Goal: Task Accomplishment & Management: Complete application form

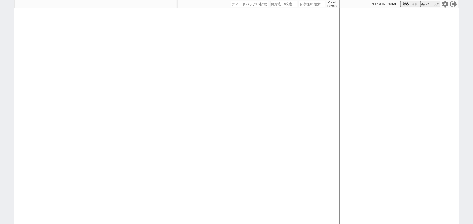
click at [99, 113] on div at bounding box center [95, 112] width 163 height 224
select select "1"
select select
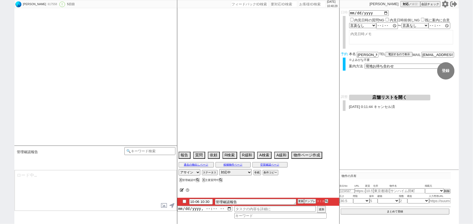
select select "2025"
select select "10"
select select "20"
select select "7"
select select "15"
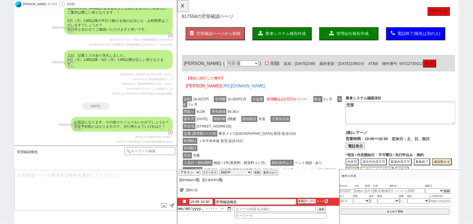
scroll to position [1162, 0]
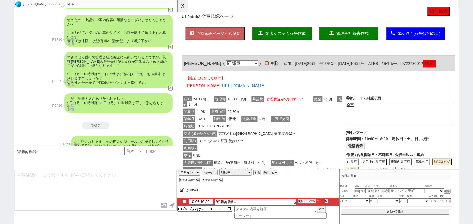
click at [455, 68] on button "検索" at bounding box center [448, 68] width 14 height 9
click at [373, 161] on button "電話表示" at bounding box center [368, 157] width 21 height 7
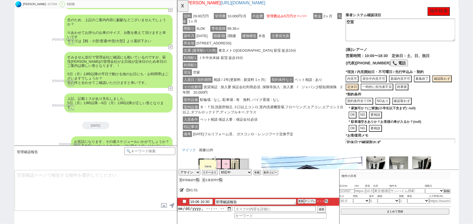
scroll to position [90, 0]
click at [406, 71] on button "📞 電話" at bounding box center [415, 67] width 19 height 7
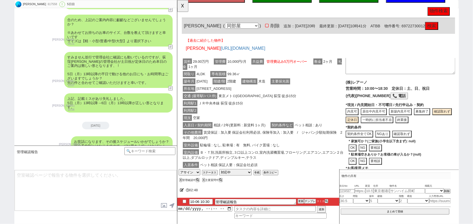
scroll to position [14, 0]
click at [444, 124] on button "募集終了" at bounding box center [440, 119] width 17 height 7
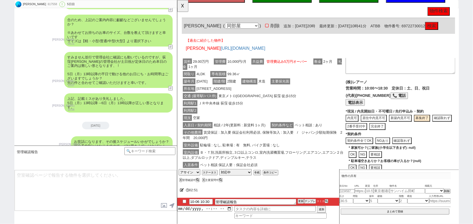
click at [391, 140] on button "完全終了" at bounding box center [392, 136] width 17 height 7
type textarea "定休日で確認取れず、申込みがあり募集終了"
type textarea "10/6時点"
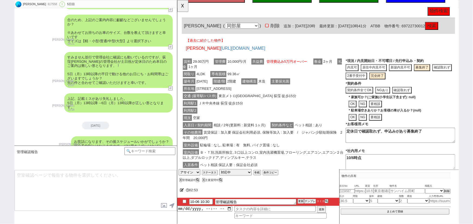
scroll to position [70, 0]
drag, startPoint x: 400, startPoint y: 150, endPoint x: 345, endPoint y: 145, distance: 54.7
click at [345, 145] on div "賃料 29.00万円 管理費 10,000円/月 共益費 管理費込み5万円オーバー 敷金 2ヶ月 礼金 1ヶ月 間取り 4LDK 専有面積 99.36㎡ 築年…" at bounding box center [329, 130] width 294 height 145
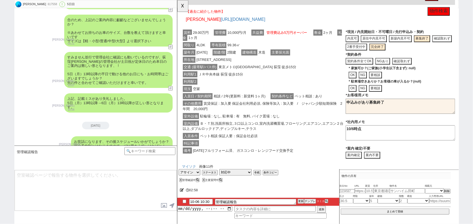
scroll to position [72, 0]
type textarea "申込みがあり募集終了"
click at [384, 144] on textarea "10/6時点" at bounding box center [417, 143] width 118 height 16
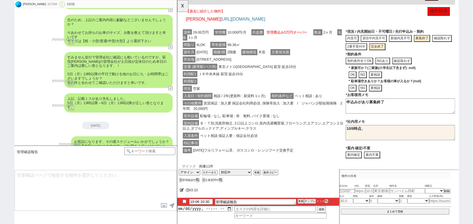
type textarea "10/6時点、"
click at [286, 121] on div "その他費用 賃貸保証 : 加入要 保証会社利用必須, 保険等加入 : 加入要　/　ジャパン少額短期保険　2年間　20,000円" at bounding box center [270, 114] width 176 height 14
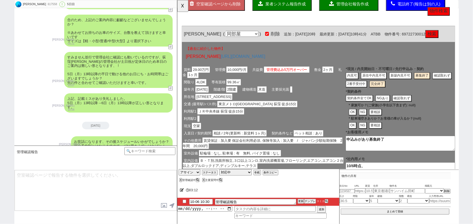
scroll to position [0, 0]
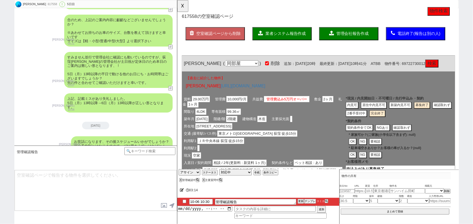
click at [361, 35] on span "管理会社報告作成" at bounding box center [365, 36] width 35 height 5
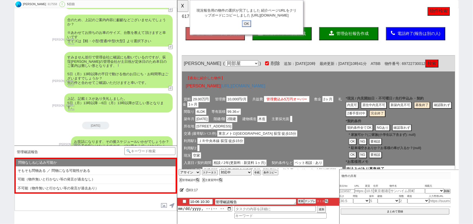
click at [249, 29] on input "OK" at bounding box center [252, 25] width 10 height 7
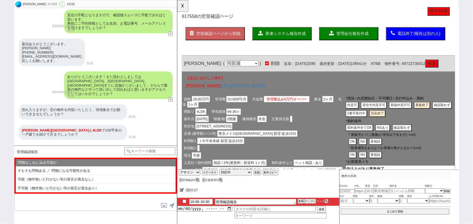
scroll to position [859, 0]
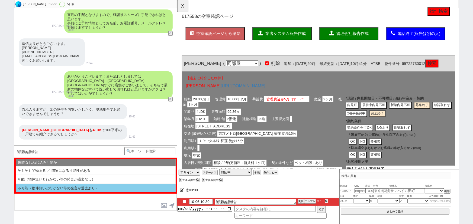
click at [69, 189] on li "不可能（物件無いと行かない等の発言が過去あり）" at bounding box center [96, 188] width 160 height 9
select select "不可能（物件無いと行かない等の発言が過去あり）"
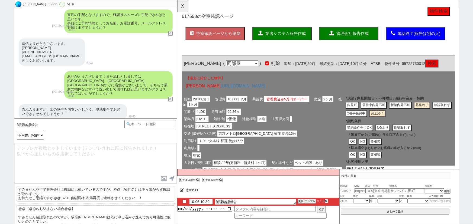
click at [59, 212] on p "@@【@@ねじ込まない場合@@】 すみません確認取れたのですが、荻窪一戸建は既に申し込みが進んでおり可能性は低いとのことでした。 万一のキャンセルのために募集…" at bounding box center [95, 220] width 159 height 28
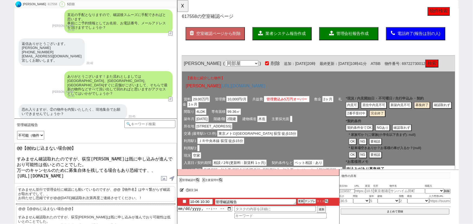
drag, startPoint x: 17, startPoint y: 157, endPoint x: 8, endPoint y: 135, distance: 23.4
click at [8, 135] on div "Naomi Nishiyama 617558 ! 0 5日目 冬眠中 自社客 スミカ スミカ_BPO チャット全表示 2025-10-02 ようこそLINE物…" at bounding box center [236, 112] width 473 height 224
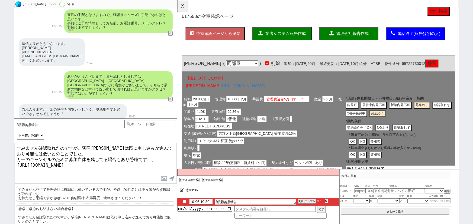
type textarea "すみません確認取れたのですが、荻窪一戸建は既に申し込みが進んでおり可能性は低いとのことでした。 万一のキャンセルのために募集自体を残してる場合もあり恐縮です、…"
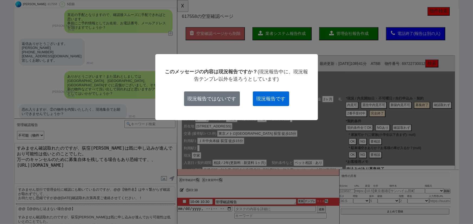
click at [266, 102] on button "現況報告です" at bounding box center [271, 99] width 36 height 15
checkbox input "true"
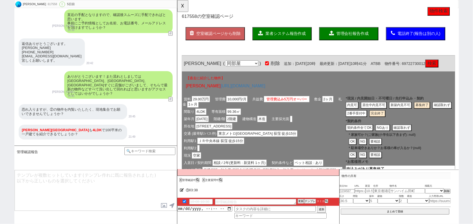
scroll to position [1214, 0]
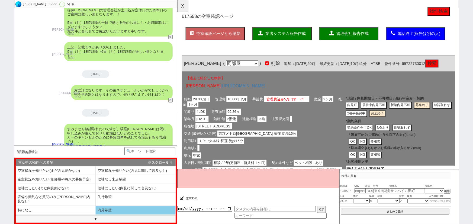
click at [116, 209] on li "内見希望" at bounding box center [136, 210] width 80 height 9
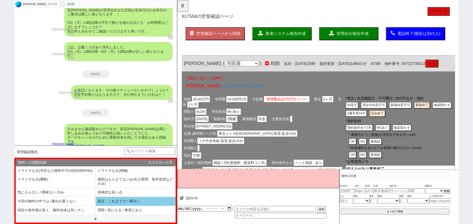
click at [142, 206] on li "最近・これまでで一番良い" at bounding box center [136, 201] width 80 height 9
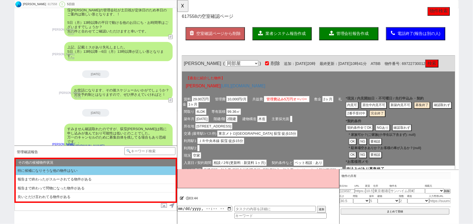
click at [69, 170] on li "特に候補になりそうな他の物件はない" at bounding box center [96, 171] width 160 height 9
type textarea "恐縮ですが、キャンセルや別部屋出ましたらすぐお知らせします！ その他ございましたらお気軽にお願いします。"
select select "内見希望"
select select "最近・これまでで一番良い"
select select "特に候補になりそうな他の物件はない"
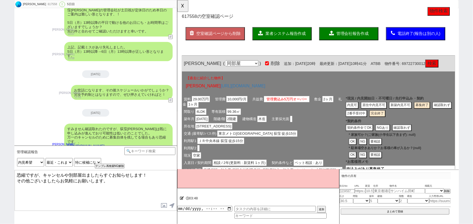
drag, startPoint x: 70, startPoint y: 174, endPoint x: 80, endPoint y: 175, distance: 10.3
click at [80, 175] on textarea "恐縮ですが、キャンセルや別部屋出ましたらすぐお知らせします！ その他ございましたらお気軽にお願いします。" at bounding box center [96, 191] width 162 height 41
type textarea "恐縮ですが、キャンセル出ましたらすぐお知らせします！ その他ございましたらお気軽にお願いします。"
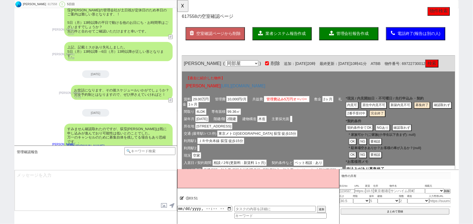
scroll to position [1234, 0]
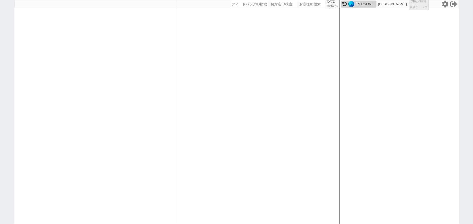
select select
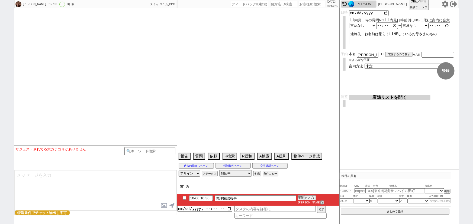
type textarea "娘2人の物件探し、代理詰めまだです　社会人　大学3年生 旦那さんが年収で3600万円 ずっと良くしてくれた不動産屋が退職してあてがない セキュリティとエリア絶…"
select select "2025"
select select "12"
select select "36"
select select "5"
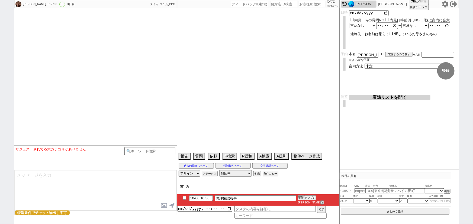
select select "14"
select select "474"
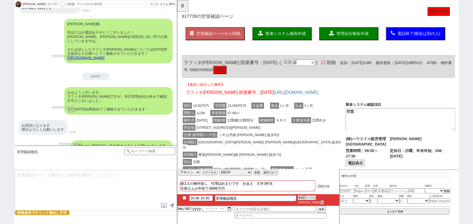
scroll to position [0, 0]
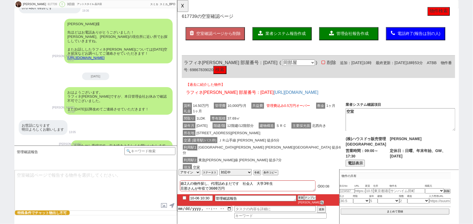
click at [225, 75] on button "検索" at bounding box center [223, 75] width 14 height 9
drag, startPoint x: 213, startPoint y: 66, endPoint x: 177, endPoint y: 62, distance: 36.6
click at [177, 62] on div "617739 の空室確認ページ 空室確認ページから削除 業者システム報告作成 管理会社報告作成 電話終了(報告は別の人) 確認取れず物件のタスク登録 追加 キ…" at bounding box center [329, 214] width 304 height 428
copy span "ラフィネ大崎"
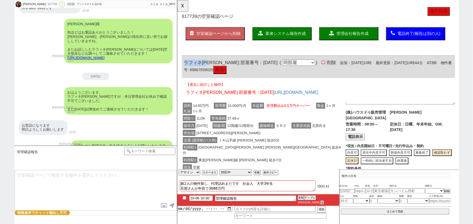
scroll to position [36, 0]
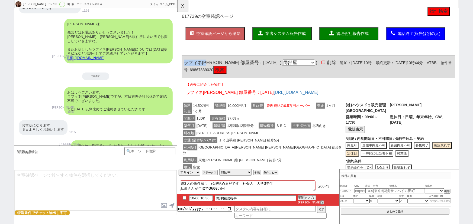
click at [368, 136] on button "電話表示" at bounding box center [368, 139] width 21 height 7
click at [408, 136] on button "📞 電話" at bounding box center [415, 139] width 19 height 7
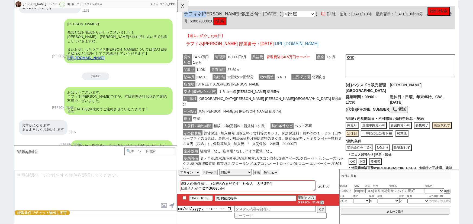
scroll to position [53, 0]
click at [366, 131] on button "内見可" at bounding box center [365, 134] width 14 height 7
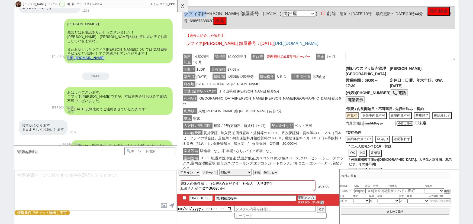
scroll to position [23, 0]
click at [414, 135] on button "今日の日付" at bounding box center [422, 132] width 18 height 5
type input "[DATE]"
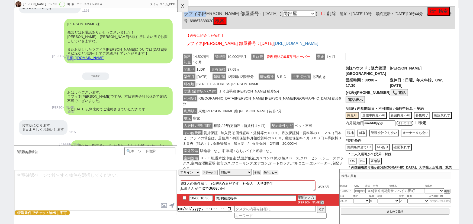
click at [361, 143] on button "現地" at bounding box center [363, 143] width 10 height 7
type textarea "定休日で確認取れず、内見可"
type textarea "賃貸の部署本日休みで別部署に繋がる(定休日の曜日不明とのこと)、10/6時点"
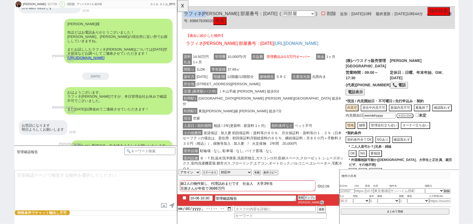
scroll to position [33, 0]
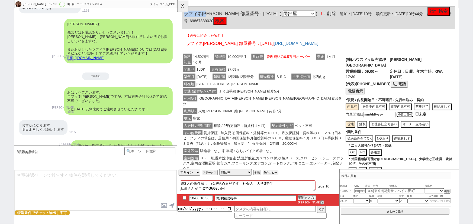
click at [366, 147] on button "契約条件全てOK" at bounding box center [373, 149] width 30 height 7
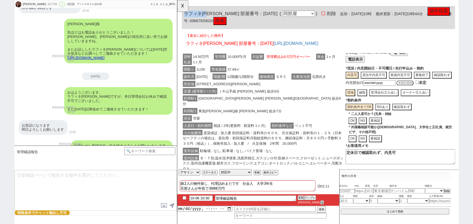
scroll to position [68, 0]
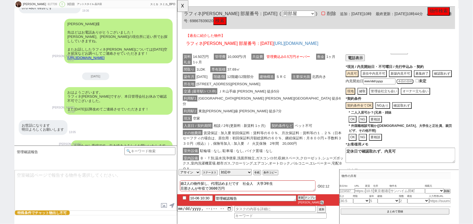
drag, startPoint x: 420, startPoint y: 159, endPoint x: 329, endPoint y: 175, distance: 92.7
click at [329, 175] on div "賃料 14.50万円 管理費 10,000円/月 共益費 管理費込み0.5万円オーバー 敷金 1ヶ月 礼金 1ヶ月 間取り 1LDK 専有面積 37.69㎡ …" at bounding box center [329, 137] width 294 height 168
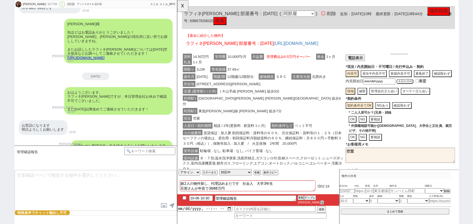
type textarea "空室"
click at [185, 8] on button "☓" at bounding box center [182, 5] width 10 height 11
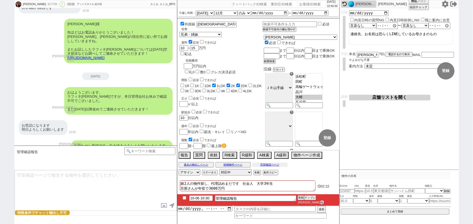
click at [269, 167] on button "空室確認ページ" at bounding box center [269, 165] width 35 height 4
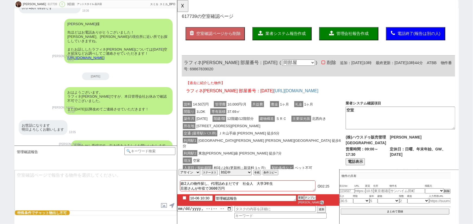
scroll to position [0, 0]
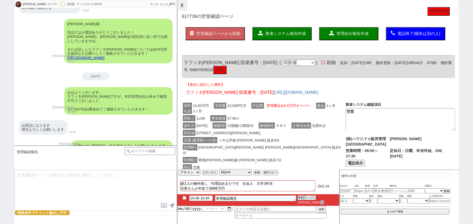
click at [183, 7] on button "☓" at bounding box center [182, 5] width 10 height 11
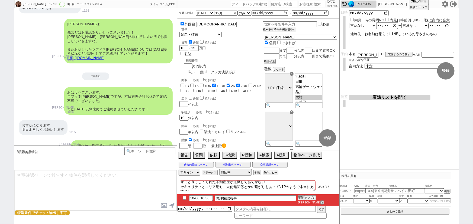
scroll to position [13, 0]
click at [269, 167] on button "空室確認ページ" at bounding box center [269, 165] width 35 height 4
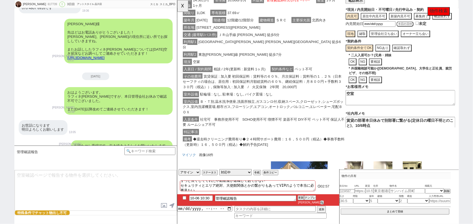
scroll to position [114, 0]
click at [184, 5] on button "☓" at bounding box center [182, 5] width 10 height 11
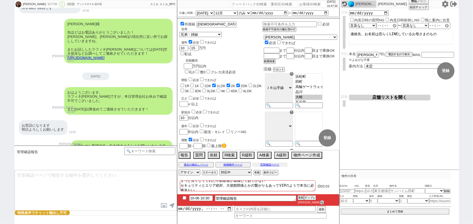
click at [268, 167] on button "空室確認ページ" at bounding box center [269, 165] width 35 height 4
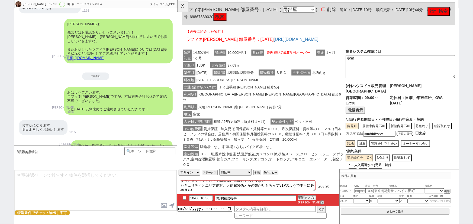
scroll to position [57, 0]
click at [184, 9] on button "☓" at bounding box center [182, 5] width 10 height 11
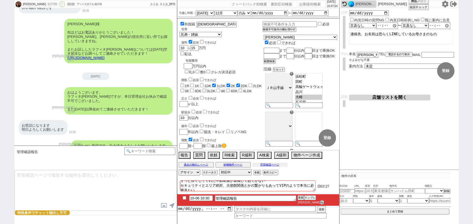
click at [277, 167] on button "空室確認ページ" at bounding box center [269, 165] width 35 height 4
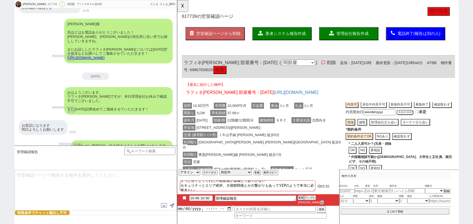
scroll to position [84, 0]
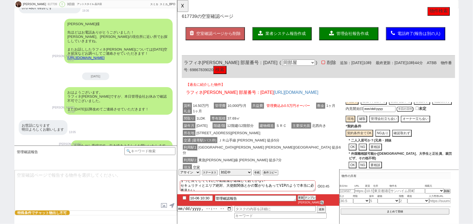
click at [393, 174] on button "要相談" at bounding box center [390, 177] width 14 height 7
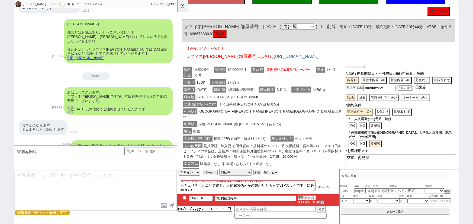
scroll to position [67, 0]
click at [389, 167] on textarea "空室、内見可" at bounding box center [417, 175] width 118 height 16
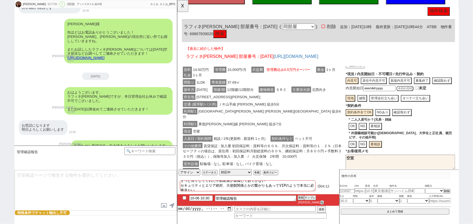
click at [321, 113] on div "交通 (最寄駅/バス停) ＪＲ山手線 大崎 徒歩5分" at bounding box center [270, 112] width 176 height 8
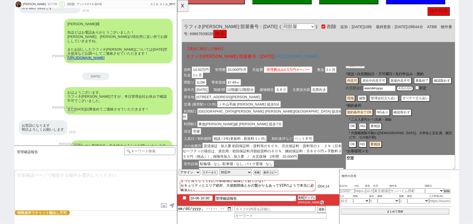
click at [366, 136] on button "OK" at bounding box center [365, 136] width 8 height 7
drag, startPoint x: 384, startPoint y: 166, endPoint x: 372, endPoint y: 166, distance: 12.2
click at [372, 167] on textarea "空室、内見可" at bounding box center [417, 175] width 118 height 16
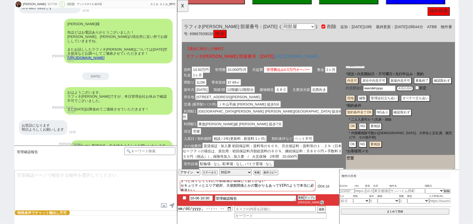
type textarea "空室"
click at [297, 113] on div "交通 (最寄駅/バス停) ＪＲ山手線 大崎 徒歩5分" at bounding box center [270, 112] width 176 height 8
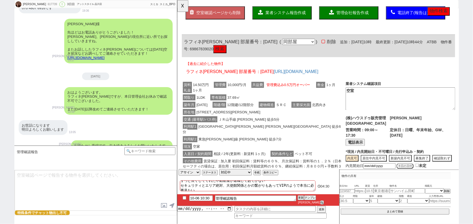
scroll to position [0, 0]
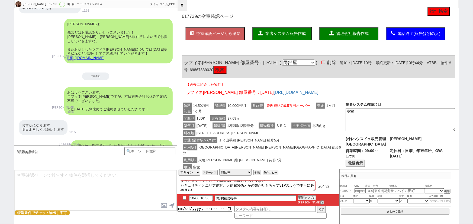
click at [182, 8] on button "☓" at bounding box center [182, 5] width 10 height 11
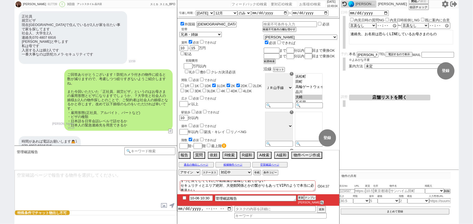
scroll to position [716, 0]
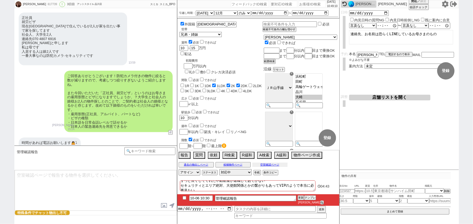
click at [278, 167] on button "空室確認ページ" at bounding box center [269, 165] width 35 height 4
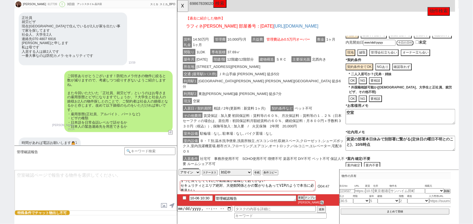
scroll to position [75, 0]
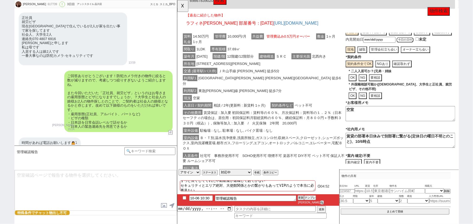
click at [383, 121] on textarea "空室" at bounding box center [417, 122] width 118 height 16
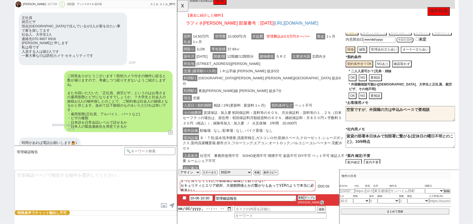
type textarea "空室ですが、外国籍の方は申込みベースで要相談"
click at [289, 118] on span "賃貸保証 : 加入要 初回保証料：賃料等の６０％、月次保証料：賃料等の１．２％（日本セーフティの場合は、居住用：初回保証料月額総賃料の６０％、継続保証料：月８…" at bounding box center [268, 127] width 171 height 18
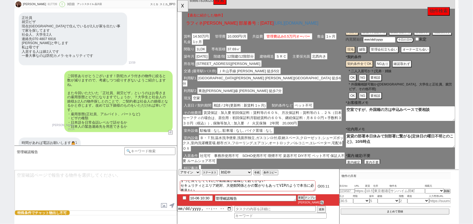
click at [46, 4] on div "617739" at bounding box center [52, 4] width 12 height 4
copy div "617739"
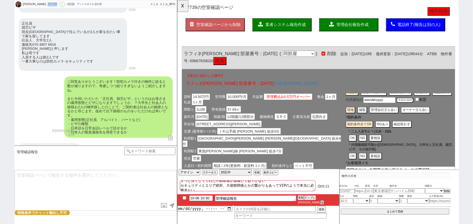
scroll to position [0, 0]
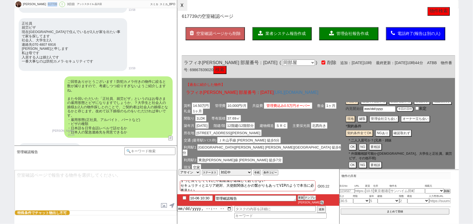
click at [185, 9] on button "☓" at bounding box center [182, 5] width 10 height 11
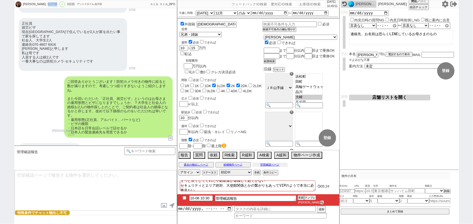
click at [279, 167] on button "空室確認ページ" at bounding box center [269, 165] width 35 height 4
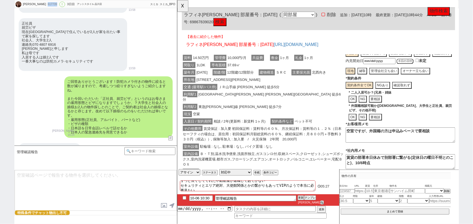
scroll to position [52, 0]
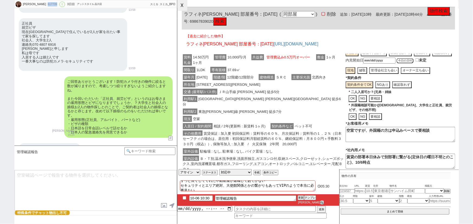
click at [185, 8] on button "☓" at bounding box center [182, 5] width 10 height 11
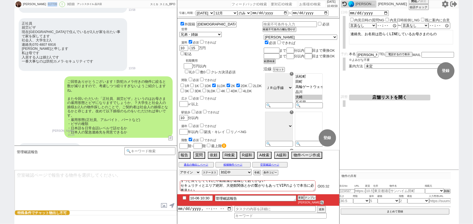
click at [188, 175] on select "アサイン 松井健太朗 小澤結 山辺真紀 林愛恵" at bounding box center [190, 172] width 22 height 7
click at [126, 123] on div "ご回答ありがとうございます！防犯カメラ付きの物件に絞ると数が減りますので、考慮しつつ絞りすぎないようご紹介しますね。 また今回いただいた「正社員、就労ビザ」と…" at bounding box center [118, 107] width 108 height 62
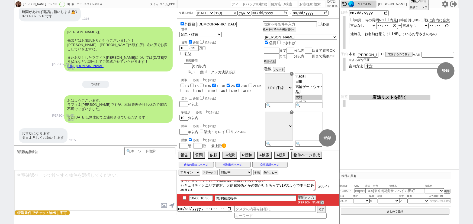
scroll to position [856, 0]
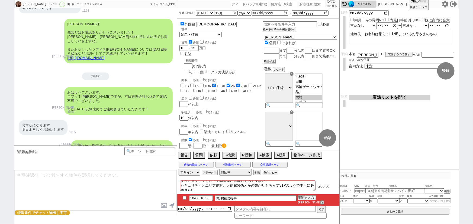
click at [46, 5] on div "617739" at bounding box center [52, 4] width 12 height 4
copy div "617739"
click at [0, 83] on div "Kim Wonju 617739 ! 0 3日目 アットスタイル 品川店 冬眠中 自社客 スミカ スミカ_BPO チャット全表示 2025-10-04 ようこ…" at bounding box center [236, 112] width 473 height 224
drag, startPoint x: 380, startPoint y: 125, endPoint x: 368, endPoint y: 125, distance: 11.4
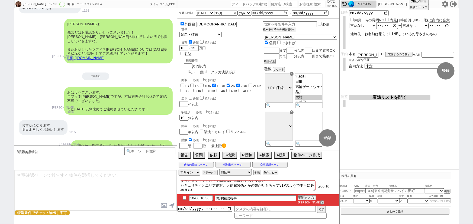
click at [380, 125] on div "内見日など入力！ 変更 なし 登録 日時 内見日時の質問NG 内見日時前倒しNG 既に案内に合意 言及なし 時間明確 午前 午後 お昼 夕方・夜 終日いつでも…" at bounding box center [399, 89] width 119 height 162
click at [280, 167] on button "空室確認ページ" at bounding box center [269, 165] width 35 height 4
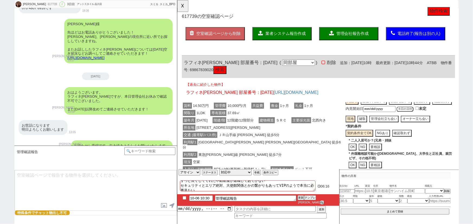
scroll to position [52, 0]
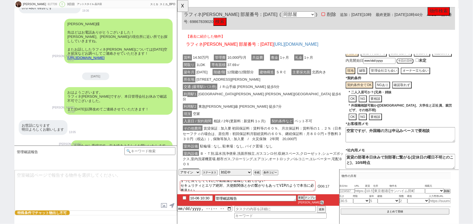
click at [391, 139] on textarea "空室ですが、外国籍の方は申込みベースで要相談" at bounding box center [417, 145] width 118 height 16
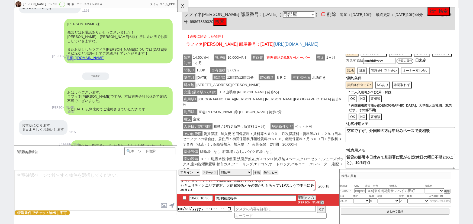
click at [391, 139] on textarea "空室ですが、外国籍の方は申込みベースで要相談" at bounding box center [417, 145] width 118 height 16
click at [27, 168] on div "管理確認報告 テンプレ再検索NG解除" at bounding box center [70, 157] width 109 height 21
click at [203, 200] on input "10-06 10:30" at bounding box center [201, 198] width 24 height 5
type input "10-06 12:30"
click at [299, 200] on button "更新" at bounding box center [300, 198] width 5 height 4
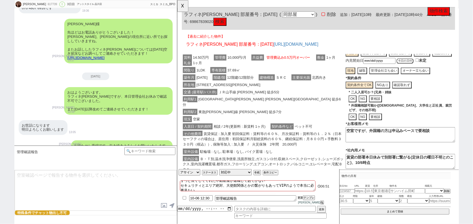
click at [299, 200] on button "更新" at bounding box center [300, 198] width 5 height 4
click at [183, 7] on button "☓" at bounding box center [182, 5] width 10 height 11
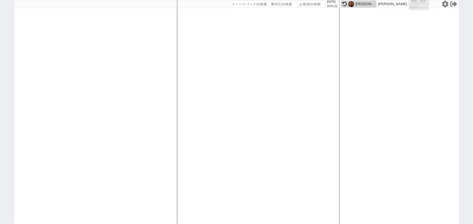
select select "1"
select select "2"
select select
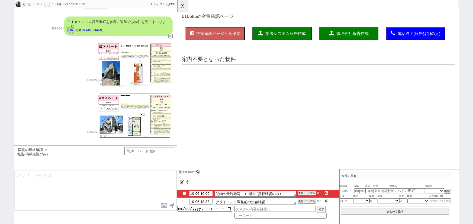
scroll to position [0, 0]
select select "15"
select select "0"
select select "60"
select select "59"
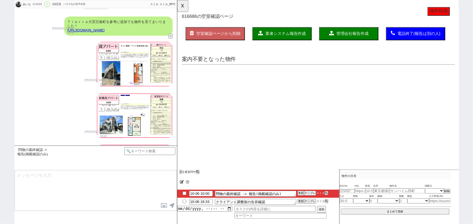
select select "23"
select select "75"
select select "57"
select select "14"
select select "72"
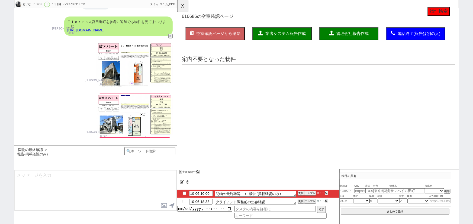
select select "70"
select select "44"
select select "33"
select select "48"
select select "53"
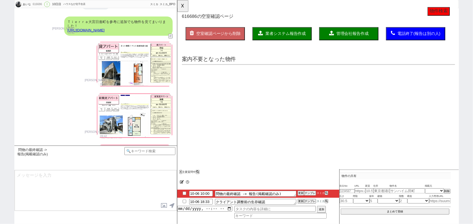
select select "9"
select select "324"
select select "29"
select select "65"
select select "63"
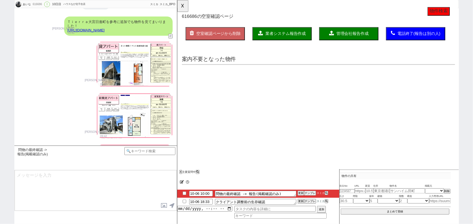
select select "19"
select select "10"
select select "367"
select select "38"
select select "35"
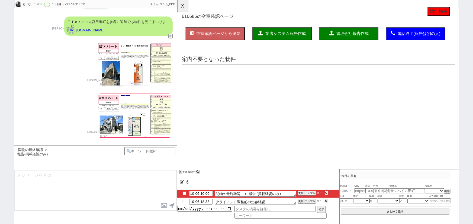
select select "25"
select select "50"
select select "71"
select select "36"
select select "64"
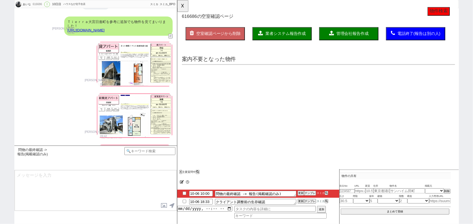
select select "69"
select select "16"
select select "531"
select select "67"
select select "12"
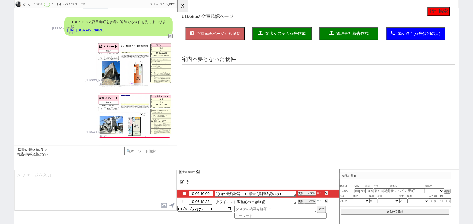
select select "52"
select select "47"
select select "15"
select select "68"
select select "74"
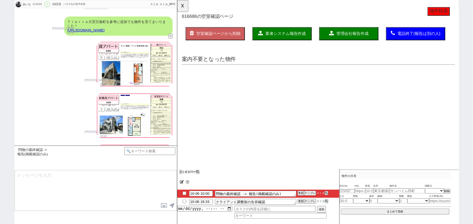
select select "54"
select select "7"
select select "24"
select select "27"
select select "66"
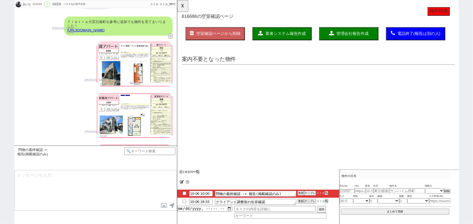
select select "11"
select select "56"
select select "76"
select select "17"
select select "46"
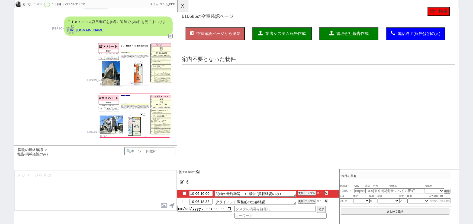
select select "73"
select select "77"
select select "49"
select select "51"
select select "20"
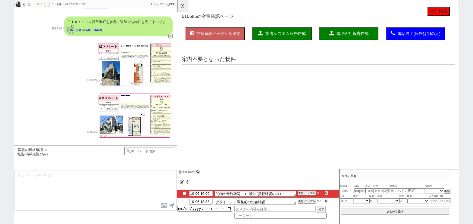
select select "58"
select select "61"
select select "78"
select select "55"
select select "30"
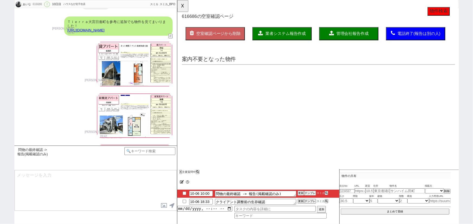
select select "37"
select select "45"
select select "31"
type textarea "田端に在住　他社無し 5日 17:29 出ない"
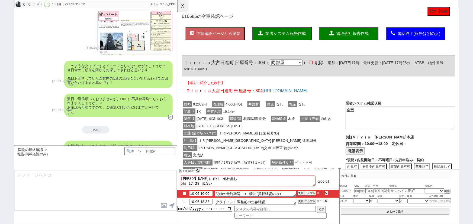
scroll to position [64, 0]
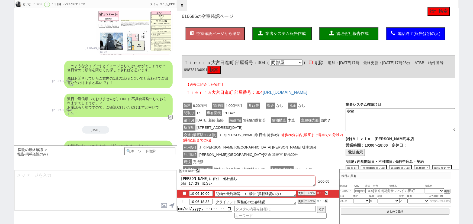
click at [178, 6] on button "☓" at bounding box center [182, 5] width 10 height 11
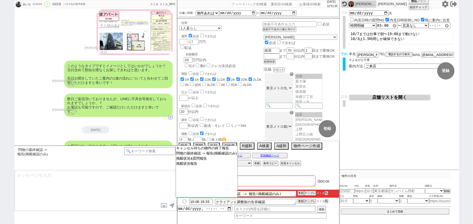
click at [143, 199] on textarea at bounding box center [96, 191] width 162 height 41
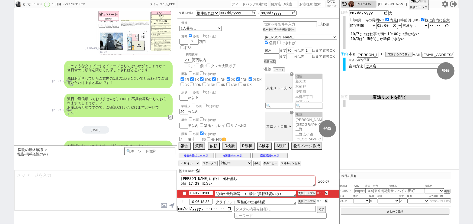
click at [205, 194] on input "10-06 10:00" at bounding box center [201, 193] width 24 height 5
type input "10-06 13:00"
click at [301, 194] on button "更新" at bounding box center [300, 194] width 5 height 4
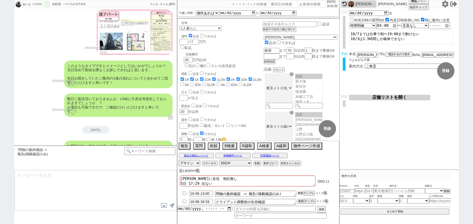
click at [301, 194] on button "更新" at bounding box center [300, 194] width 5 height 4
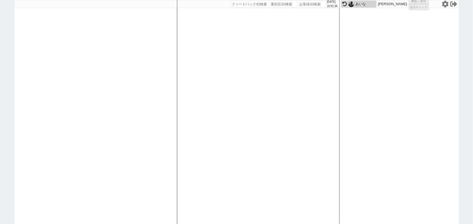
select select "3"
select select
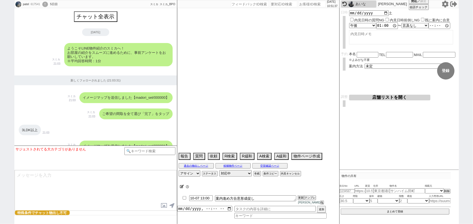
scroll to position [1536, 0]
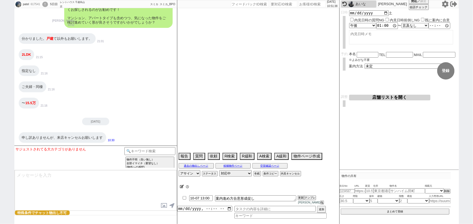
type textarea "バイク3台チャットで消す、実際の相場教えてあげながら緩和する なんとか送ってみる"
select select "15"
select select "7"
select select "50"
select select "53"
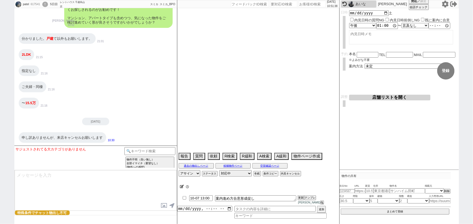
select select "47"
select select "66"
select select "59"
select select "1462"
select select "25"
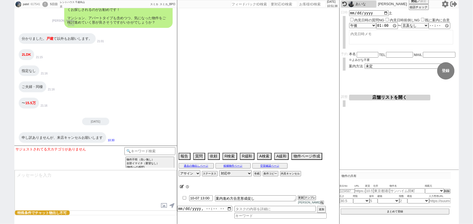
select select "3116"
select select "68"
select select "1639"
select select "9"
select select "333"
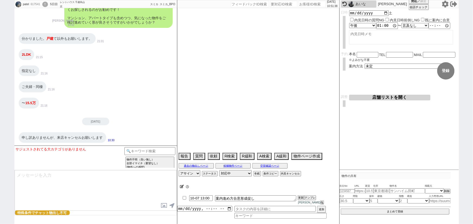
select select "14"
select select "75"
select select "60"
select select "65"
select select "1579"
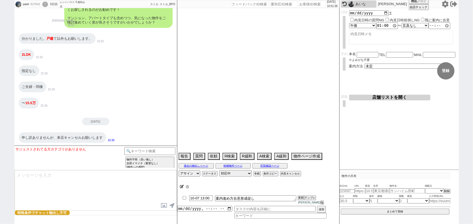
select select "52"
select select "826"
select select "70"
select select "1683"
select select "48"
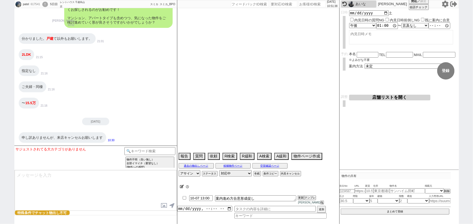
select select "23"
select select "731"
select select "44"
select select "64"
select select "1562"
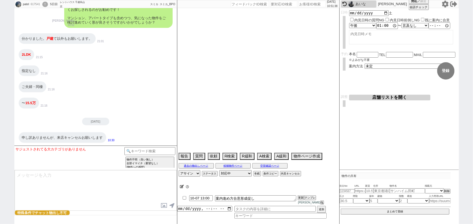
select select "56"
select select "62"
select select "1518"
select select "69"
select select "1660"
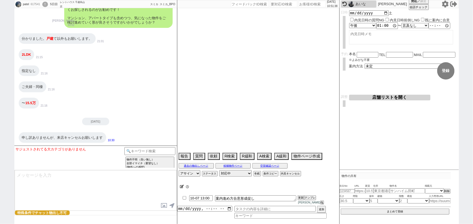
select select "67"
select select "63"
select select "71"
select select "54"
select select "55"
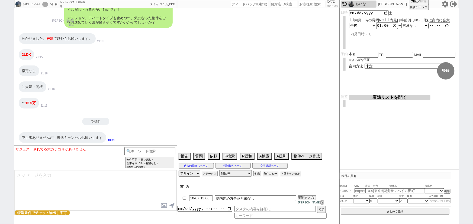
select select "57"
select select "51"
select select "38"
select select "15"
select select "507"
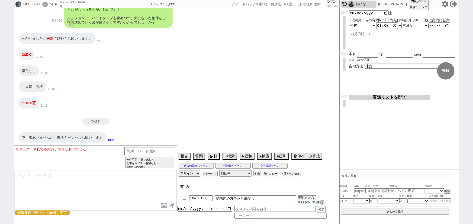
select select "77"
select select "[DATE]"
select select "61"
select select "36"
select select "35"
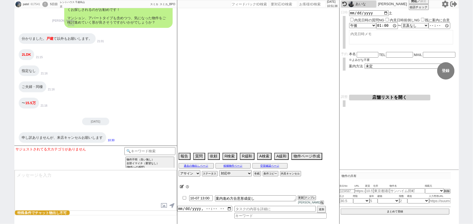
select select "11"
select select "72"
select select "1746"
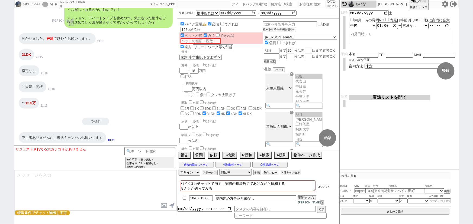
click at [183, 200] on input "checkbox" at bounding box center [185, 199] width 8 height 4
checkbox input "true"
click at [291, 175] on button "内見キャンセル" at bounding box center [290, 173] width 20 height 4
radio input "true"
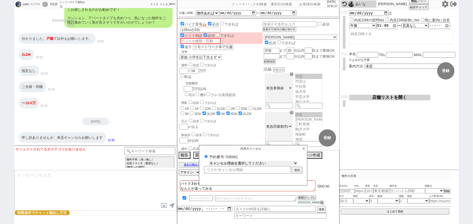
click at [252, 166] on select "キャンセル理由を選択してください 希望物件が出なかった 希望物件が見れなかった 返信がこなくなった 他決(日程調整前) 引越し自体消滅(日程調整前) 都合が変…" at bounding box center [253, 163] width 89 height 5
select select "6"
click at [209, 165] on select "キャンセル理由を選択してください 希望物件が出なかった 希望物件が見れなかった 返信がこなくなった 他決(日程調整前) 引越し自体消滅(日程調整前) 都合が変…" at bounding box center [253, 163] width 89 height 5
click at [296, 174] on button "送信" at bounding box center [297, 171] width 10 height 6
radio input "true"
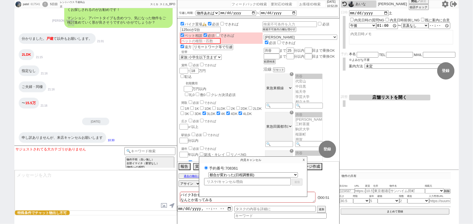
select select
select select "0"
radio input "false"
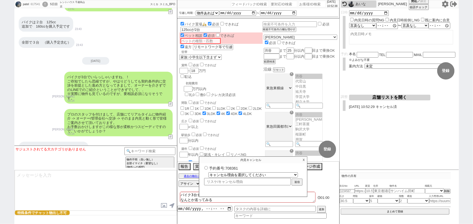
scroll to position [693, 0]
click at [170, 138] on button "↺" at bounding box center [170, 138] width 3 height 4
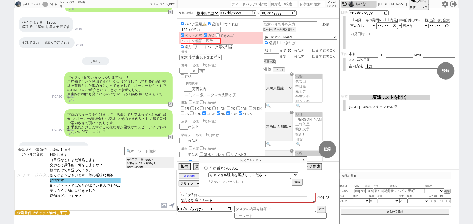
select select "結構です"
click at [79, 183] on option "結構です" at bounding box center [85, 180] width 71 height 5
type textarea "さようでしたか、かしこまりました！ いつでもご相談可能ですので、もしご入用でしたらいつでもお声かけください！"
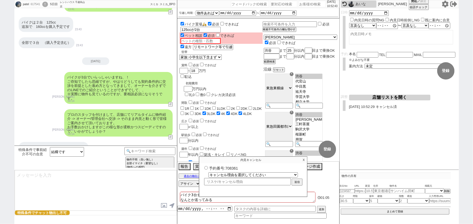
scroll to position [1561, 0]
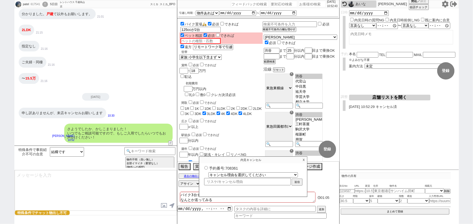
select select "535"
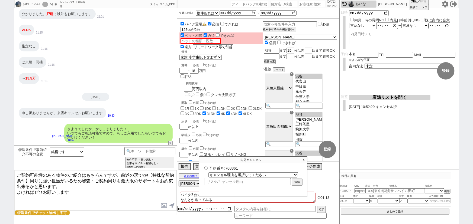
drag, startPoint x: 143, startPoint y: 174, endPoint x: 30, endPoint y: 178, distance: 113.4
click at [30, 178] on textarea "ご契約可能性のある物件のご紹介はもちろんですが、前述の形で@@【特殊な契約条件】周りに強い担当がいるため審査・ご契約周りも最大限のサポートをお約束出来るかと思…" at bounding box center [96, 191] width 162 height 41
type textarea "ご契約可能性のある物件のご紹介はもちろんですが、前述の形でバイク置き場周りに強い担当がいるため審査・ご契約周りも最大限のサポートをお約束出来るかと思います。 …"
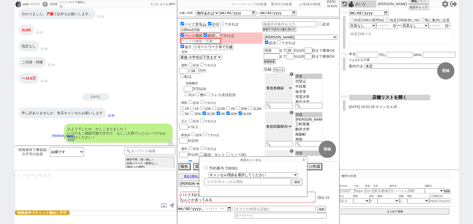
scroll to position [1590, 0]
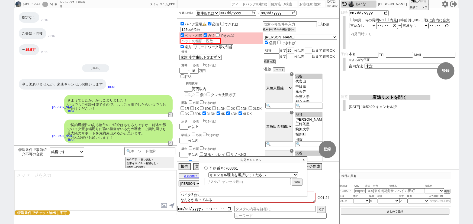
select select
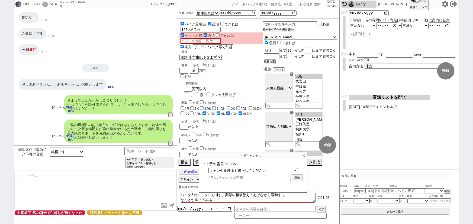
select select "600"
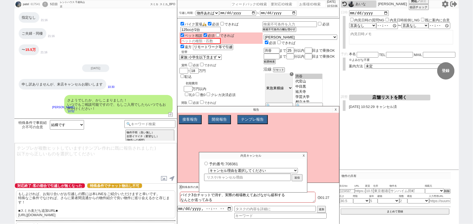
scroll to position [10, 0]
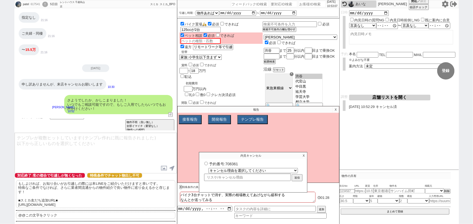
click at [69, 216] on p "@@この文字をクリック" at bounding box center [95, 215] width 159 height 7
type textarea "@@この文字をクリック"
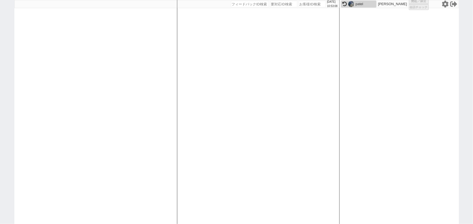
select select "1"
select select
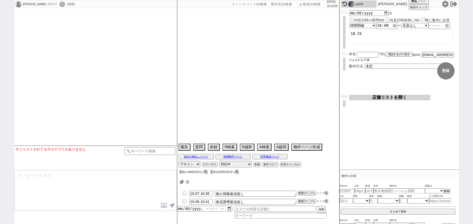
select select
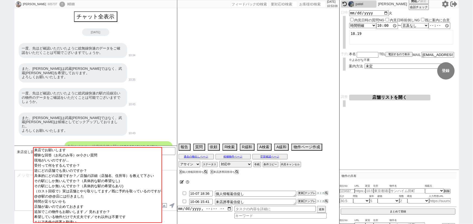
scroll to position [1211, 0]
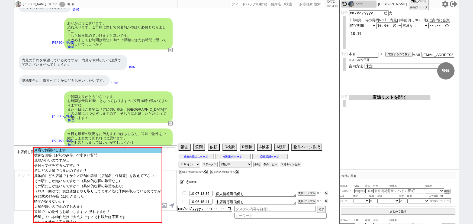
select select "2025"
select select "11"
select select "36"
select select "1"
select select "23"
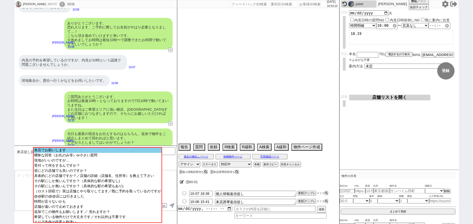
select select "726"
select select "60"
select select "14"
select select "7"
select select "12"
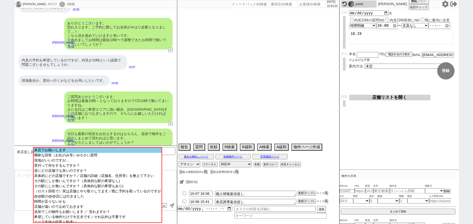
select select "11"
select select "75"
select select "1785"
select select "819"
select select "62"
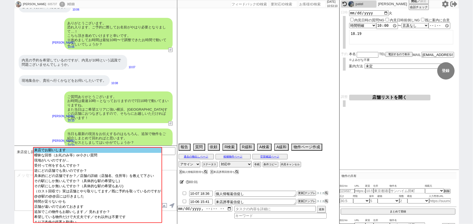
select select "64"
select select "1556"
select select "59"
select select "71"
select select "70"
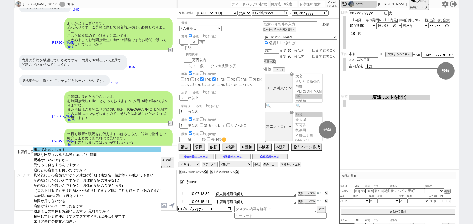
click at [68, 152] on option "来店でお願いします" at bounding box center [97, 149] width 128 height 5
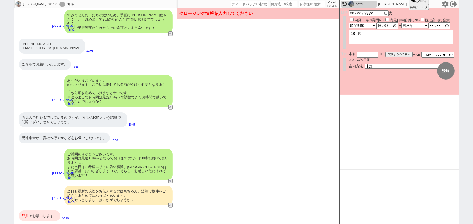
scroll to position [1132, 0]
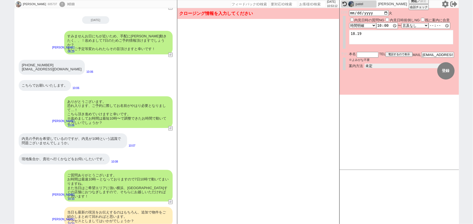
click at [371, 66] on select "未定 現地お待ち合わせ ご来店 先行申し込みのご案内or内見無しでの申し込みのご案内 オンラインでのご接客 オンラインで1件の内見のご案内" at bounding box center [405, 66] width 81 height 5
click at [365, 64] on select "未定 現地お待ち合わせ ご来店 先行申し込みのご案内or内見無しでの申し込みのご案内 オンラインでのご接客 オンラインで1件の内見のご案内" at bounding box center [405, 66] width 81 height 5
click at [374, 86] on form "変更 なし 登録 日時 2025-10-07 火 内見日時の質問NG 内見日時前倒しNG 既に案内に合意 言及なし 時間明確 午前 午後 お昼 夕方・夜 終日…" at bounding box center [399, 51] width 119 height 87
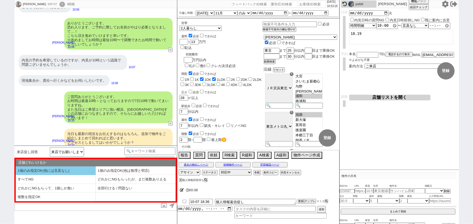
click at [69, 169] on li "1個のみ指定OK(他には言及なし)" at bounding box center [56, 171] width 80 height 9
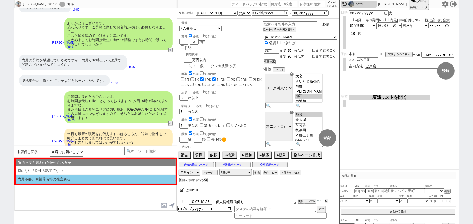
click at [57, 182] on li "内見不要、候補落ち等の発言ある" at bounding box center [96, 179] width 160 height 9
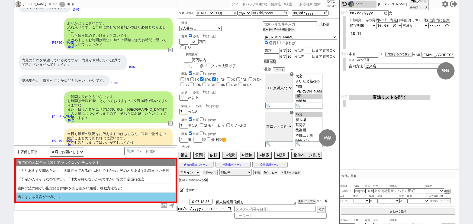
click at [58, 197] on li "当てはまる発言が一切ない" at bounding box center [96, 197] width 160 height 9
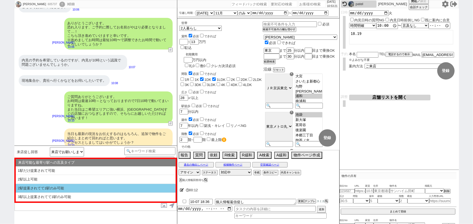
click at [69, 191] on li "2駅提案されてて1駅のみ可能" at bounding box center [96, 188] width 160 height 9
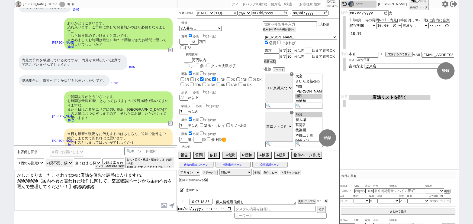
drag, startPoint x: 63, startPoint y: 165, endPoint x: 279, endPoint y: 60, distance: 240.8
click at [63, 165] on select "案内不要と言われた物件があるか 特にない / 物件の話出てない 内見不要、候補落ち等の発言ある" at bounding box center [59, 163] width 27 height 9
click at [63, 164] on select "案内不要と言われた物件があるか 特にない / 物件の話出てない 内見不要、候補落ち等の発言ある" at bounding box center [59, 163] width 27 height 9
click at [46, 159] on select "案内不要と言われた物件があるか 特にない / 物件の話出てない 内見不要、候補落ち等の発言ある" at bounding box center [59, 163] width 27 height 9
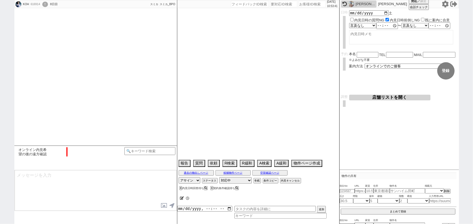
scroll to position [42, 0]
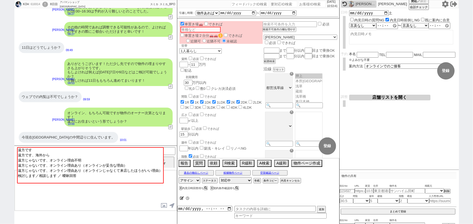
click at [364, 5] on div "木皿 雅大" at bounding box center [366, 4] width 20 height 4
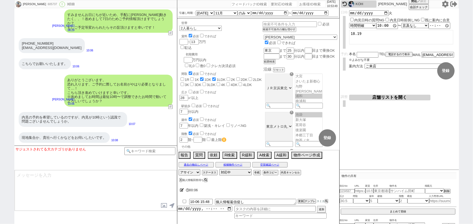
scroll to position [2603, 0]
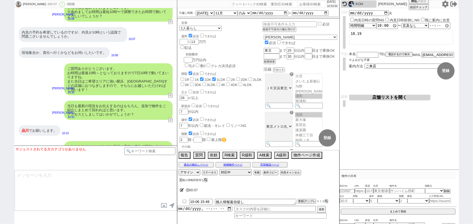
click at [42, 180] on textarea at bounding box center [96, 191] width 162 height 41
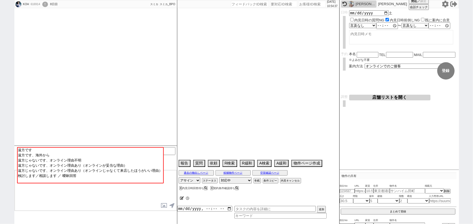
scroll to position [42, 0]
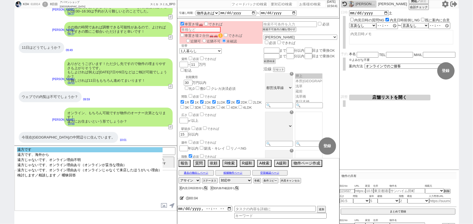
click at [106, 151] on option "遠方です" at bounding box center [90, 149] width 146 height 5
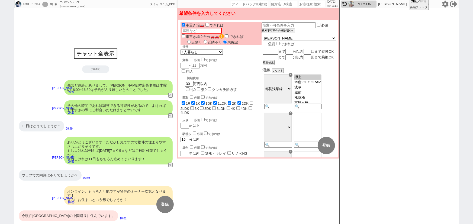
scroll to position [336, 0]
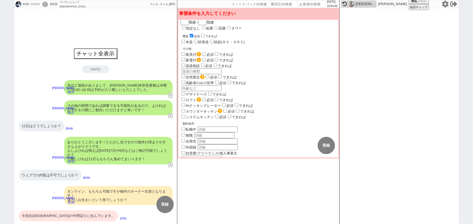
click at [182, 180] on input "遠方" at bounding box center [184, 182] width 4 height 4
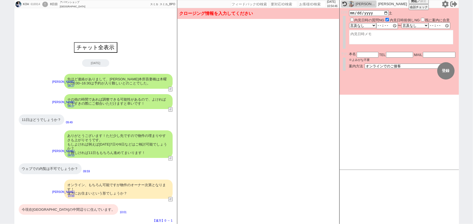
scroll to position [335, 0]
click at [152, 97] on div "その他の時間であれば調整できる可能性があるので、よければお手すきの際にご都合いただけますと幸いです！" at bounding box center [118, 101] width 108 height 15
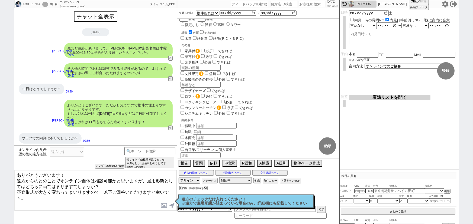
scroll to position [48, 0]
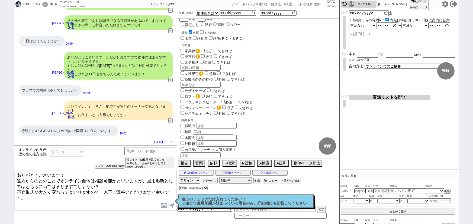
click at [201, 207] on div "遠方のチェックだけ入れてください！ ※遠方で雇用形態が詰まっている場合のみ、詳細欄にも記載してください 読んだ" at bounding box center [246, 202] width 136 height 14
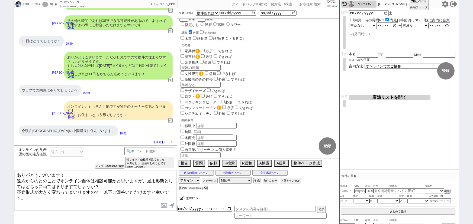
click at [181, 200] on icon at bounding box center [182, 199] width 4 height 4
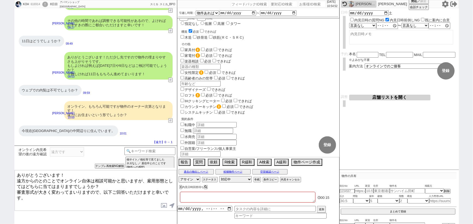
click at [189, 199] on textarea at bounding box center [248, 197] width 136 height 11
click at [82, 182] on textarea "ありがとうございます！ 遠方からのとのことでオンライン自体は相談可能かと思いますが、雇用形態としてはどちらに当てはまりますでしょうか？ 審査形式が大きく変わっ…" at bounding box center [96, 191] width 162 height 41
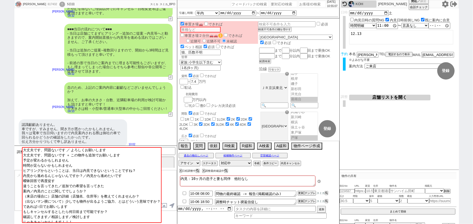
scroll to position [146, 0]
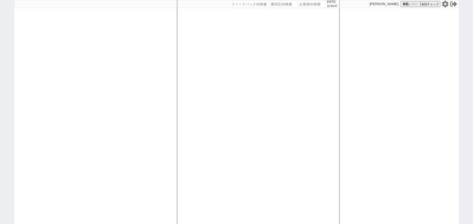
click at [70, 64] on div at bounding box center [95, 112] width 163 height 224
select select "1"
select select
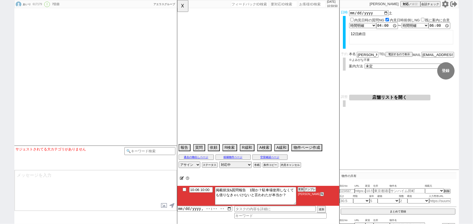
select select "2025"
select select "11"
select select "33"
select select "6"
select select "11"
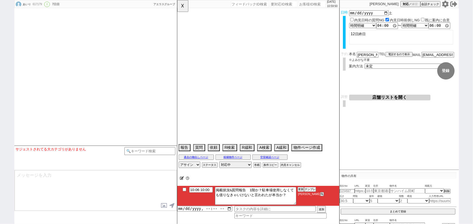
select select "207"
select select "33"
select select "967"
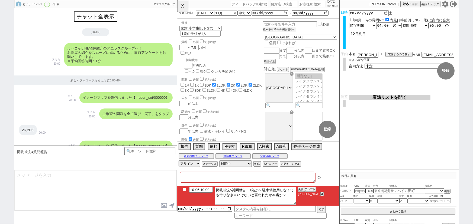
type textarea "他社内見も考えてる：ジョイファミリア(初期費用と空かくのみ"
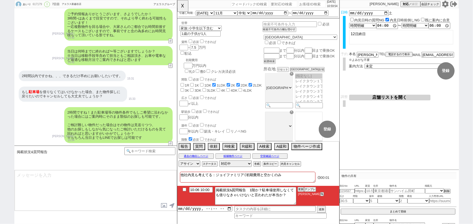
scroll to position [75, 0]
select select "another_room"
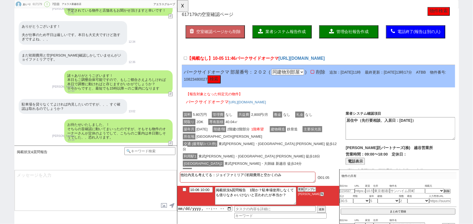
scroll to position [0, 0]
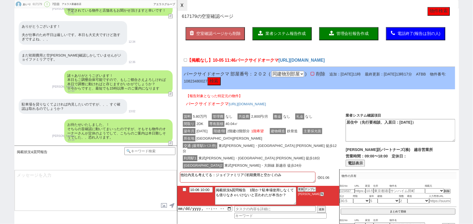
click at [184, 7] on button "☓" at bounding box center [182, 5] width 10 height 11
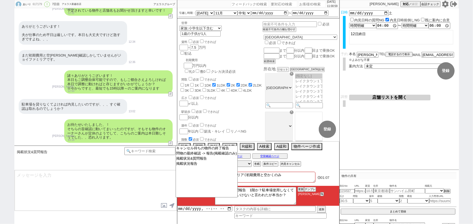
click at [139, 201] on textarea at bounding box center [96, 191] width 162 height 41
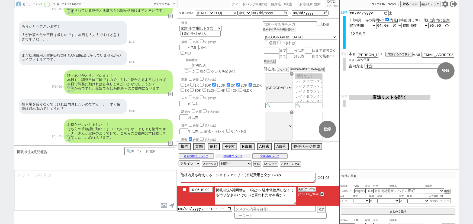
click at [236, 156] on button "候補物件ページ" at bounding box center [233, 156] width 35 height 4
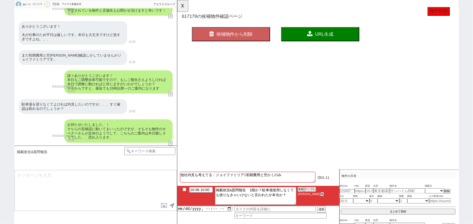
click at [174, 10] on div "※他の不動産の内見も考えていらっしゃるとのことで、内見を予定されている物件と店舗名もお聞かせ頂けますと幸いです！ 真鍋ひとみ 12:32 43319-A1" at bounding box center [95, 8] width 163 height 20
click at [185, 6] on button "☓" at bounding box center [182, 5] width 10 height 11
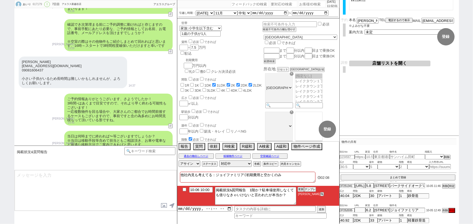
scroll to position [1996, 0]
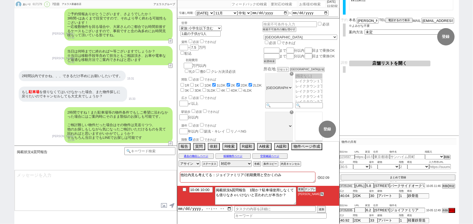
click at [184, 192] on input "checkbox" at bounding box center [185, 190] width 8 height 4
checkbox input "true"
click at [140, 150] on input at bounding box center [149, 150] width 51 height 7
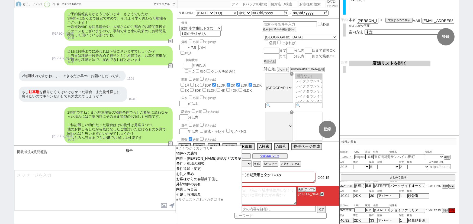
type input "報告"
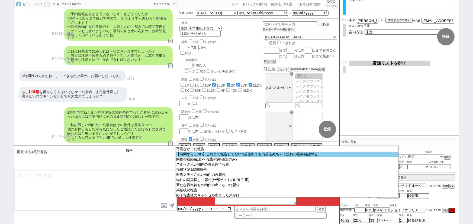
scroll to position [32, 0]
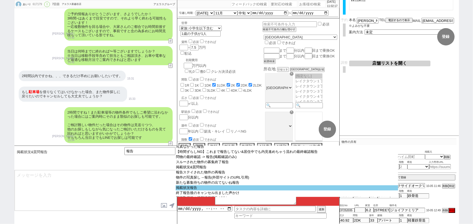
click at [229, 191] on option "掲載状況報告" at bounding box center [287, 188] width 223 height 5
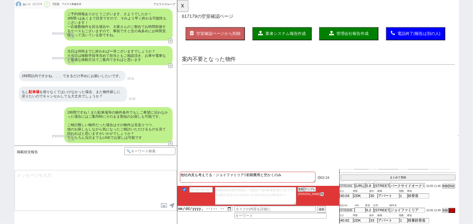
scroll to position [0, 0]
select select "another_room"
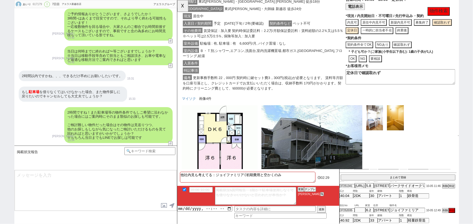
scroll to position [211, 0]
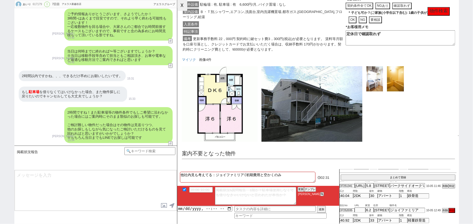
click at [182, 8] on button "☓" at bounding box center [182, 5] width 10 height 11
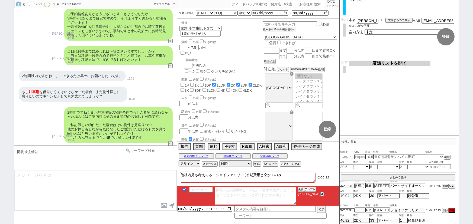
click at [139, 152] on input at bounding box center [149, 150] width 51 height 7
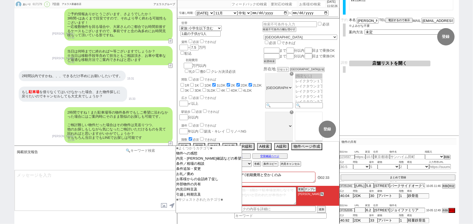
type input "い"
type input "記述"
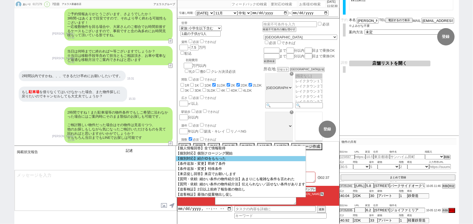
scroll to position [0, 0]
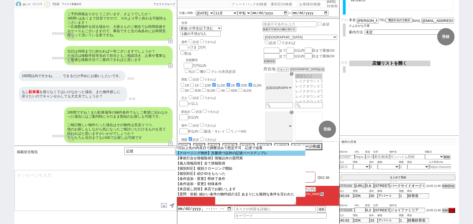
click at [228, 156] on option "【クロージング例外】文脈持つ以外の記述ベーステンプレ" at bounding box center [241, 153] width 130 height 5
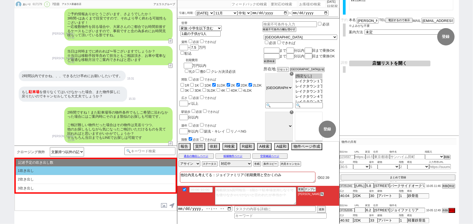
click at [56, 170] on li "1吹き出し" at bounding box center [96, 171] width 160 height 9
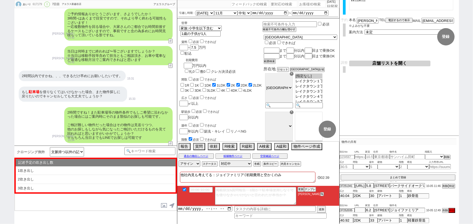
type textarea "@@【@@①記述したい内容を②の下に入力@@】@@ @@【@@②記述したい内容を入力後に①と②を@@ごと消して送信！！@@】@@"
select select "1吹き出し"
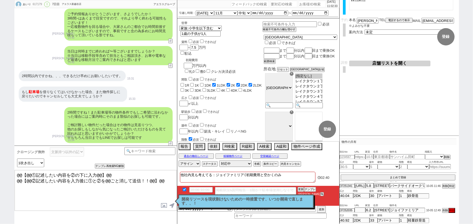
click at [169, 179] on textarea "@@【@@①記述したい内容を②の下に入力@@】@@ @@【@@②記述したい内容を入力後に①と②を@@ごと消して送信！！@@】@@" at bounding box center [96, 191] width 162 height 41
click at [39, 126] on div "2時間ですね！また駐車場等の物件条件でもしご希望に沿わなかった場合にはご案内時にそのまま類似のお探しも可能です。 ご検討難しい物件だった場合はその物件は見送り…" at bounding box center [95, 125] width 163 height 41
drag, startPoint x: 163, startPoint y: 178, endPoint x: 0, endPoint y: 146, distance: 165.8
click at [0, 146] on div "あいり 617179 ! 0 7日目 アエラス新越谷店 冬眠中 自社客 アエラスグループ スミカ_BPO チャット全表示 2025-09-30 ようこそLIN…" at bounding box center [236, 112] width 473 height 224
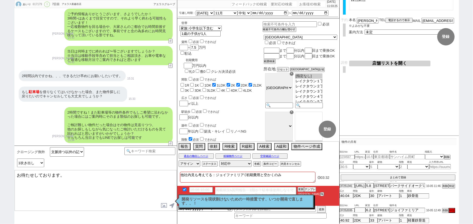
type textarea "お待たせしております。"
click at [276, 157] on button "空室確認ページ" at bounding box center [269, 156] width 35 height 4
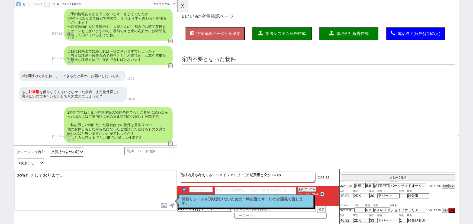
select select "another_room"
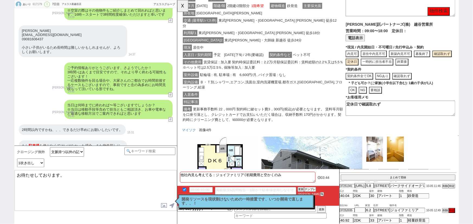
scroll to position [1996, 0]
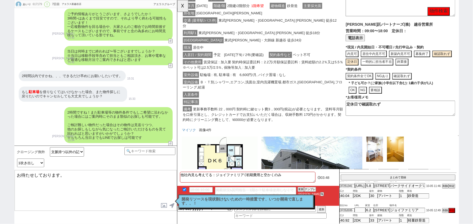
click at [84, 179] on textarea "お待たせしております。" at bounding box center [96, 191] width 162 height 41
paste textarea "ジョイファミリア"
click at [127, 174] on textarea "お待たせしております。ジョイファミリアですが、簿中出ておりませんでした" at bounding box center [96, 191] width 162 height 41
click at [119, 173] on textarea "お待たせしております。ジョイファミリアですが、募集出ておりませんでした" at bounding box center [96, 191] width 162 height 41
click at [68, 182] on textarea "お待たせしております。ジョイファミリアですが、ご質問のご回答前に募集出ておりませんでした" at bounding box center [96, 191] width 162 height 41
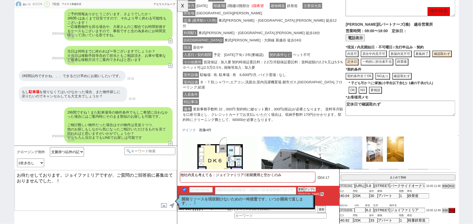
click at [66, 174] on textarea "お待たせしております。ジョイファミリアですが、ご質問のご回答前に募集出ておりませんでした、！" at bounding box center [96, 191] width 162 height 41
click at [73, 178] on textarea "お待たせしております。ジョイファミリアですが、ご質問のご回答前に募集出ておりませんでした、！" at bounding box center [96, 191] width 162 height 41
click at [185, 6] on button "☓" at bounding box center [182, 5] width 10 height 11
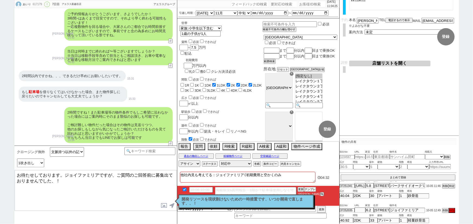
click at [42, 190] on textarea "お待たせしております。ジョイファミリアですが、ご質問のご回答前に募集出ておりませんでした、！" at bounding box center [96, 191] width 162 height 41
type textarea "お待たせしております。ジョイファミリアですが、ご質問のご回答前に募集出ておりませんでした、！ その他候補増やせるように新着追ってまいります。"
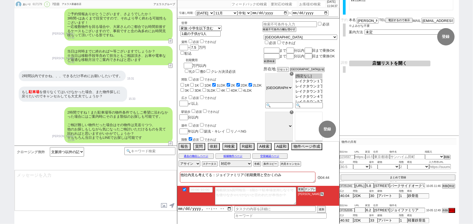
scroll to position [2044, 0]
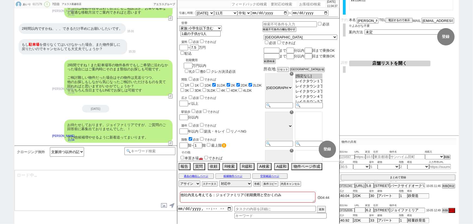
type textarea "@@【@@メッセージは打たず、以下やってください@@】@@ @@【@@タスク整理、追加、条件入力等のやるべきことはやりましたか？？全て終わったら自分に付いたア…"
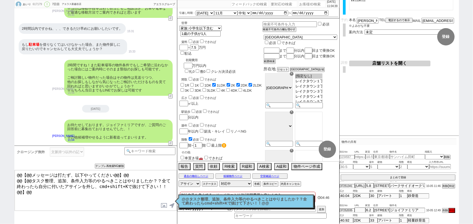
click at [218, 200] on p "@@タスク整理、追加、条件入力等のやるべきことはやりましたか？？全て終わったらcmd+shift+Kで抜けて下さい！！@@" at bounding box center [246, 202] width 129 height 8
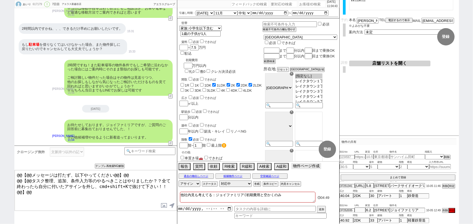
click at [306, 167] on button "物件ページ作成 今は物件がないので押せません" at bounding box center [306, 166] width 30 height 6
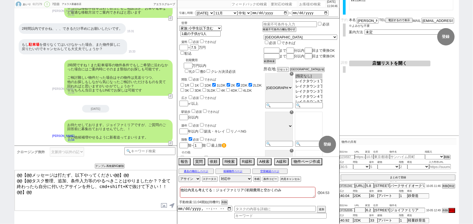
scroll to position [0, 0]
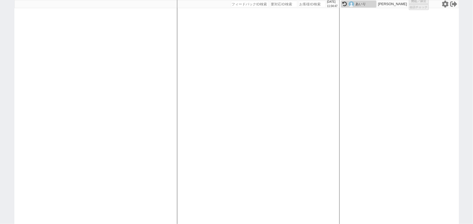
select select "1"
select select "6"
select select "2"
select select "5"
select select "9"
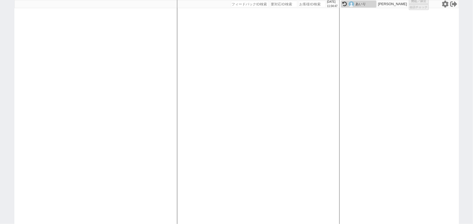
select select
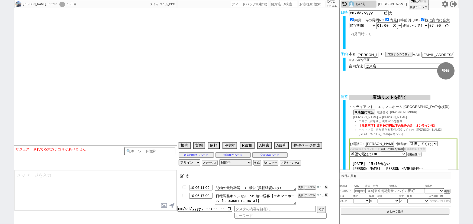
select select "[DATE]"
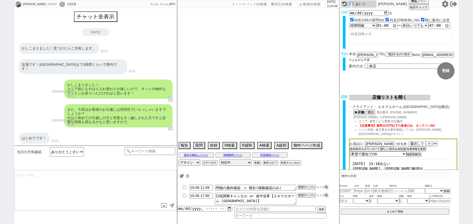
type textarea "10月にならないと予定わからない、他社な"
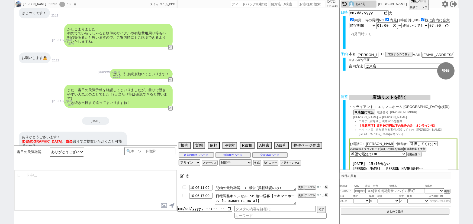
select select "15"
select select "0"
select select "14"
select select "64"
select select "65"
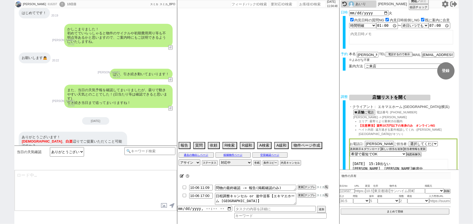
select select "66"
select select "67"
select select "68"
select select "69"
select select "70"
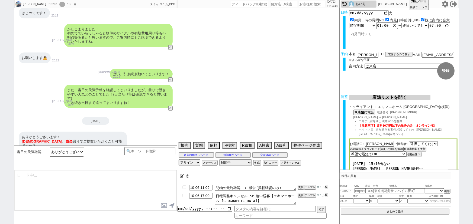
select select "71"
select select "72"
select select "73"
select select "74"
select select "75"
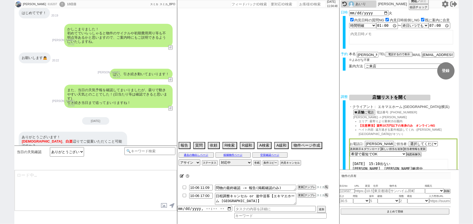
select select "76"
select select "77"
select select "78"
select select "79"
select select "80"
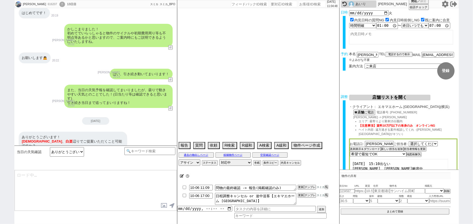
select select "81"
select select "82"
select select "83"
select select "84"
select select "85"
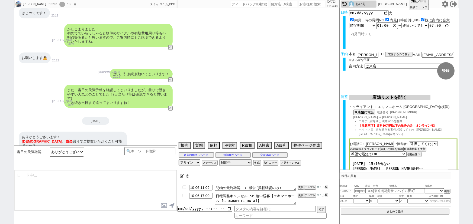
select select "86"
select select "87"
select select "88"
select select "89"
select select "90"
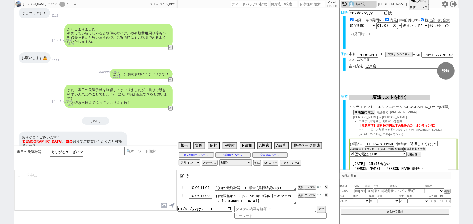
select select "91"
select select "92"
select select "93"
select select "94"
select select "95"
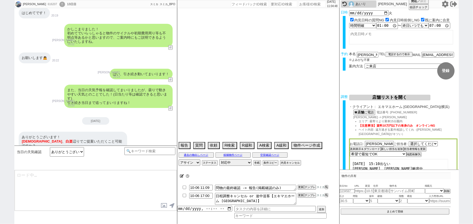
select select "96"
select select "97"
select select "98"
select select "99"
select select "100"
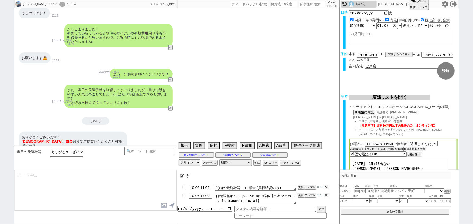
select select "101"
select select "102"
select select "103"
select select "104"
select select "105"
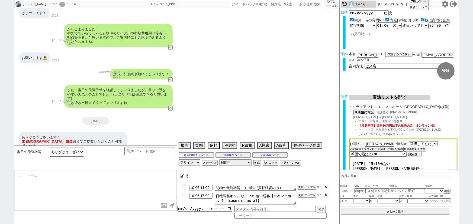
select select "108"
select select "109"
select select "110"
select select "113"
select select "115"
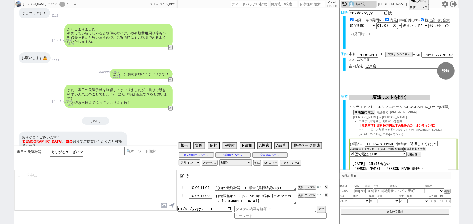
select select "116"
select select "117"
select select "118"
select select "89"
select select "[DATE]"
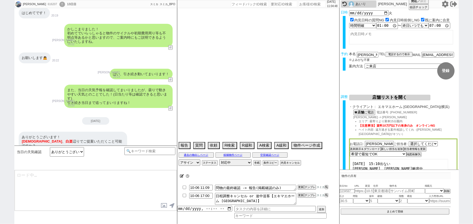
select select "23"
select select "754"
select select "91"
select select "2514"
select select "93"
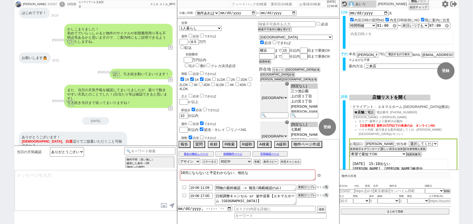
scroll to position [31, 0]
type textarea "いえ、お役に立てれば幸いです！その他何かございましたらお声がけください。"
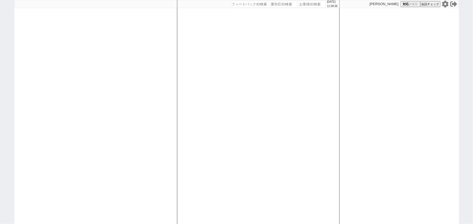
click at [55, 101] on div at bounding box center [95, 112] width 163 height 224
select select
select select "1"
select select "6"
select select "2"
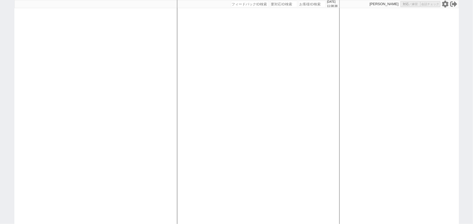
select select "5"
select select "9"
select select
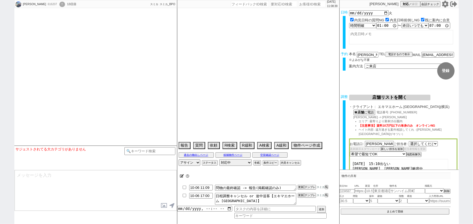
select select "[DATE]"
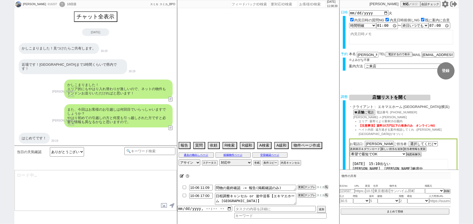
scroll to position [126, 0]
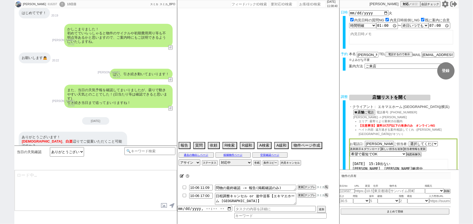
type textarea "10月にならないと予定わからない、他社な"
select select "15"
select select "0"
select select "14"
select select "64"
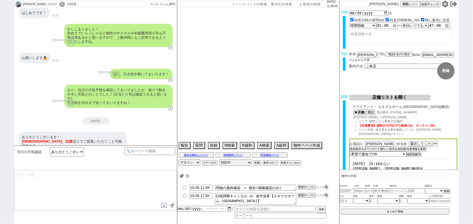
select select "65"
select select "66"
select select "67"
select select "68"
select select "69"
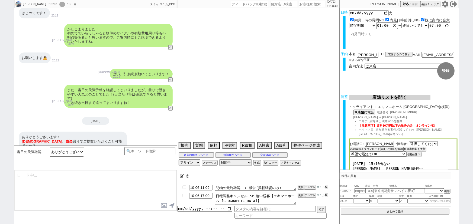
select select "70"
select select "71"
select select "72"
select select "73"
select select "74"
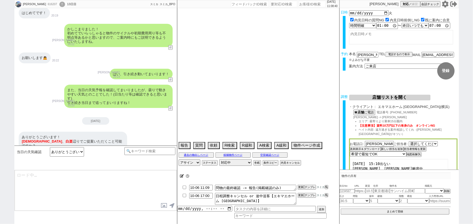
select select "75"
select select "76"
select select "77"
select select "78"
select select "79"
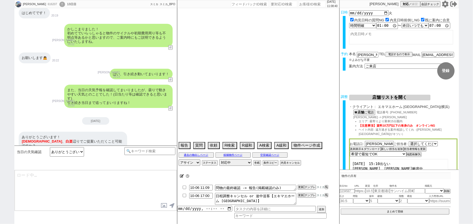
select select "80"
select select "81"
select select "82"
select select "83"
select select "84"
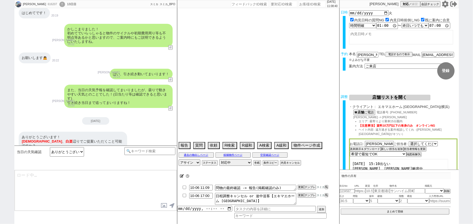
select select "85"
select select "86"
select select "87"
select select "88"
select select "89"
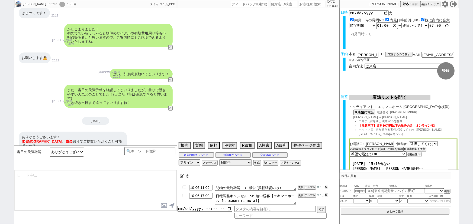
select select "90"
select select "91"
select select "92"
select select "93"
select select "94"
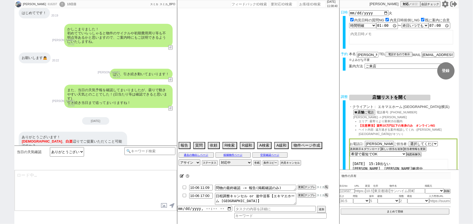
select select "95"
select select "96"
select select "97"
select select "98"
select select "99"
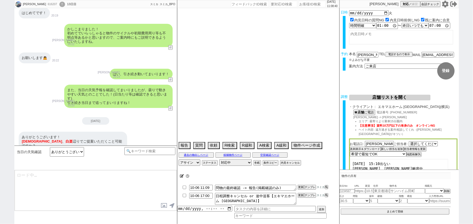
select select "100"
select select "101"
select select "102"
select select "103"
select select "104"
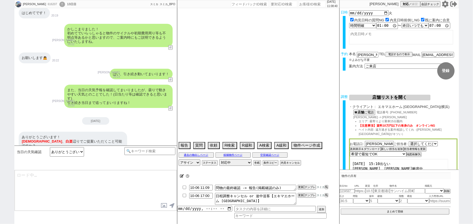
select select "105"
select select "108"
select select "109"
select select "110"
select select "113"
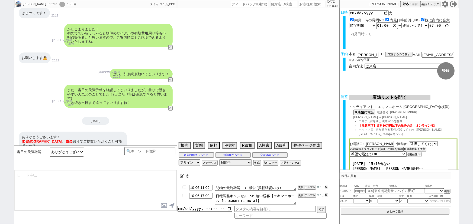
select select "115"
select select "116"
select select "117"
select select "118"
select select "89"
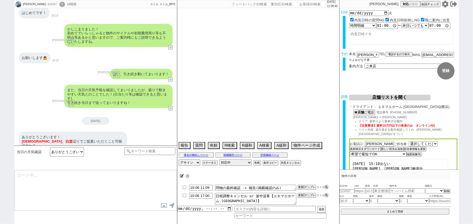
select select "[DATE]"
select select "23"
select select "754"
select select "91"
select select "2514"
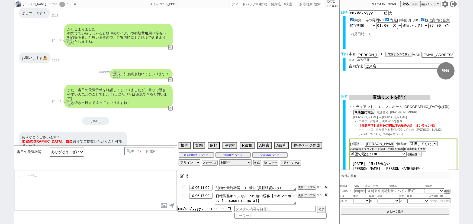
select select "93"
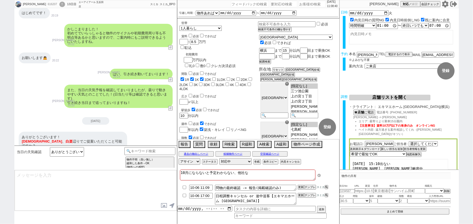
scroll to position [31, 0]
type textarea "いえ、お役に立てれば幸いです！その他何かございましたらお声がけください。"
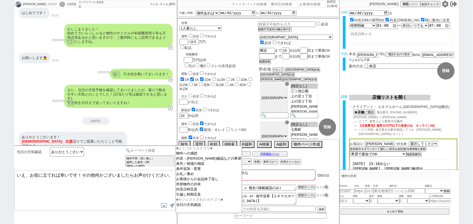
click at [160, 152] on input at bounding box center [149, 150] width 51 height 7
click at [198, 170] on option "条件追加・変更" at bounding box center [209, 169] width 66 height 5
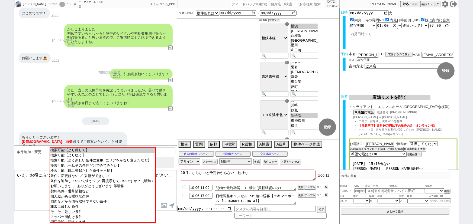
scroll to position [2044, 0]
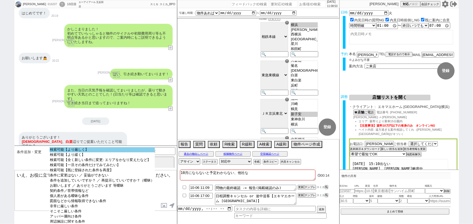
click at [104, 153] on select "検索可能【より厳しく】 検索可能【より緩く】 検索可能【全く新しい条件に変更: エリアをかなり変えたなど】 検索可能【一旦その条件だけでみてみたい】 検索可能…" at bounding box center [102, 185] width 105 height 76
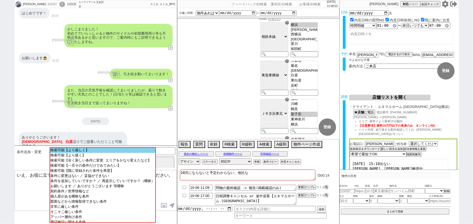
select select "14"
select select "64"
select select "65"
select select "66"
select select "67"
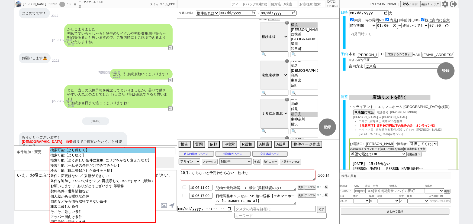
select select "68"
select select "69"
select select "70"
select select "71"
select select "72"
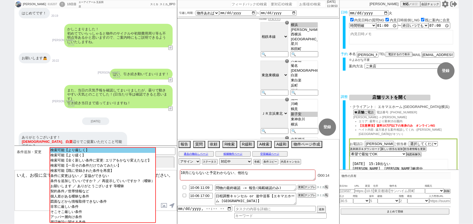
select select "73"
select select "74"
select select "75"
select select "76"
select select "77"
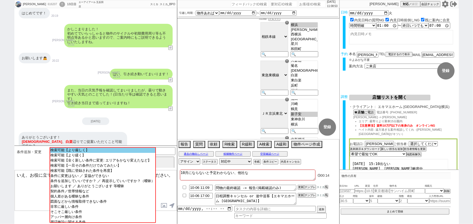
select select "78"
select select "79"
select select "80"
select select "81"
select select "82"
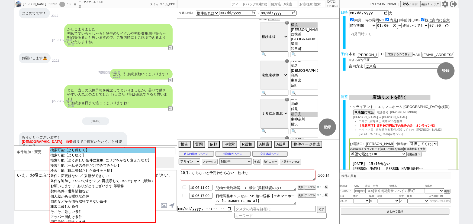
select select "83"
select select "84"
select select "85"
select select "86"
select select "87"
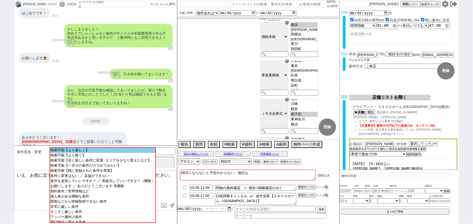
select select "88"
select select "89"
select select "90"
select select "91"
select select "92"
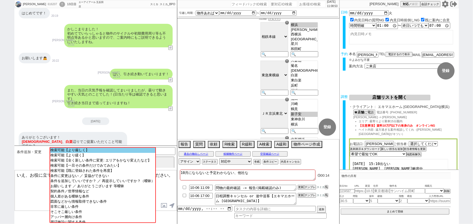
select select "93"
select select "94"
select select "95"
select select "96"
select select "97"
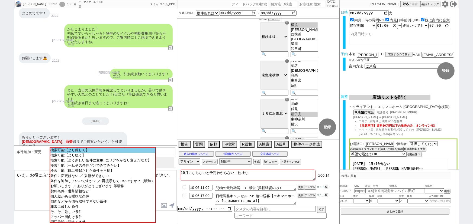
select select "98"
select select "99"
select select "100"
select select "101"
select select "102"
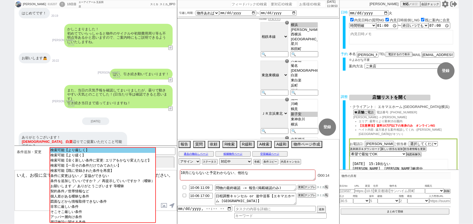
select select "103"
select select "104"
select select "105"
select select "108"
select select "109"
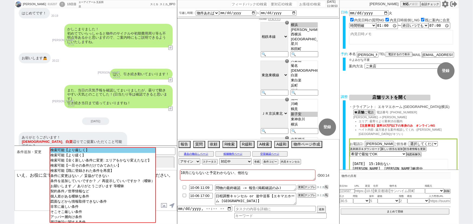
select select "110"
select select "113"
select select "115"
select select "116"
select select "117"
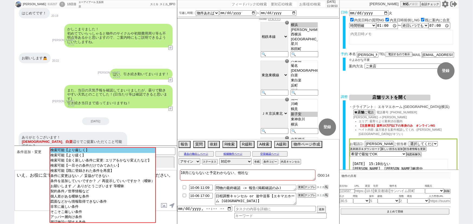
select select "118"
select select "89"
select select "[DATE]"
select select "23"
select select "754"
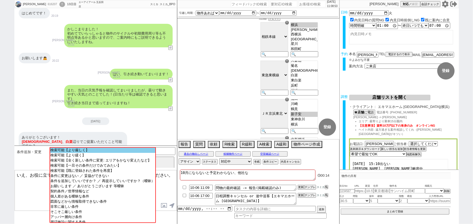
select select "91"
select select "2514"
select select "93"
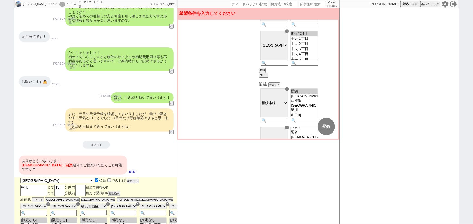
scroll to position [1980, 0]
click at [279, 84] on button "リセット" at bounding box center [273, 83] width 11 height 4
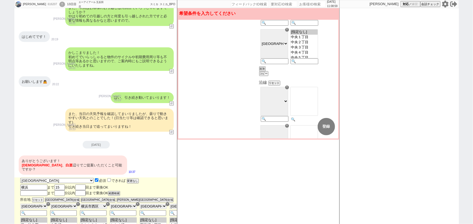
click at [313, 120] on input at bounding box center [304, 119] width 27 height 5
type input "[DEMOGRAPHIC_DATA]"
select select "50"
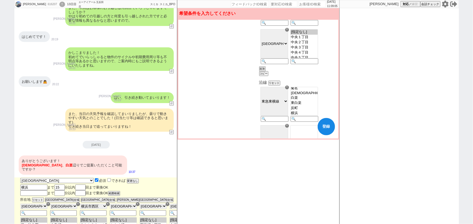
select select "1297"
click at [314, 101] on option "白楽" at bounding box center [304, 97] width 27 height 5
select select "1297"
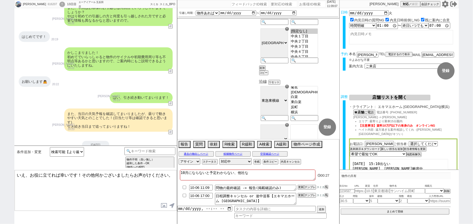
scroll to position [266, 0]
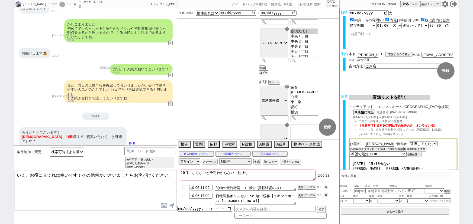
select select "64"
select select "65"
select select "66"
select select "67"
select select "68"
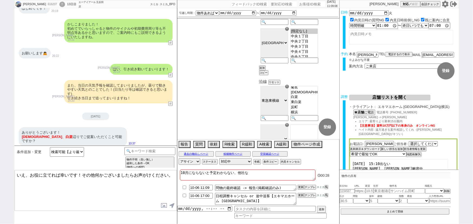
select select "69"
select select "70"
select select "71"
select select "72"
select select "73"
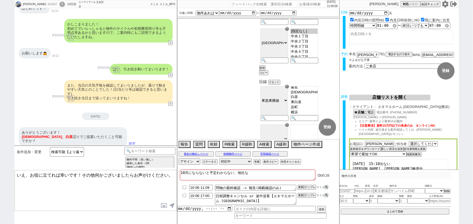
select select "74"
select select "75"
select select "76"
select select "77"
select select "78"
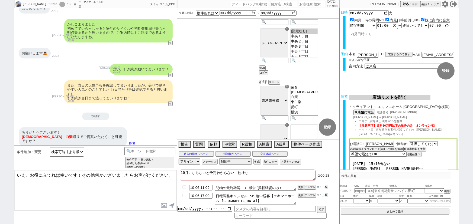
select select "79"
select select "80"
select select "81"
select select "82"
select select "83"
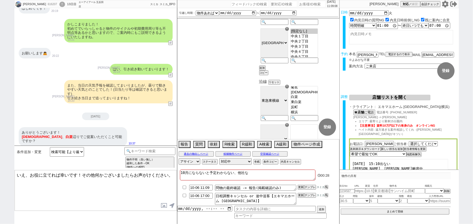
select select "84"
select select "85"
select select "86"
select select "87"
select select "88"
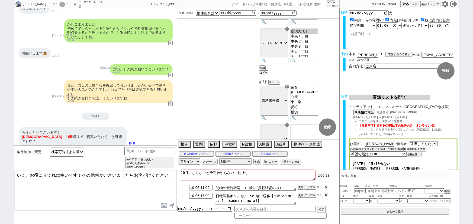
select select "89"
select select "90"
select select "91"
select select "92"
select select "93"
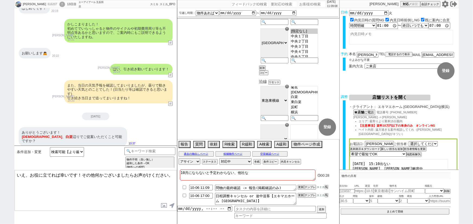
select select "94"
select select "95"
select select "96"
select select "97"
select select "98"
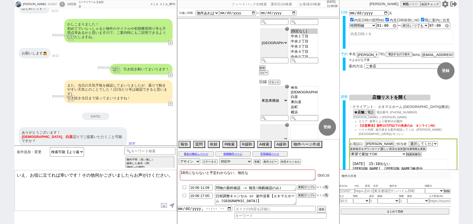
select select "99"
select select "100"
select select "101"
select select "102"
select select "103"
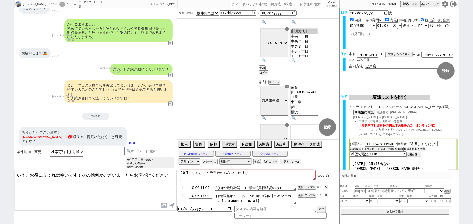
select select "104"
select select "105"
select select "108"
select select "109"
select select "110"
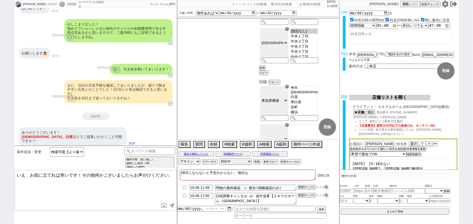
select select "113"
select select "115"
select select "116"
select select "117"
select select "118"
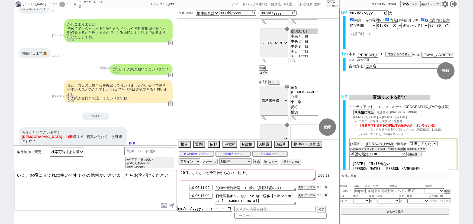
select select "1297"
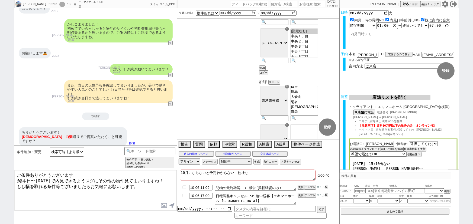
drag, startPoint x: 77, startPoint y: 179, endPoint x: 11, endPoint y: 180, distance: 65.9
click at [11, 180] on div "いのうえこのは 616207 ! 0 13日目 エーアイアール 五反田店 冬眠中 自社客 スミカ スミカ_BPO チャット全表示 2025-10-05 お待た…" at bounding box center [236, 112] width 473 height 224
click at [35, 178] on textarea "ご条件ありがとうございます、 @@本日〜明日で内見できるようスグにその他の物件見てまいりますね！ もし幅を取れる条件等ございましたらお気軽にお願いします。" at bounding box center [96, 191] width 162 height 41
drag, startPoint x: 34, startPoint y: 178, endPoint x: 8, endPoint y: 179, distance: 26.1
click at [8, 179] on div "いのうえこのは 616207 ! 0 13日目 エーアイアール 五反田店 冬眠中 自社客 スミカ スミカ_BPO チャット全表示 2025-10-05 お待た…" at bounding box center [236, 112] width 473 height 224
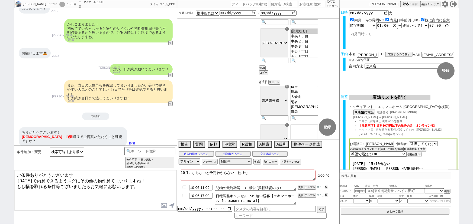
type textarea "ご条件ありがとうございます、 明日で内見できるようスグにその他の物件見てまいりますね！ もし幅を取れる条件等ございましたらお気軽にお願いします。"
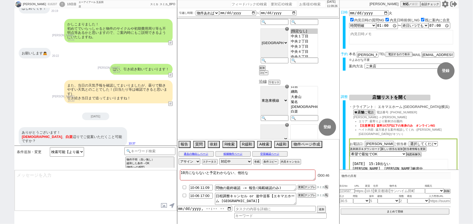
scroll to position [257, 0]
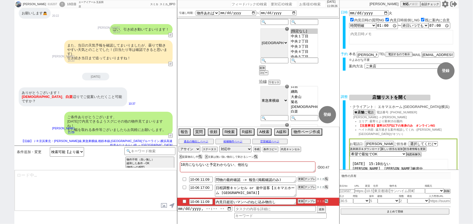
type textarea "@@【@@物出しするシーンなので、このまま物出しします。(タスク等が入っててもこのラリー中の物出しを優先します、場合によってタスクを整理してください) 「文脈…"
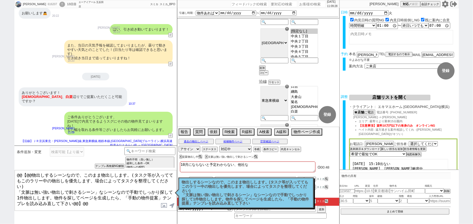
click at [223, 190] on p "物出しするシーンなので、このまま物出しします。(タスク等が入っててもこのラリー中の物出しを優先します、場合によってタスクを整理してください) 「文脈は無い強い…" at bounding box center [246, 193] width 129 height 25
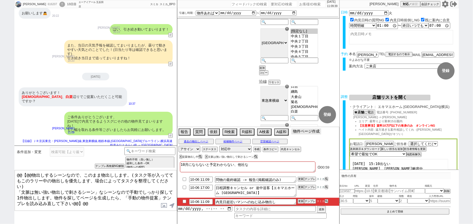
click at [300, 132] on button "物件ページ作成 今は物件がないので押せません" at bounding box center [306, 132] width 30 height 6
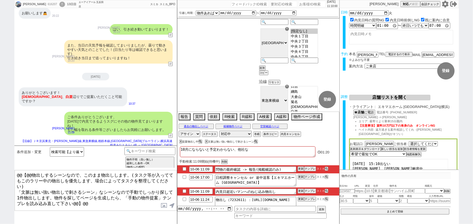
click at [336, 201] on li "10-06 11:24 物出し（7232611）：https://jent-crm.com/2ng-84y191pn3984hy/introduction_p…" at bounding box center [258, 206] width 162 height 20
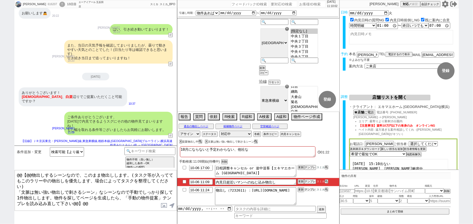
click at [310, 191] on button "テンプレ" at bounding box center [310, 190] width 12 height 4
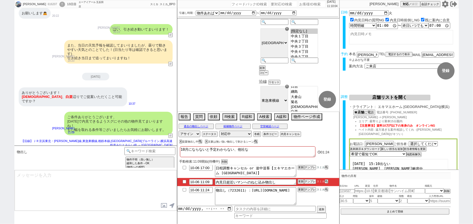
scroll to position [0, 0]
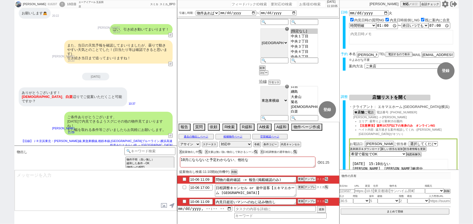
type textarea "@@この文字をクリック"
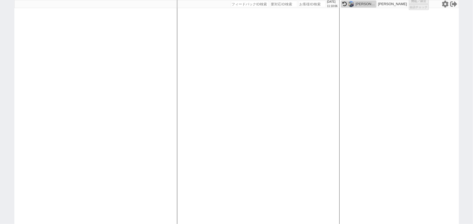
select select "6"
select select "2"
select select
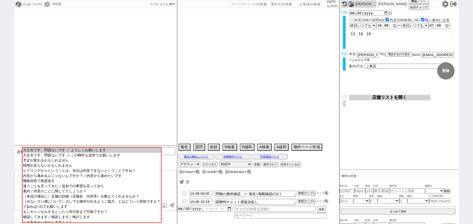
type textarea "平日は仕事なのでラインやメールでお願いしたい発言 他社なし"
select select "15"
select select "1"
select select "14"
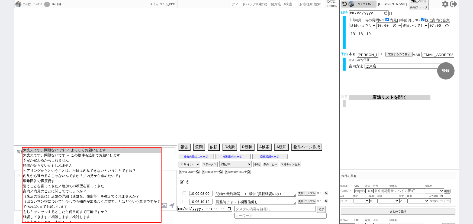
select select "81"
select select "57"
select select "1411"
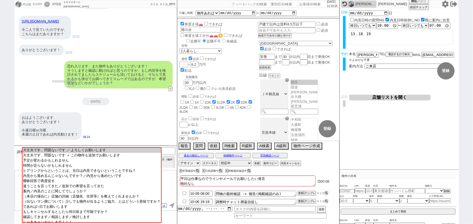
scroll to position [0, 0]
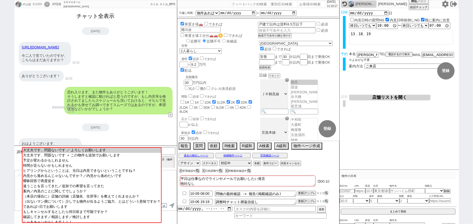
click at [92, 15] on button "チャット全表示" at bounding box center [96, 15] width 42 height 9
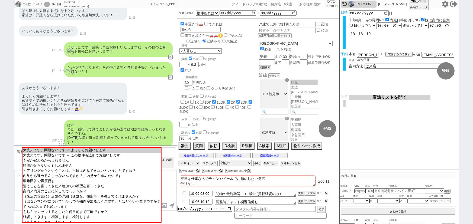
click at [139, 80] on div "ありがとうございます！ よろしくお願いします！ 家賃安くて納得いくところor家賃多少広げても戸建て関係があればはやめに決めちゃおうと思ってます、 引き続きよろ…" at bounding box center [95, 98] width 163 height 37
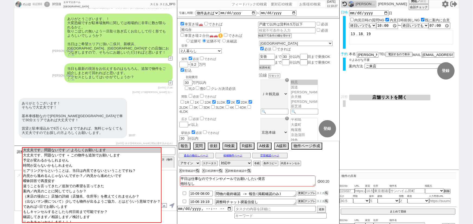
scroll to position [844, 0]
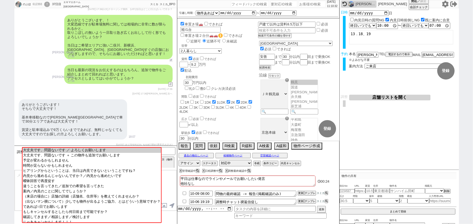
click at [171, 59] on button "↺" at bounding box center [170, 61] width 3 height 4
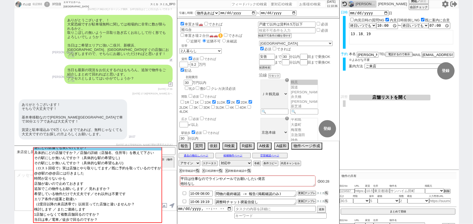
scroll to position [23, 0]
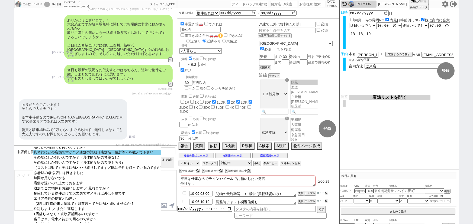
click at [140, 155] on option "具体的にどの店舗ですか？／店舗の詳細（店舗名、住所等）を教えて下さい" at bounding box center [97, 152] width 128 height 5
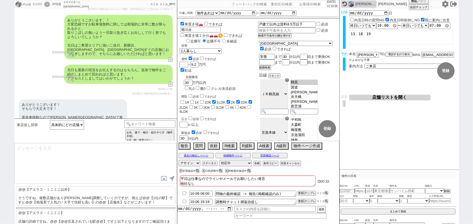
click at [79, 195] on p "@@【アエラス・ミニミニ以外】 そうですね、複数店舗があり順次調整していくのですが、例えば@@【1位の駅】ですと@@【地場系で人気の / 大手で信頼も高い】の…" at bounding box center [95, 197] width 159 height 20
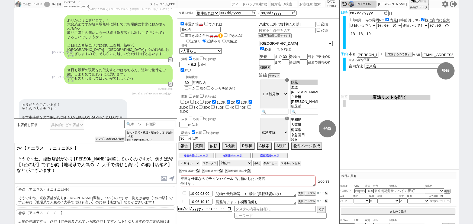
drag, startPoint x: 16, startPoint y: 156, endPoint x: 13, endPoint y: 136, distance: 20.2
click at [13, 136] on div "のぶほ 612393 ! 0 37日目 エキマエホーム 横浜店 冬眠中 自社客 スミカ スミカ_BPO チャット全表示 2025-08-30 新しくフォローさ…" at bounding box center [236, 112] width 473 height 224
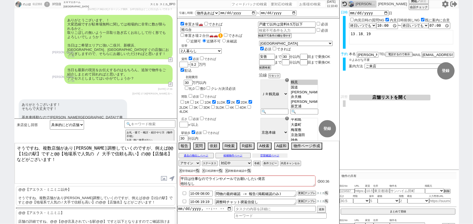
click at [282, 156] on button "空室確認ページ" at bounding box center [269, 156] width 35 height 4
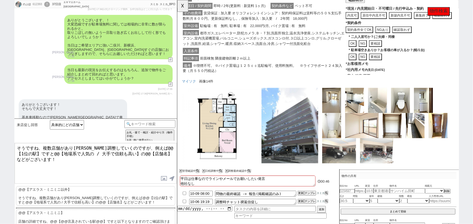
scroll to position [1341, 0]
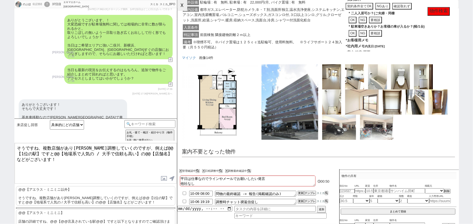
click at [181, 5] on button "☓" at bounding box center [182, 5] width 10 height 11
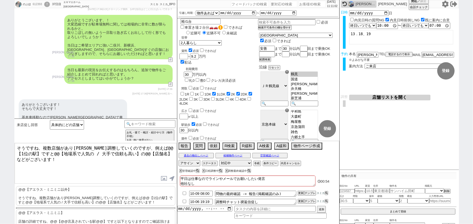
scroll to position [8, 0]
click at [400, 98] on button "店舗リストを開く" at bounding box center [389, 98] width 81 height 6
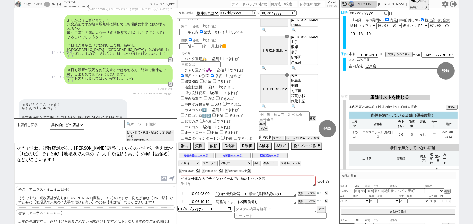
scroll to position [0, 0]
drag, startPoint x: 142, startPoint y: 147, endPoint x: 173, endPoint y: 148, distance: 31.2
click at [173, 148] on textarea "そうですね、複数店舗があり順次調整していくのですが、例えば@@【1位の駅】ですと@@【地場系で人気の / 大手で信頼も高い】の@@【店舗名】などがございます！" at bounding box center [96, 163] width 162 height 41
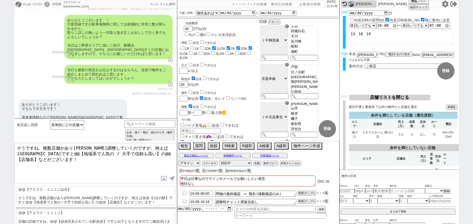
scroll to position [49, 0]
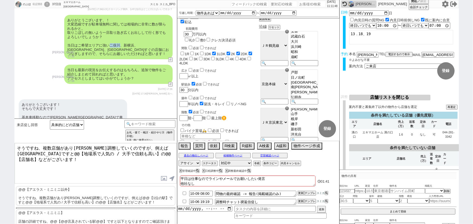
drag, startPoint x: 119, startPoint y: 28, endPoint x: 111, endPoint y: 27, distance: 8.2
click at [111, 27] on div "ありがとうございます、！ 大変恐縮ですが駐車場無料に関しては相場的に非常に数が限られるかと。 取りこぼしの無いよう一旦取り急ぎ広くお出しして行く形でもよろしい…" at bounding box center [118, 37] width 108 height 44
copy div "二俣川"
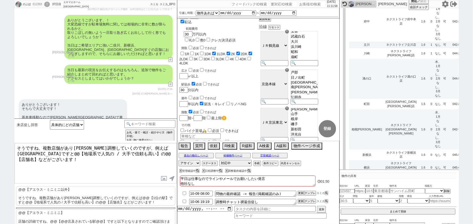
scroll to position [899, 0]
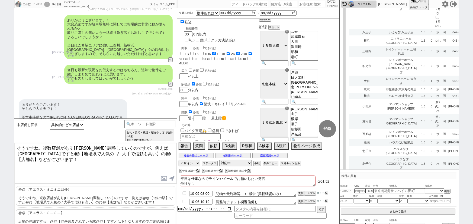
click at [35, 3] on div "612393" at bounding box center [37, 4] width 12 height 4
copy div "612393"
drag, startPoint x: 16, startPoint y: 152, endPoint x: 25, endPoint y: 154, distance: 9.4
click at [25, 154] on textarea "そうですね、複数店舗があり順次調整していくのですが、例えば新横浜駅ですと@@【地場系で人気の / 大手で信頼も高い】の@@【店舗名】などがございます！" at bounding box center [96, 163] width 162 height 41
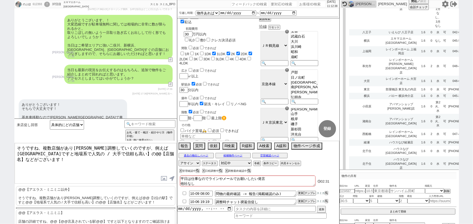
drag, startPoint x: 46, startPoint y: 153, endPoint x: 124, endPoint y: 158, distance: 78.8
click at [124, 158] on textarea "そうですね、複数店舗があり順次調整していくのですが、例えば新横浜駅ですと地場系で人気の / 大手で信頼も高い】の@@【店舗名】などがございます！" at bounding box center [96, 163] width 162 height 41
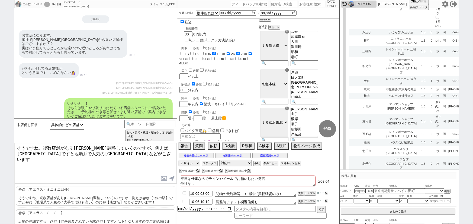
scroll to position [1790, 0]
click at [154, 149] on textarea "そうですね、複数店舗があり順次調整していくのですが、例えば新横浜駅ですと地場系で人気のバロー新横浜店などがございます！" at bounding box center [96, 163] width 162 height 41
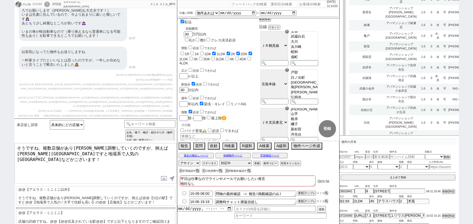
scroll to position [407, 0]
click at [68, 152] on textarea "そうですね、複数店舗があり順次調整していくのですが、例えば鶴見駅ですと地場系で人気のバロー新横浜店などがございます！" at bounding box center [96, 163] width 162 height 41
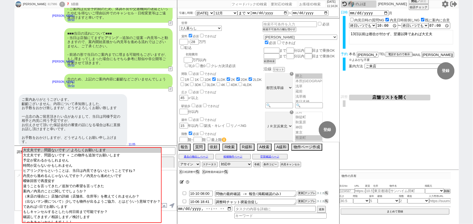
scroll to position [20, 0]
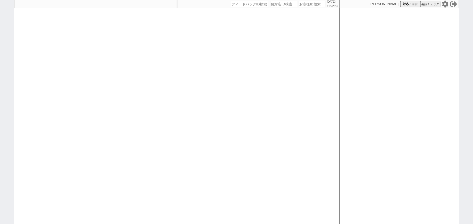
click at [66, 62] on div at bounding box center [95, 112] width 163 height 224
select select "6"
select select "2"
select select
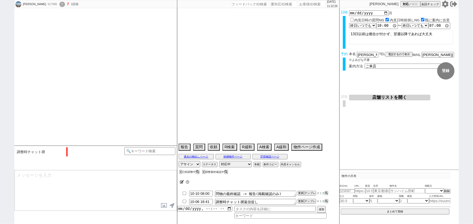
select select "2025"
select select "12"
select select "37"
select select "1"
select select "69"
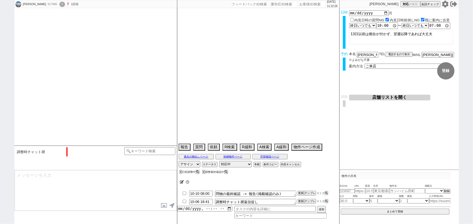
select select "1662"
select select "23"
select select "744"
select select "75"
select select "1802"
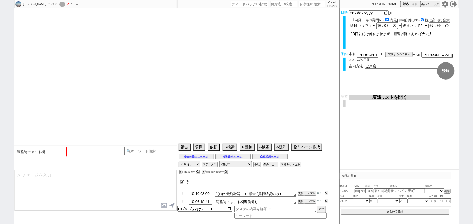
select select "77"
select select "1841"
select select "54"
select select "1359"
select select "59"
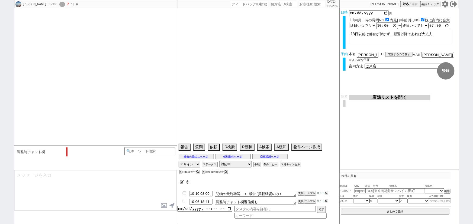
select select "1468"
select select "70"
select select "[DATE]"
select select "57"
select select "73"
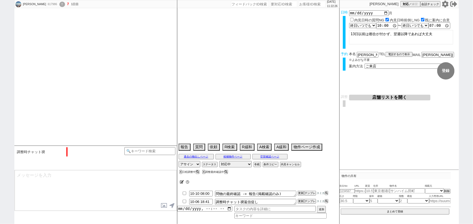
select select "1763"
select select "67"
select select "[DATE]"
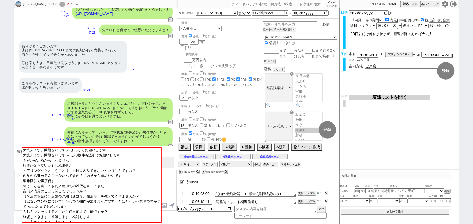
scroll to position [193, 0]
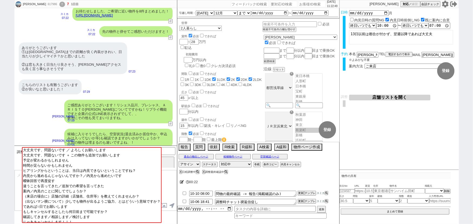
click at [181, 182] on icon at bounding box center [182, 183] width 4 height 4
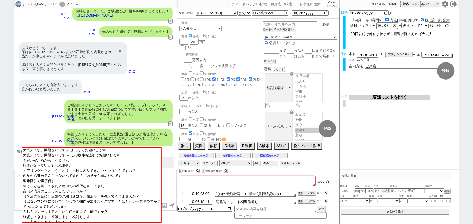
click at [190, 182] on textarea at bounding box center [248, 181] width 136 height 11
type textarea "ｓ"
checkbox input "false"
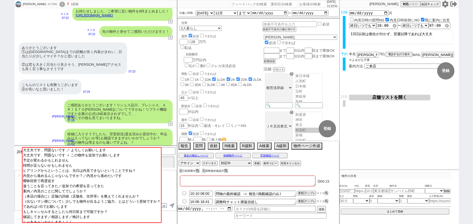
checkbox input "true"
checkbox input "false"
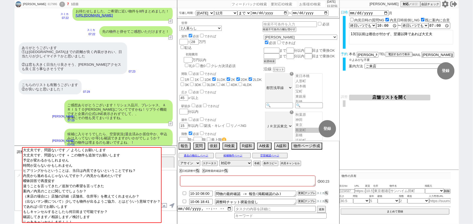
checkbox input "false"
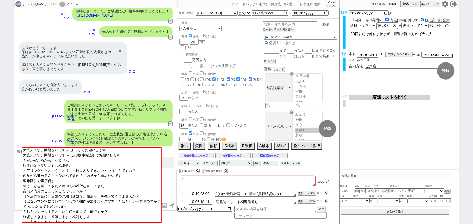
type textarea "し"
checkbox input "false"
checkbox input "true"
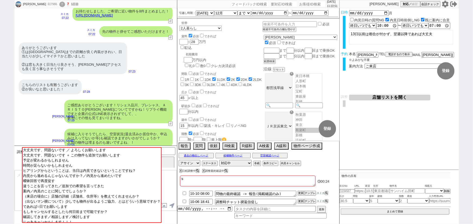
checkbox input "true"
checkbox input "false"
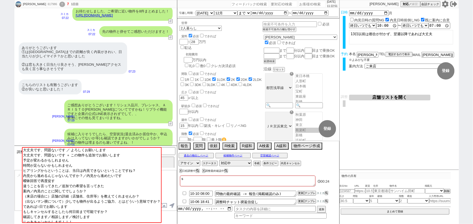
checkbox input "false"
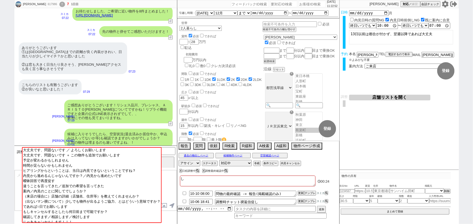
checkbox input "false"
checkbox input "true"
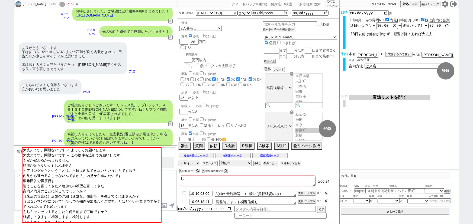
checkbox input "true"
checkbox input "false"
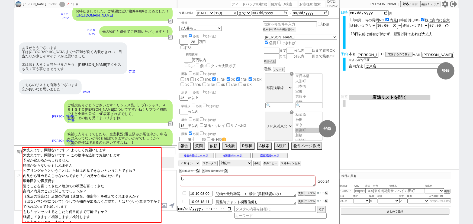
checkbox input "false"
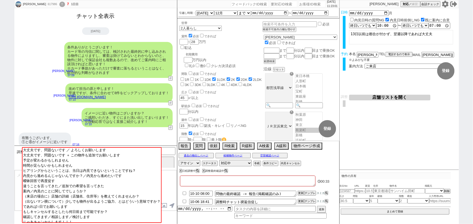
click at [98, 17] on button "チャット全表示" at bounding box center [96, 15] width 42 height 9
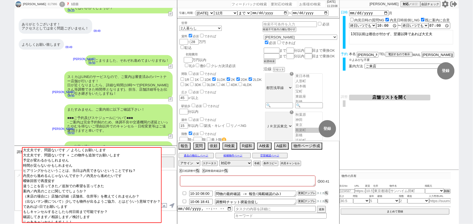
scroll to position [1591, 0]
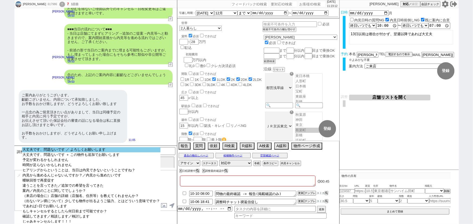
select select "大丈夫です、問題ないです ／ よろしくお願いします"
click at [72, 152] on option "大丈夫です、問題ないです ／ よろしくお願いします" at bounding box center [91, 149] width 139 height 5
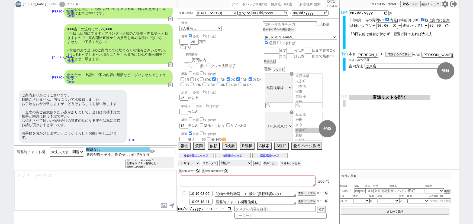
click at [96, 151] on option "問題なし" at bounding box center [118, 149] width 65 height 5
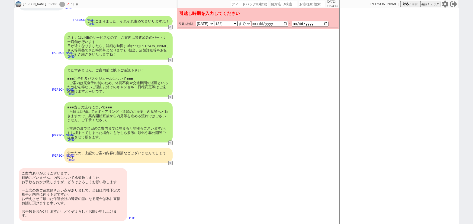
scroll to position [1513, 0]
click at [120, 108] on div "■■■当日の流れについて■■■ - 当日は店舗にてまずヒアリング→追加のご提案→内見等へと動きますので、案内開始直後から内見等を進める流れではございません、ご…" at bounding box center [118, 122] width 108 height 40
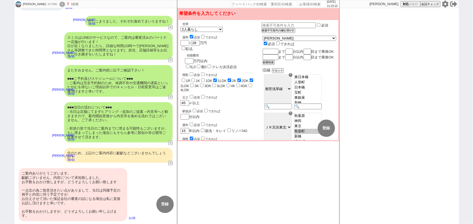
click at [120, 108] on div "■■■当日の流れについて■■■ - 当日は店舗にてまずヒアリング→追加のご提案→内見等へと動きますので、案内開始直後から内見等を進める流れではございません、ご…" at bounding box center [118, 122] width 108 height 40
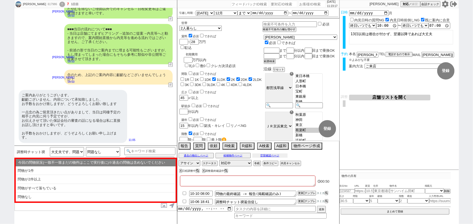
click at [272, 156] on button "空室確認ページ" at bounding box center [269, 156] width 35 height 4
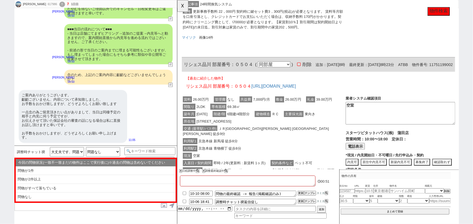
scroll to position [489, 0]
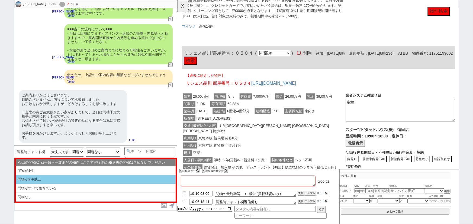
click at [27, 177] on li "問物が2件以上" at bounding box center [96, 179] width 160 height 9
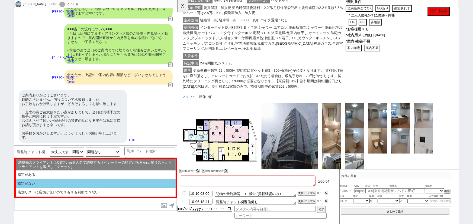
scroll to position [565, 0]
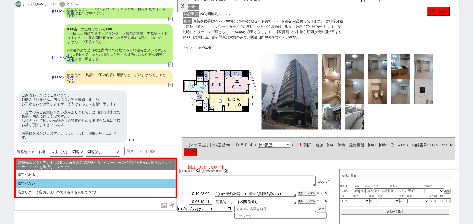
click at [41, 182] on li "指定がない" at bounding box center [96, 184] width 160 height 9
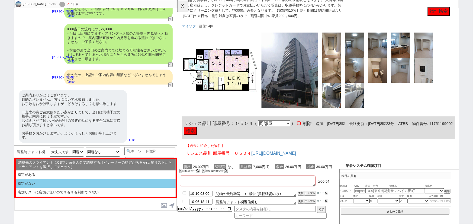
select select "問物が2件以上"
select select "指定がない"
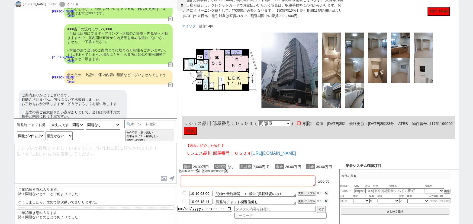
click at [183, 1] on button "☓" at bounding box center [182, 5] width 10 height 11
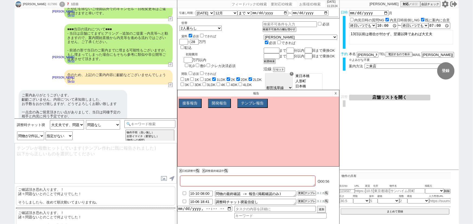
click at [47, 195] on p "ご確認頂き恐れ入ります、！ 諸々問題ないとのことで何よりでした！ そうしましたら、改めて順次動いてまいりますね。" at bounding box center [95, 197] width 159 height 20
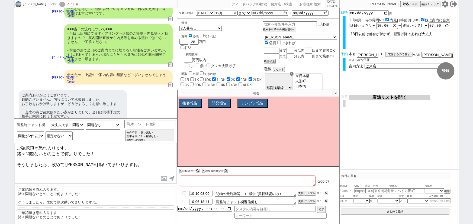
scroll to position [1619, 0]
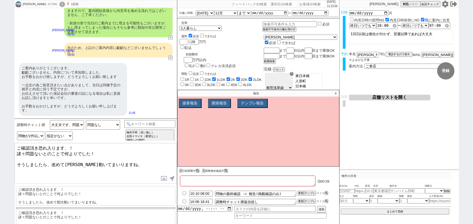
click at [51, 159] on textarea "ご確認頂き恐れ入ります、！ 諸々問題ないとのことで何よりでした！ そうしましたら、改めて順次動いてまいりますね。" at bounding box center [96, 163] width 162 height 41
click at [17, 160] on textarea "ご確認頂き恐れ入ります、！ 諸々問題ないとのことで何よりでした！ そうしましたら、改めて順次動いてまいりますね。" at bounding box center [96, 163] width 162 height 41
drag, startPoint x: 50, startPoint y: 160, endPoint x: 5, endPoint y: 164, distance: 46.0
click at [5, 164] on div "Takuya Wada 617986 ! 7 1日目 冬眠中 自社客 スミカ スミカ_BPO チャット全表示 2025-10-06 ようこそLINE物件紹介の…" at bounding box center [236, 112] width 473 height 224
type textarea "ご確認頂き恐れ入ります、！ 諸々問題ないとのことで何よりでした！ これまでのやり取り内容含めて、担当に引き継ぎに動いてまいりますね。"
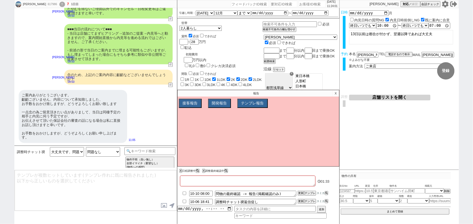
scroll to position [1624, 0]
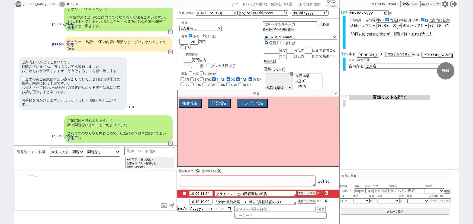
type textarea "@@【@@日程調整するシーンなので、このまま調整報告します。当該の調整ができない方であればそのままcmd+shift+Kで次に進んでください！！(当該の調整が…"
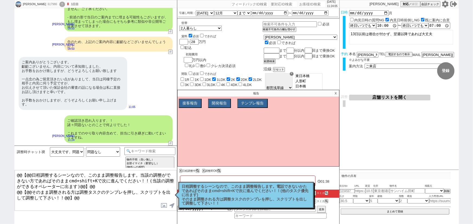
click at [249, 192] on p "日程調整するシーンなので、このまま調整報告します。電話できないかたであればそのままcmd+shift+Kで次に進んでください！！(他のタスク優先に出ます) そ…" at bounding box center [246, 195] width 129 height 21
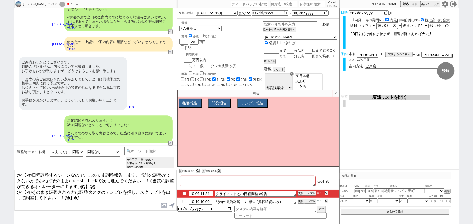
click at [387, 98] on button "店舗リストを開く" at bounding box center [389, 98] width 81 height 6
click at [336, 94] on p "X" at bounding box center [336, 93] width 6 height 7
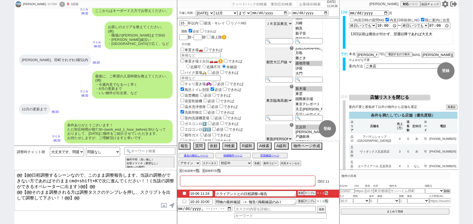
scroll to position [407, 0]
drag, startPoint x: 65, startPoint y: 60, endPoint x: 18, endPoint y: 60, distance: 47.7
click at [18, 60] on div "三田、田町それぞれ3駅以内 06:33" at bounding box center [95, 60] width 163 height 16
copy div "[PERSON_NAME]、田町それぞれ3駅以内"
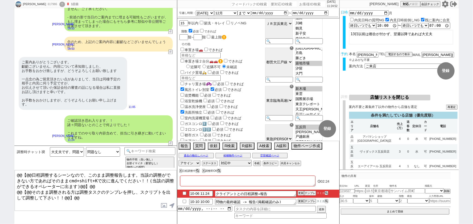
scroll to position [0, 0]
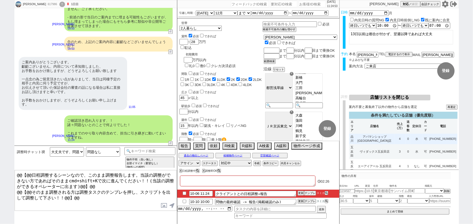
click at [377, 136] on td "アパマンショップ [GEOGRAPHIC_DATA]店" at bounding box center [374, 139] width 39 height 11
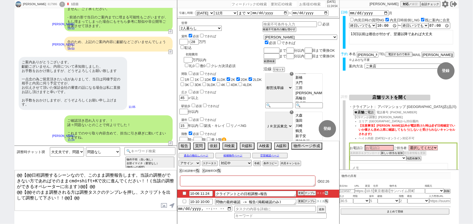
type input "10-06 10:00"
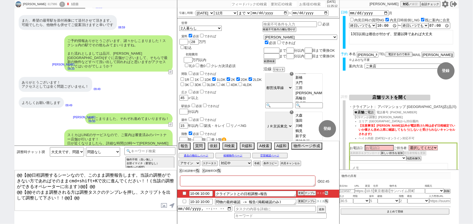
scroll to position [1415, 0]
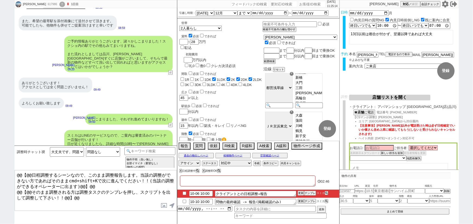
click at [393, 97] on button "店舗リストを開く" at bounding box center [389, 98] width 81 height 6
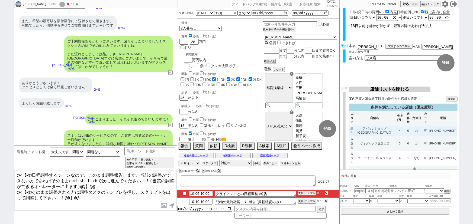
scroll to position [14, 0]
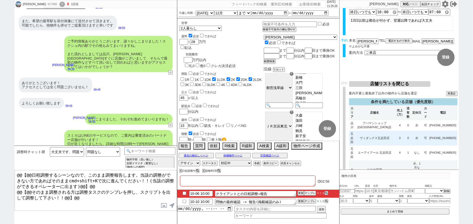
click at [406, 138] on td "0" at bounding box center [409, 138] width 6 height 15
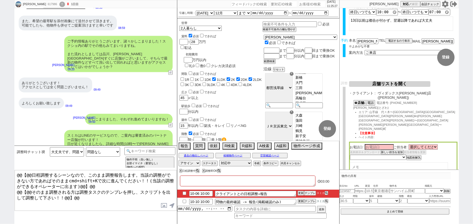
click at [363, 163] on textarea at bounding box center [399, 169] width 98 height 13
paste textarea "[PERSON_NAME]、田町それぞれ3駅以内"
type textarea "[PERSON_NAME]、田町それぞれ3駅以内"
click at [50, 5] on div "617986" at bounding box center [52, 4] width 12 height 4
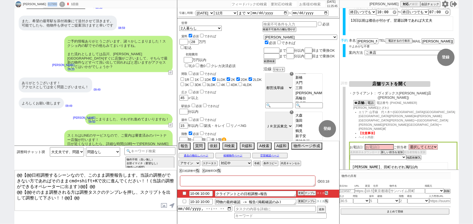
select select
copy div "617986"
drag, startPoint x: 398, startPoint y: 149, endPoint x: 319, endPoint y: 152, distance: 78.9
click at [319, 152] on div "Takuya Wada 617986 ! 8 1日目 冬眠中 自社客 スミカ スミカ_BPO チャット全表示 2025-10-06 ようこそLINE物件紹介の…" at bounding box center [236, 112] width 445 height 224
click at [390, 85] on button "店舗リストを開く" at bounding box center [389, 84] width 81 height 6
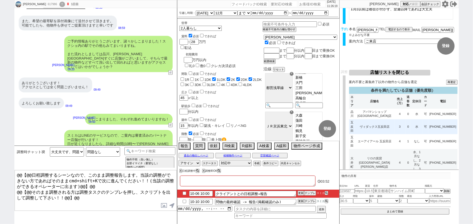
scroll to position [26, 0]
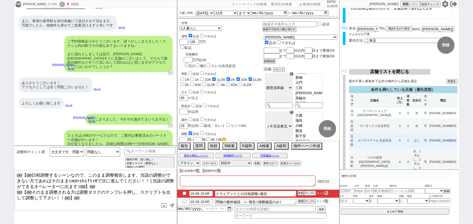
click at [406, 136] on td "1" at bounding box center [409, 141] width 6 height 15
select select
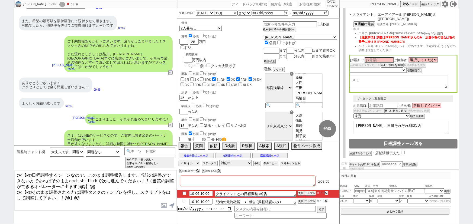
scroll to position [78, 0]
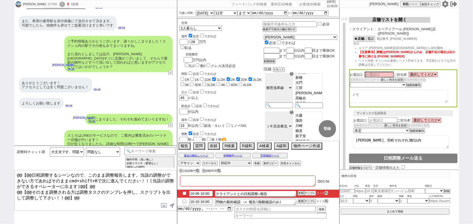
click at [362, 92] on textarea at bounding box center [399, 96] width 98 height 13
paste textarea "[PERSON_NAME]、田町それぞれ3駅以内"
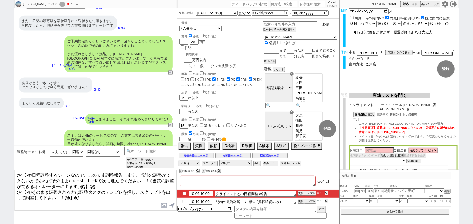
scroll to position [0, 0]
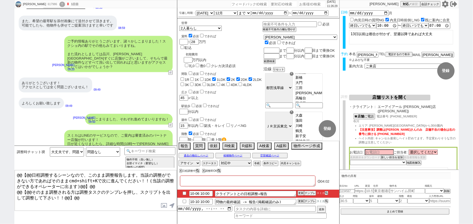
type textarea "[PERSON_NAME]、田町それぞれ3駅以内"
click at [370, 114] on button "☎ 店舗 に電話" at bounding box center [364, 116] width 21 height 5
click at [356, 160] on select "未定 希望で最短でOK 最短以外でOK 日程がNG(直近で別日提案可) 日程がNG(直近はNG) お客様ごとNG 折返し待ち 店舗が定休/終業後で連絡取れず" at bounding box center [378, 162] width 56 height 5
select select "3"
click at [350, 160] on select "未定 希望で最短でOK 最短以外でOK 日程がNG(直近で別日提案可) 日程がNG(直近はNG) お客様ごとNG 折返し待ち 店舗が定休/終業後で連絡取れず" at bounding box center [378, 162] width 56 height 5
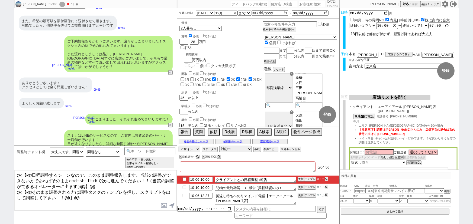
click at [352, 168] on textarea "[PERSON_NAME]、田町それぞれ3駅以内" at bounding box center [399, 174] width 98 height 13
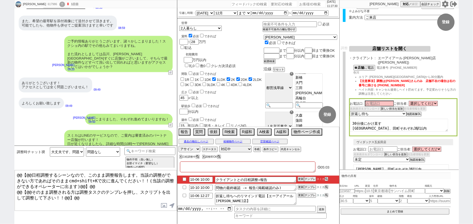
scroll to position [50, 0]
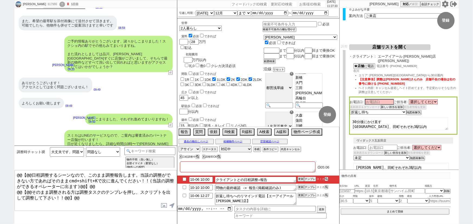
type textarea "30分後にかけ直す 三田、田町それぞれ3駅以内"
click at [203, 180] on input "10-06 10:00" at bounding box center [201, 179] width 24 height 5
type input "10-06 12:00"
click at [299, 180] on button "更新" at bounding box center [300, 180] width 5 height 4
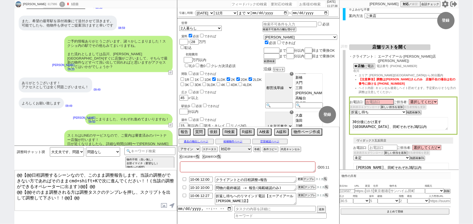
click at [299, 180] on button "更新" at bounding box center [300, 180] width 5 height 4
click at [209, 196] on input "10-06 12:27" at bounding box center [201, 195] width 24 height 5
type input "10-06 12:00"
click at [300, 197] on button "更新" at bounding box center [300, 196] width 5 height 4
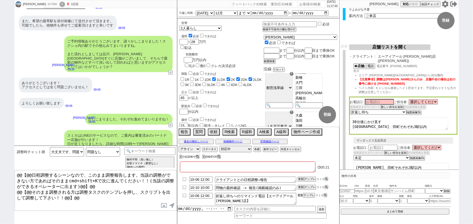
click at [300, 197] on button "更新" at bounding box center [300, 196] width 5 height 4
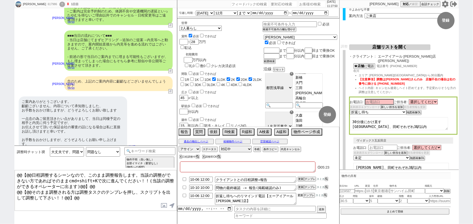
scroll to position [1624, 0]
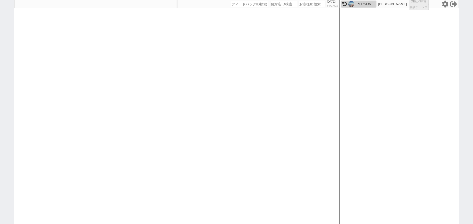
select select "100"
select select "5"
select select "2"
select select "5"
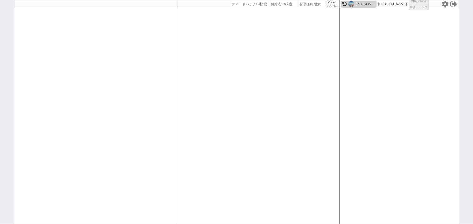
select select "8"
select select
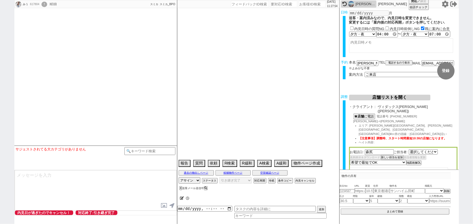
select select "2848"
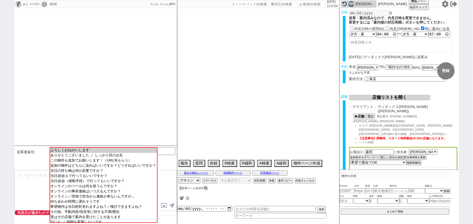
type textarea "他社なし"
select select "13"
select select "0"
select select "53"
select select "47"
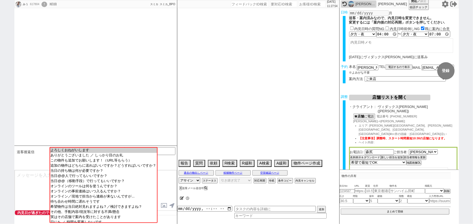
select select "1207"
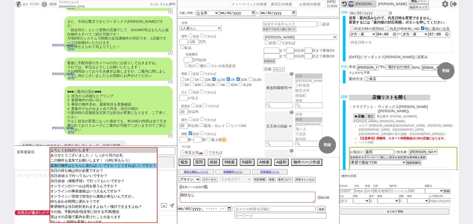
scroll to position [28, 0]
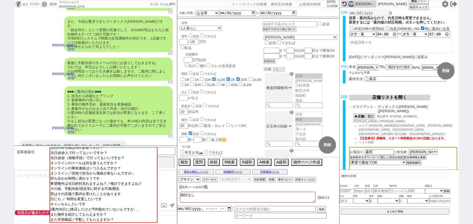
click at [31, 174] on textarea at bounding box center [96, 191] width 162 height 41
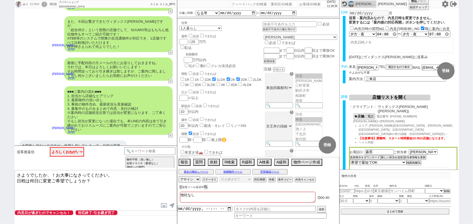
type textarea "さようでしたか、！お大事になさってください。 日程は何日に変更ご希望でしょうか？"
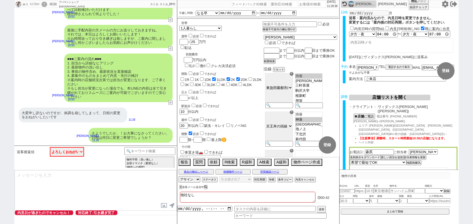
scroll to position [292, 0]
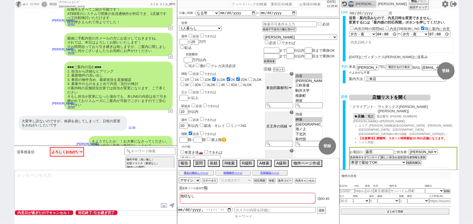
click at [249, 217] on input at bounding box center [281, 216] width 92 height 5
type input "調整後"
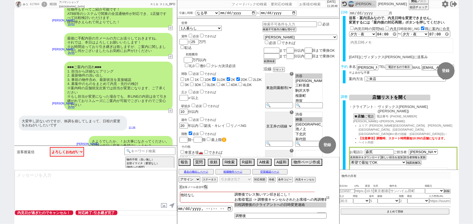
type input "日程調整後のクライアントへの日時変更連絡"
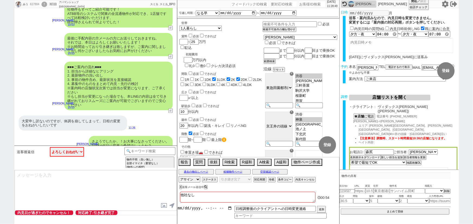
click at [203, 208] on input "datetime-local" at bounding box center [204, 208] width 55 height 5
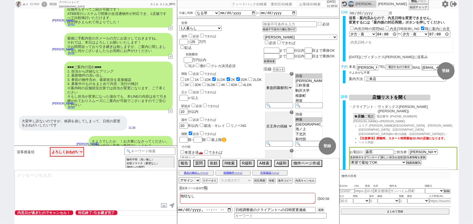
click at [322, 210] on button "追加" at bounding box center [321, 210] width 8 height 6
type input "[DATE]T11:00"
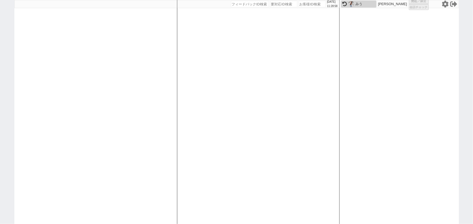
select select "1"
select select
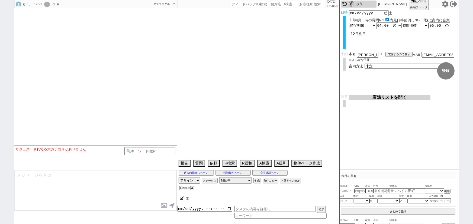
type textarea "他社内見も考えてる：ジョイファミリア(初期費用と空かくのみ"
select select
select select "2025"
select select "11"
select select "33"
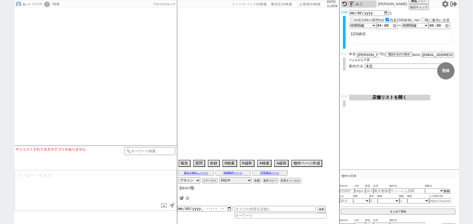
select select "6"
select select "11"
select select "207"
select select "33"
select select "967"
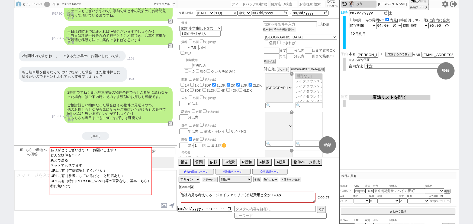
scroll to position [737, 0]
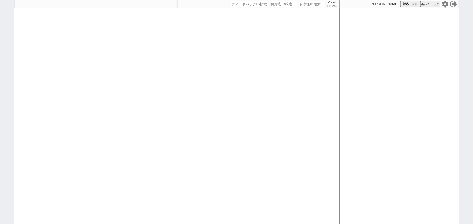
click at [72, 35] on div at bounding box center [95, 112] width 163 height 224
select select "1"
select select
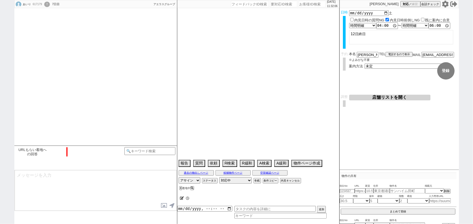
type textarea "他社内見も考えてる：ジョイファミリア(初期費用と空かくのみ"
select select "2025"
select select "11"
select select "33"
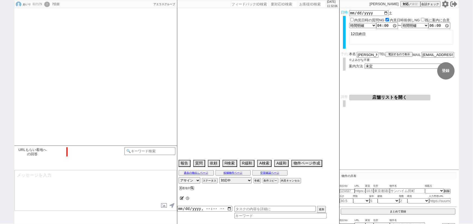
select select "6"
select select "11"
select select "207"
select select "33"
select select "967"
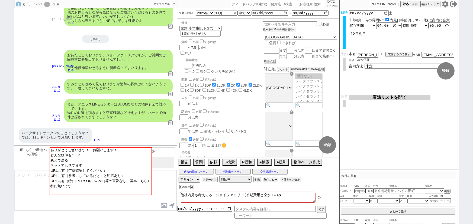
scroll to position [75, 0]
click at [259, 175] on div "過去の物出しページ 候補物件ページ 空室確認ページ" at bounding box center [258, 172] width 162 height 7
click at [261, 174] on button "空室確認ページ" at bounding box center [269, 172] width 35 height 4
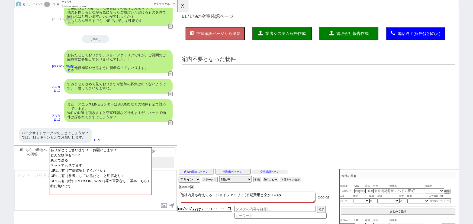
scroll to position [0, 0]
select select "another_room"
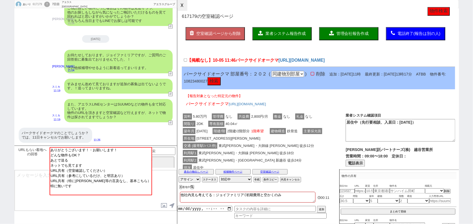
click at [184, 5] on button "☓" at bounding box center [182, 5] width 10 height 11
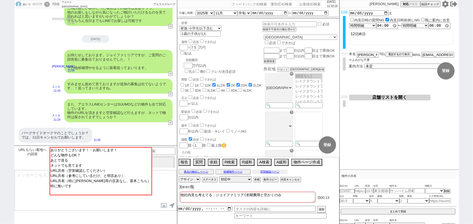
click at [279, 172] on button "空室確認ページ" at bounding box center [269, 172] width 35 height 4
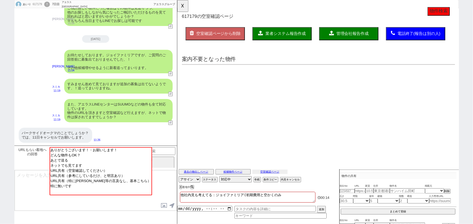
select select "another_room"
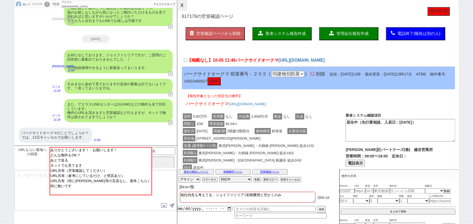
click at [182, 4] on button "☓" at bounding box center [182, 5] width 10 height 11
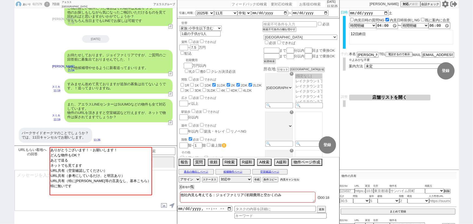
click at [290, 181] on button "内見キャンセル" at bounding box center [290, 180] width 20 height 4
radio input "true"
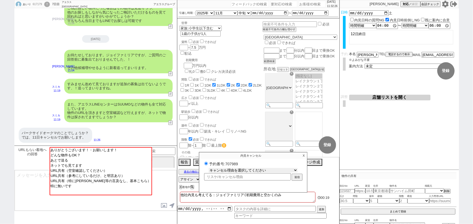
click at [254, 171] on select "キャンセル理由を選択してください 希望物件が出なかった 希望物件が見れなかった 返信がこなくなった 他決(日程調整前) 引越し自体消滅(日程調整前) 都合が変…" at bounding box center [253, 170] width 89 height 5
select select "2"
click at [209, 169] on select "キャンセル理由を選択してください 希望物件が出なかった 希望物件が見れなかった 返信がこなくなった 他決(日程調整前) 引越し自体消滅(日程調整前) 都合が変…" at bounding box center [253, 170] width 89 height 5
click at [298, 175] on button "送信" at bounding box center [297, 178] width 10 height 6
radio input "true"
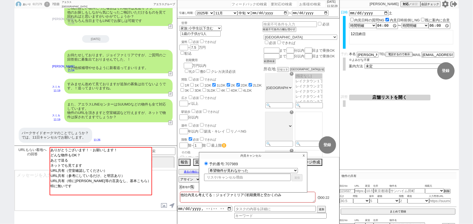
select select
select select "0"
radio input "false"
click at [304, 157] on p "X" at bounding box center [304, 156] width 6 height 7
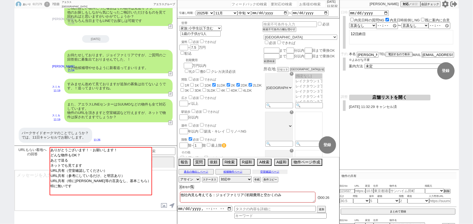
click at [277, 172] on button "空室確認ページ" at bounding box center [269, 172] width 35 height 4
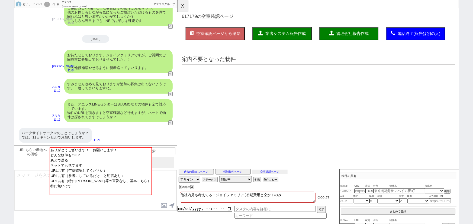
select select "another_room"
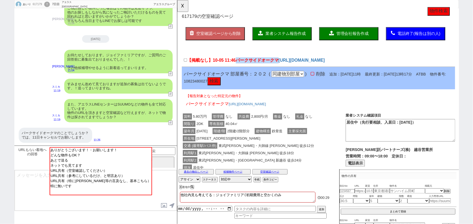
drag, startPoint x: 242, startPoint y: 65, endPoint x: 284, endPoint y: 65, distance: 42.0
click at [284, 65] on span "パークサイドオークマ" at bounding box center [263, 64] width 46 height 5
copy span "パークサイドオークマ"
click at [34, 178] on textarea at bounding box center [96, 191] width 162 height 41
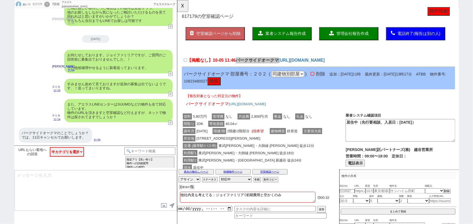
paste textarea "パークサイドオークマ"
drag, startPoint x: 106, startPoint y: 54, endPoint x: 135, endPoint y: 55, distance: 29.0
click at [135, 55] on div "お待たせしております。ジョイファミリアですが、ご質問のご回答前に募集出ておりませんでした、！ その他候補増やせるように新着追ってまいります。" at bounding box center [118, 61] width 108 height 23
copy div "ジョイファミリア"
click at [16, 172] on textarea "パークサイドオークマ" at bounding box center [96, 191] width 162 height 41
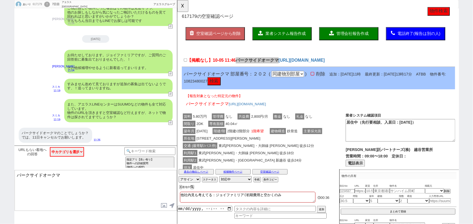
paste textarea "ジョイファミリア"
click at [114, 174] on textarea "ジョイファミリアとパークサイドオークマ" at bounding box center [96, 191] width 162 height 41
click at [16, 181] on textarea "ジョイファミリアとパークサイドオークマいずれも、業者間サイトの最新の募集に出ておりませんでした。" at bounding box center [96, 191] width 162 height 41
click at [91, 182] on textarea "ジョイファミリアとパークサイドオークマいずれも、業者間サイトの最新の募集に出ておりませんでした。" at bounding box center [96, 191] width 162 height 41
type textarea "ジョイファミリアとパークサイドオークマいずれも、業者間サイトの最新の募集に出ておりませんでした。"
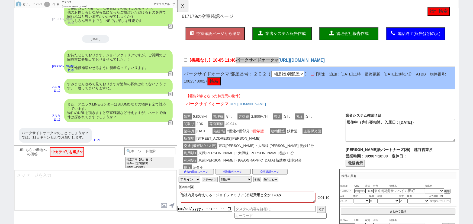
scroll to position [659, 0]
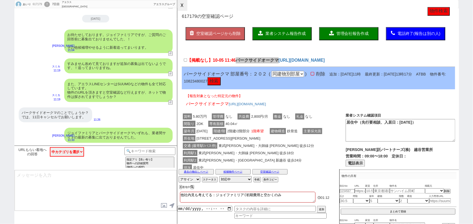
click at [184, 6] on button "☓" at bounding box center [182, 5] width 10 height 11
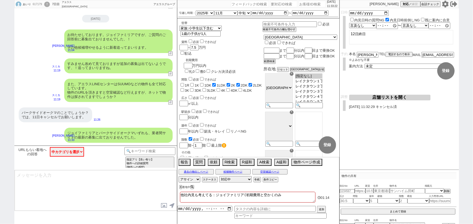
click at [89, 179] on textarea at bounding box center [96, 191] width 162 height 41
type textarea "11日は一旦取り消しまして、候補が増えましたら動けるようにいたしますね。"
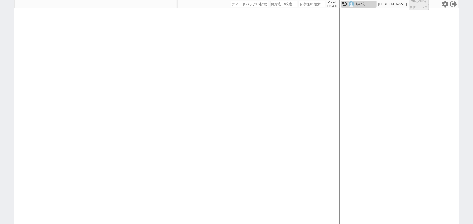
select select "6"
select select "2"
select select
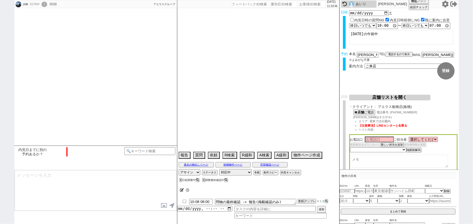
scroll to position [191, 0]
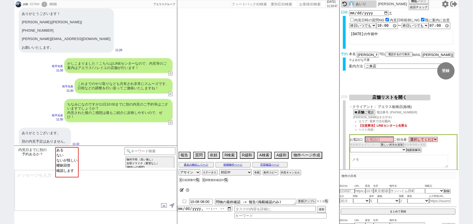
type textarea "アエラス[PERSON_NAME]店希望"
select select "2025"
select select "12"
select select "32"
select select "1"
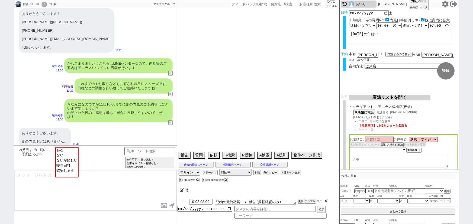
select select "2"
select select "3"
select select "4"
select select "5"
select select "6"
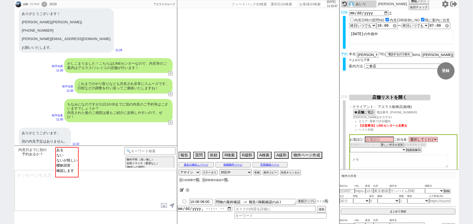
select select "7"
select select "8"
select select "9"
select select "10"
select select "11"
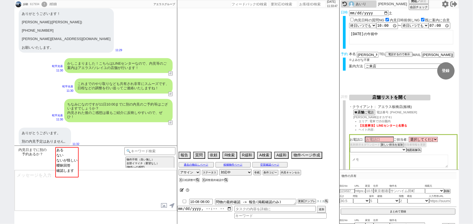
select select "12"
select select "13"
select select "14"
select select "15"
select select "16"
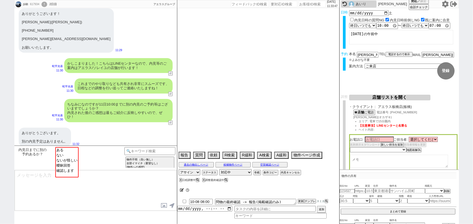
select select "17"
select select "18"
select select "19"
select select "20"
select select "21"
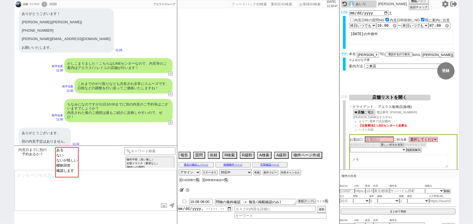
select select "22"
select select "23"
select select "60"
select select "14"
select select "75"
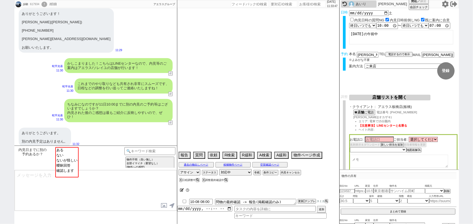
select select "65"
select select "70"
select select "[DATE]"
select select "67"
select select "23"
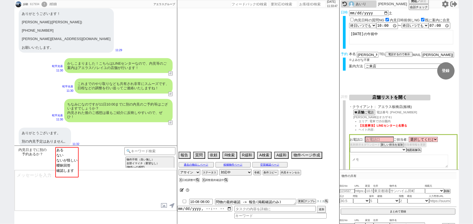
select select "731"
select select "62"
select select "820"
select select "64"
select select "[DATE]"
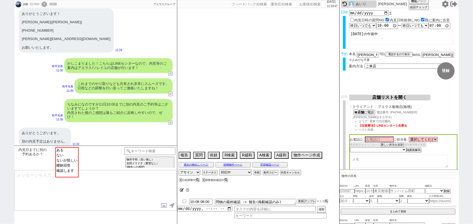
select select "68"
select select "71"
select select "59"
select select "[DATE]"
select select "63"
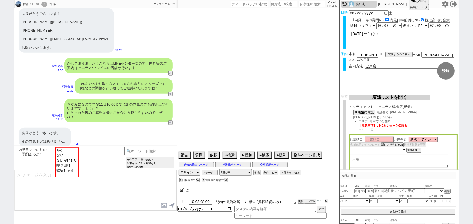
select select "66"
select select "25"
select select "785"
select select "35"
select select "69"
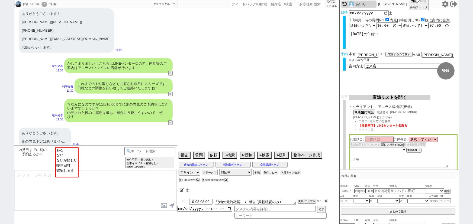
select select "1656"
select select "36"
select select "11"
select select "72"
select select "[DATE]"
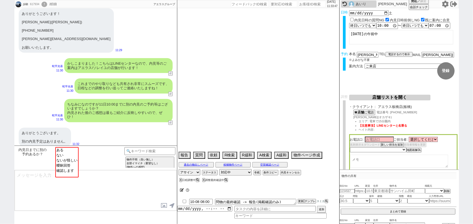
select select "44"
select select "29"
select select "38"
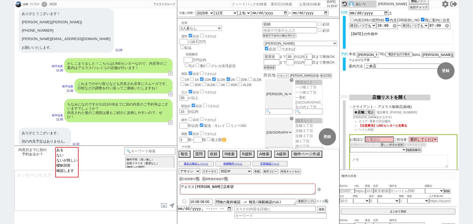
scroll to position [59, 0]
click at [228, 187] on textarea "アエラス[PERSON_NAME]店希望" at bounding box center [248, 189] width 136 height 11
type textarea "アエラス[PERSON_NAME]店希望、"
checkbox input "false"
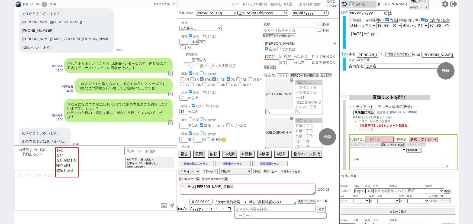
checkbox input "true"
checkbox input "false"
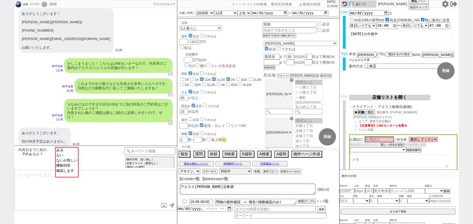
checkbox input "false"
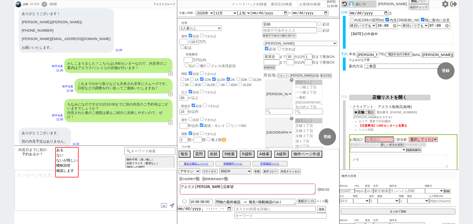
checkbox input "false"
checkbox input "true"
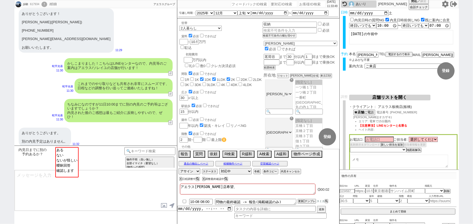
checkbox input "true"
checkbox input "false"
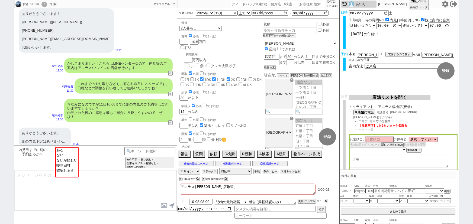
checkbox input "false"
type textarea "アエラス[PERSON_NAME]店希望、ｔ"
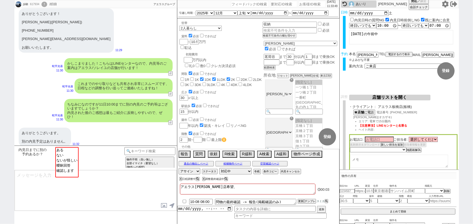
checkbox input "false"
checkbox input "true"
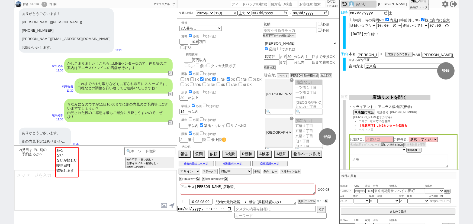
checkbox input "false"
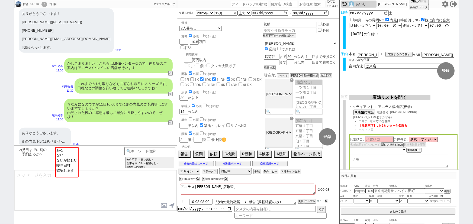
checkbox input "false"
type textarea "アエラス[PERSON_NAME]店希望、た"
checkbox input "false"
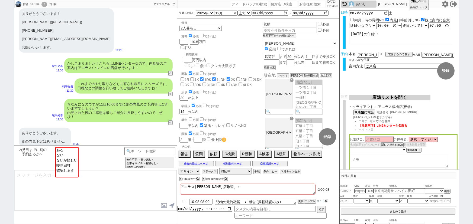
checkbox input "false"
checkbox input "true"
checkbox input "false"
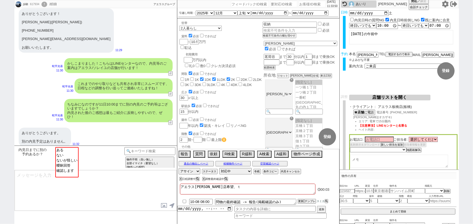
checkbox input "false"
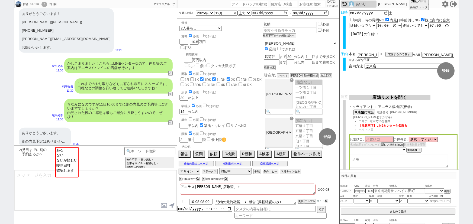
checkbox input "false"
type textarea "アエラス[PERSON_NAME]店希望、たｓ"
checkbox input "false"
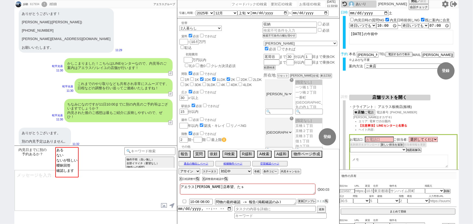
checkbox input "true"
checkbox input "false"
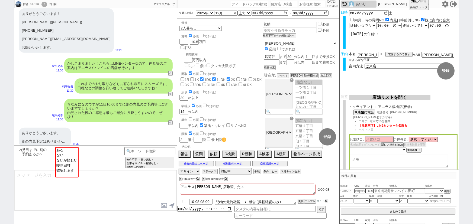
checkbox input "false"
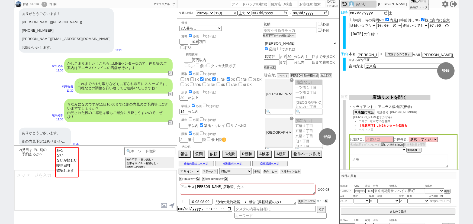
checkbox input "false"
type textarea "アエラス[PERSON_NAME]店希望、たｓｙ"
checkbox input "false"
checkbox input "true"
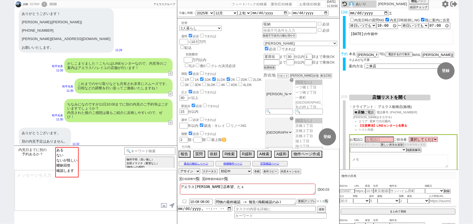
checkbox input "true"
checkbox input "false"
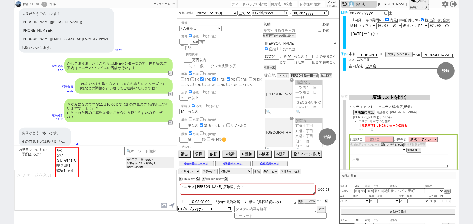
checkbox input "false"
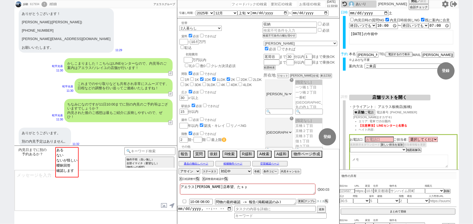
type textarea "アエラス[PERSON_NAME]店希望、たしゃ"
checkbox input "false"
checkbox input "true"
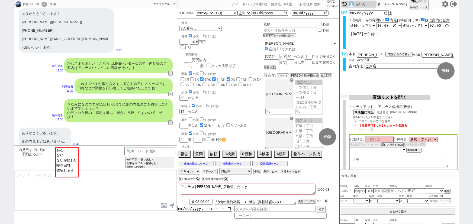
checkbox input "true"
checkbox input "false"
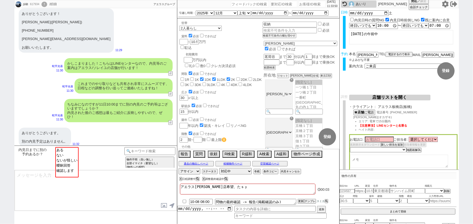
checkbox input "false"
type textarea "アエラス[PERSON_NAME]店希望、たしゃｎ"
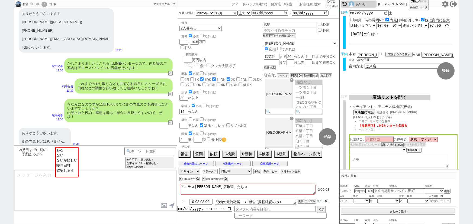
checkbox input "false"
checkbox input "true"
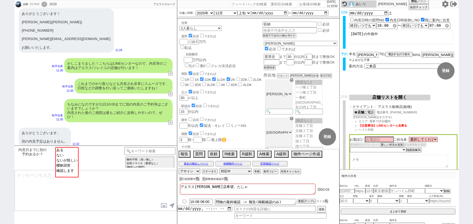
checkbox input "false"
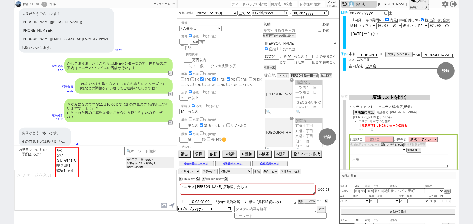
checkbox input "false"
click at [62, 154] on option "ない" at bounding box center [67, 155] width 22 height 5
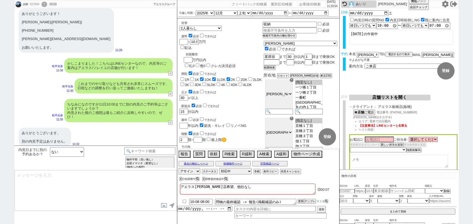
scroll to position [144, 0]
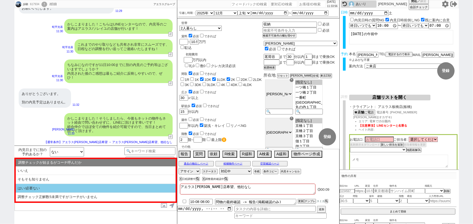
click at [34, 188] on li "はい/必要ない" at bounding box center [96, 188] width 160 height 9
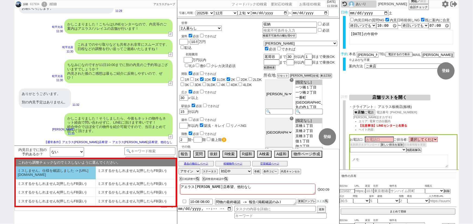
click at [35, 175] on li "ミスしません。仕様を確認しました -> [URL][DOMAIN_NAME]" at bounding box center [56, 173] width 80 height 13
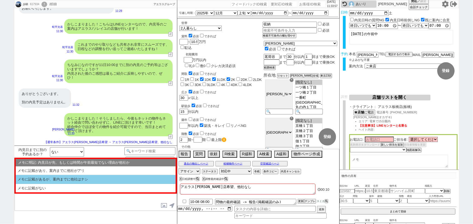
click at [47, 178] on li "メモに記載があるが、案内までに他社はナシ" at bounding box center [96, 179] width 160 height 9
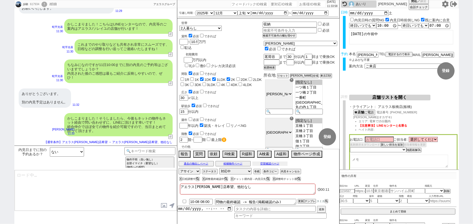
click at [273, 163] on button "空室確認ページ" at bounding box center [269, 164] width 35 height 4
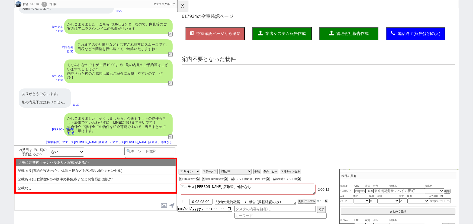
scroll to position [0, 0]
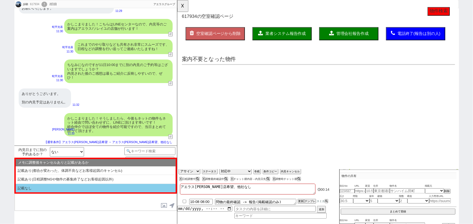
click at [104, 188] on li "記載なし" at bounding box center [96, 188] width 160 height 9
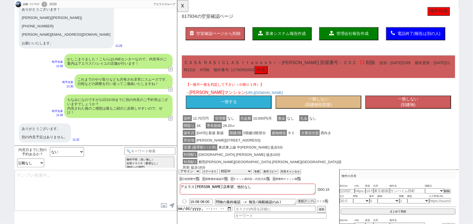
scroll to position [108, 0]
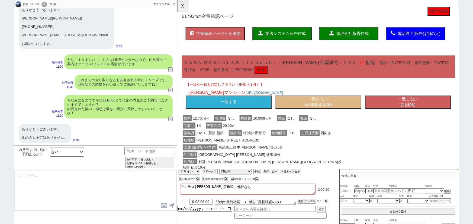
click at [430, 107] on button "一致しない (別建物)" at bounding box center [425, 110] width 92 height 14
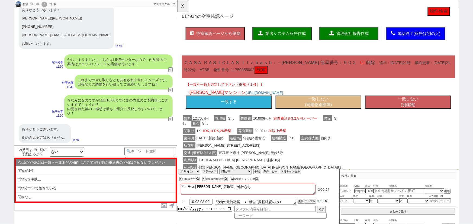
click at [415, 107] on button "一致しない (別建物)" at bounding box center [425, 110] width 92 height 14
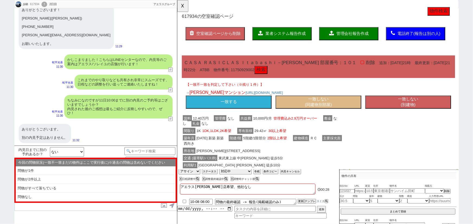
click at [422, 111] on button "一致しない (別建物)" at bounding box center [425, 110] width 92 height 14
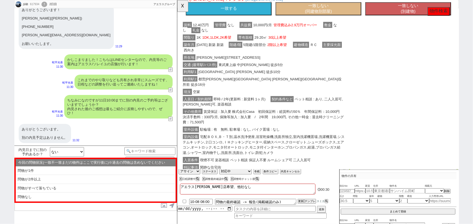
scroll to position [0, 0]
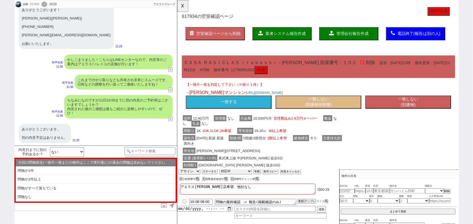
click at [427, 108] on button "一致しない (別建物)" at bounding box center [425, 110] width 92 height 14
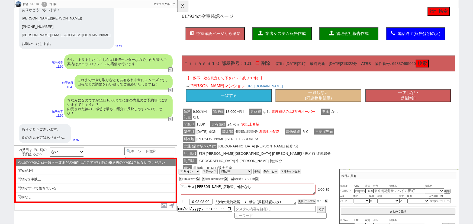
click at [422, 108] on button "一致しない (別建物)" at bounding box center [425, 103] width 92 height 14
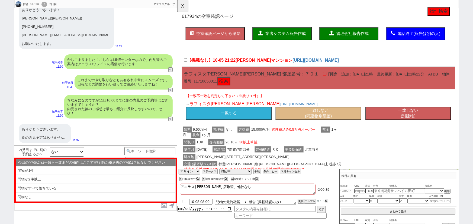
click at [233, 123] on button "一致する" at bounding box center [232, 122] width 92 height 14
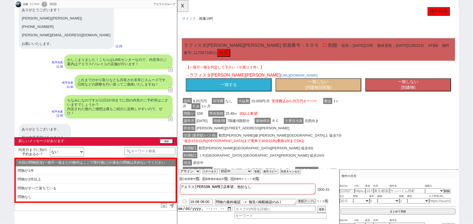
scroll to position [177, 0]
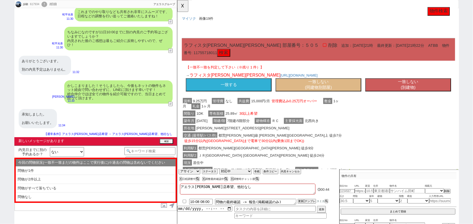
click at [235, 88] on button "一致する" at bounding box center [232, 91] width 92 height 14
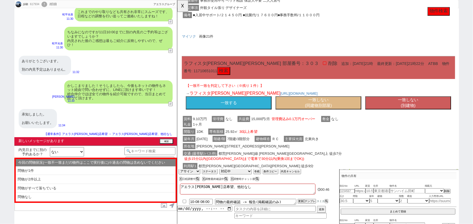
scroll to position [510, 0]
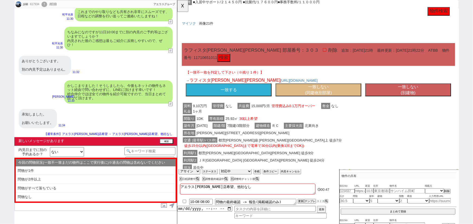
click at [240, 104] on button "一致する" at bounding box center [232, 97] width 92 height 14
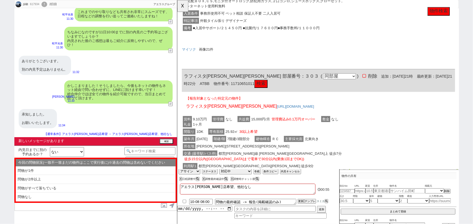
scroll to position [481, 0]
click at [334, 80] on select "同部屋 同建物別部屋 別建物別部屋 別建物" at bounding box center [351, 82] width 35 height 7
click at [334, 85] on select "同部屋 同建物別部屋 別建物別部屋 別建物" at bounding box center [351, 82] width 35 height 7
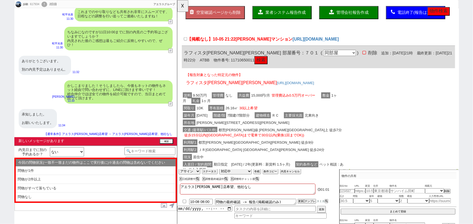
scroll to position [23, 0]
click at [334, 54] on select "同部屋 同建物別部屋 別建物別部屋 別建物" at bounding box center [351, 56] width 35 height 7
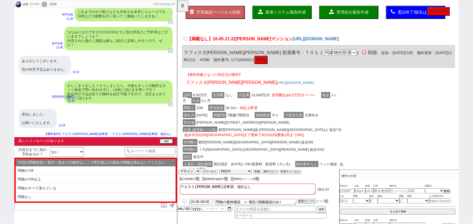
click at [334, 57] on select "同部屋 同建物別部屋 別建物別部屋 別建物" at bounding box center [351, 56] width 35 height 7
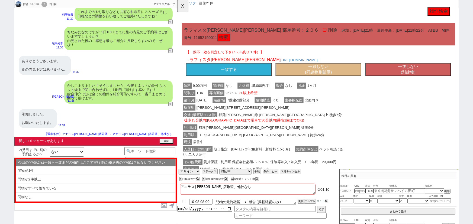
scroll to position [774, 0]
click at [319, 75] on button "一致しない (同建物別部屋)" at bounding box center [329, 75] width 92 height 14
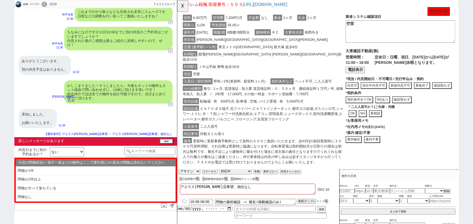
scroll to position [1121, 0]
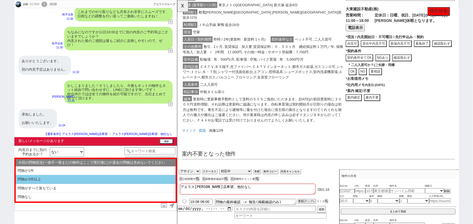
click at [63, 183] on li "問物が2件以上" at bounding box center [96, 179] width 160 height 9
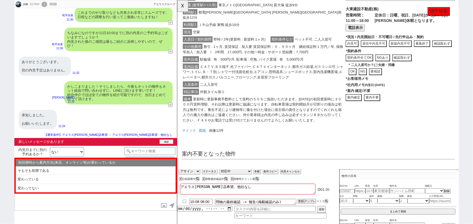
click at [168, 140] on button "確認" at bounding box center [167, 142] width 14 height 4
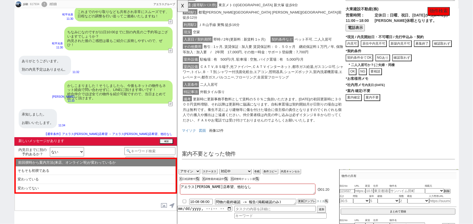
scroll to position [168, 0]
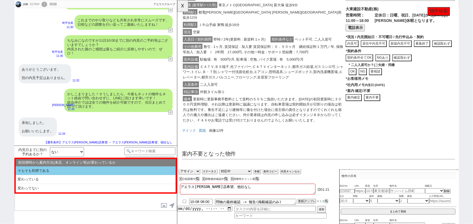
click at [115, 168] on li "そもそも初禊である" at bounding box center [96, 171] width 160 height 9
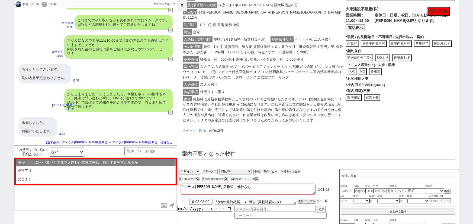
click at [182, 9] on button "☓" at bounding box center [182, 5] width 10 height 11
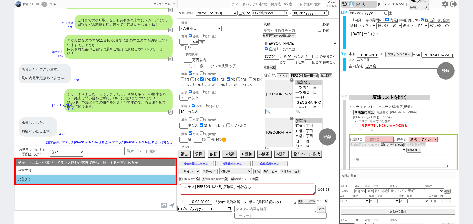
click at [78, 176] on li "発言ナシ" at bounding box center [96, 179] width 160 height 9
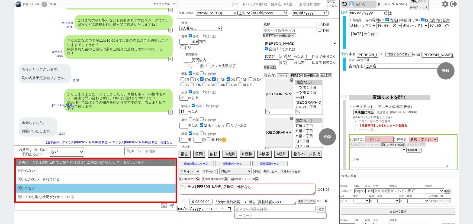
click at [51, 187] on li "聞いてない" at bounding box center [96, 188] width 160 height 9
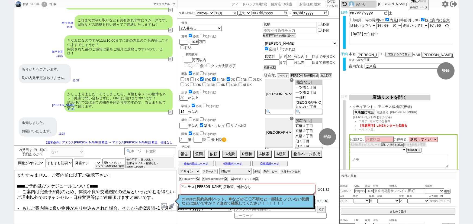
click at [17, 172] on textarea "またすみません、ご案内前に以下ご確認下さい！ ■■■ご予約及びスケジュールについて■■■ - ご案内は完全予約制のため、体調不良や交通機関の遅延といったやむを…" at bounding box center [96, 191] width 162 height 41
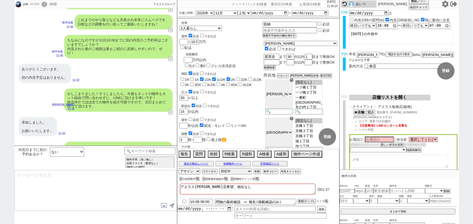
scroll to position [223, 0]
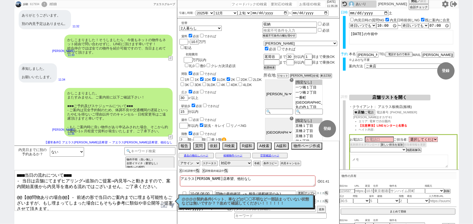
drag, startPoint x: 67, startPoint y: 191, endPoint x: 11, endPoint y: 193, distance: 56.2
click at [11, 193] on div "歩騎 617934 ! 0 2日目 冬眠中 自社客 アエラスグループ スミカ_BPO チャット全表示 [DATE] 9日は不動産屋着くのが18時過ぎになりそう…" at bounding box center [236, 112] width 473 height 224
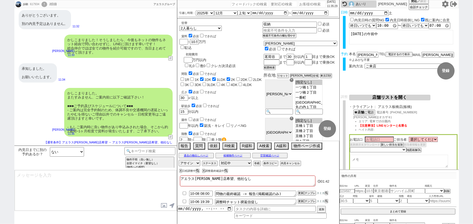
scroll to position [268, 0]
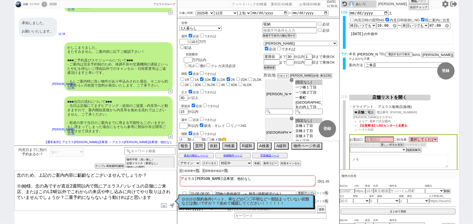
drag, startPoint x: 366, startPoint y: 54, endPoint x: 346, endPoint y: 57, distance: 19.4
click at [346, 57] on div "予約 本名 [PERSON_NAME]騎 ※よみがな不要 TEL 電話するので表示 電話の理由 356 初日調整での禊 357 問物漏れ回収 359 内見日が…" at bounding box center [399, 62] width 119 height 21
click at [25, 183] on textarea "念のため、上記のご案内内容に齟齬などございませんでしょうか？ ※@@様、念の為ですが直近2週間以内で既にアエラス/ソレイユの店舗にご来店、またはこのLINE以…" at bounding box center [96, 191] width 162 height 41
paste textarea "[PERSON_NAME]"
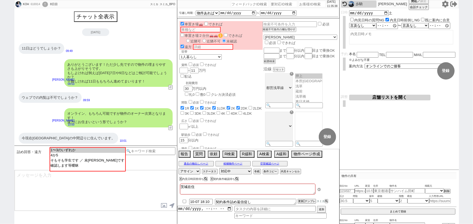
scroll to position [92, 0]
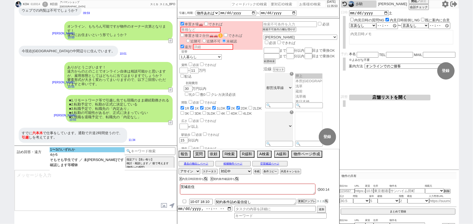
click at [65, 149] on option "1〜3のいずれか" at bounding box center [87, 149] width 75 height 5
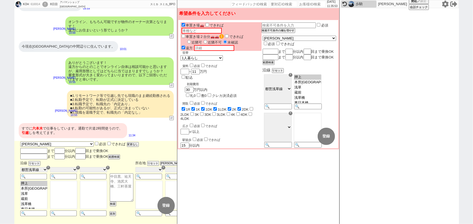
scroll to position [82, 0]
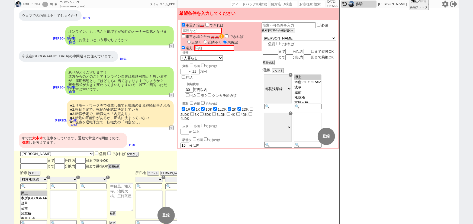
click at [201, 45] on input "text" at bounding box center [214, 48] width 40 height 6
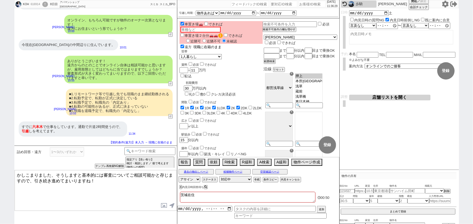
click at [227, 45] on input "現職に在籍のまま" at bounding box center [212, 47] width 39 height 5
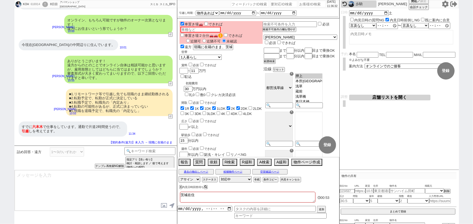
scroll to position [98, 0]
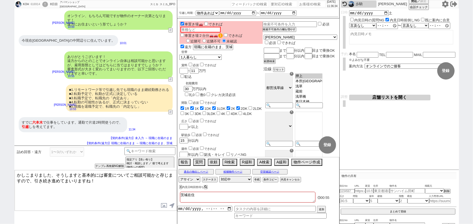
click at [88, 181] on textarea "かしこまりました、そうしますと基本的には審査についてご相談可能かと存じますので、引き続き進めてまいりますね！" at bounding box center [96, 191] width 162 height 41
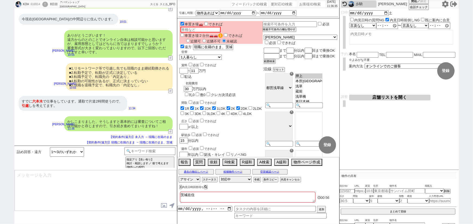
scroll to position [75, 0]
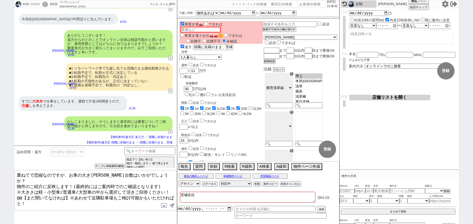
drag, startPoint x: 70, startPoint y: 187, endPoint x: 0, endPoint y: 187, distance: 69.7
click at [0, 187] on div "KOH 616914 ! 0 8日目 アパマンショップ[GEOGRAPHIC_DATA]店 冬眠中 自社客 スミカ スミカ_BPO チャット全表示 [DATE…" at bounding box center [236, 112] width 473 height 224
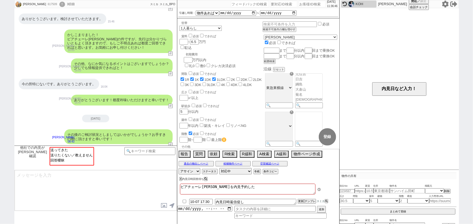
scroll to position [619, 0]
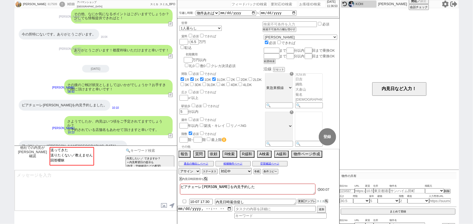
click at [152, 149] on input at bounding box center [149, 150] width 51 height 7
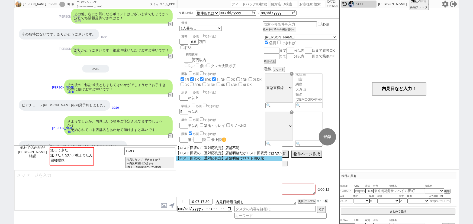
click at [258, 158] on option "【ロスト回収の二重対応判定】店舗明確でロスト回収元" at bounding box center [229, 158] width 107 height 5
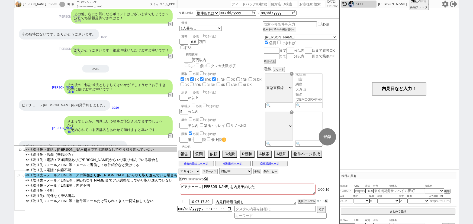
click at [120, 176] on option "やり取り先→メール／LINE等：アポ調整あり([PERSON_NAME]からやり取り進んでいる場合も" at bounding box center [101, 175] width 153 height 5
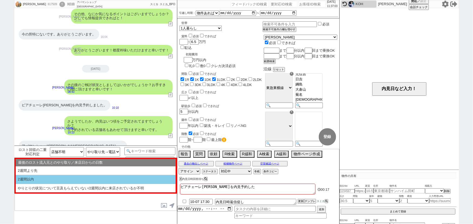
click at [41, 179] on li "2週間以内" at bounding box center [96, 179] width 160 height 9
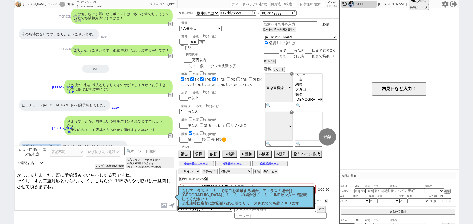
drag, startPoint x: 68, startPoint y: 133, endPoint x: 14, endPoint y: 131, distance: 53.2
click at [14, 138] on div "アパマンショップ[PERSON_NAME][GEOGRAPHIC_DATA][PERSON_NAME]店です。 12日に行きます。 10:14" at bounding box center [95, 150] width 163 height 25
copy div "アパマンショップ[PERSON_NAME][GEOGRAPHIC_DATA][PERSON_NAME]"
click at [55, 174] on textarea "かしこまりました、既に予約済みでいらっしゃる形ですね、！ そうしますと二重対応とならないよう、こちらのLINEでのやり取りは一旦閉じさせて頂きますね。" at bounding box center [96, 191] width 162 height 41
paste textarea "アパマンショップ[PERSON_NAME][GEOGRAPHIC_DATA][PERSON_NAME]"
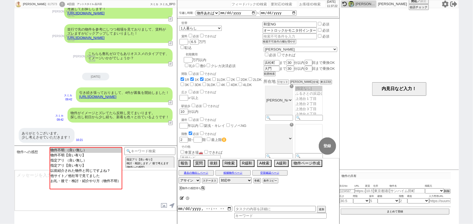
scroll to position [53, 0]
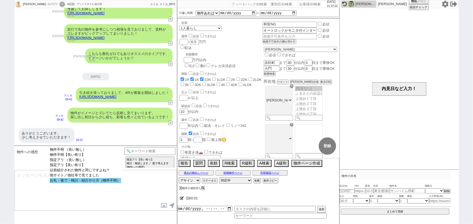
click at [85, 183] on option "お礼・後で・検討・紹介やり方（物件不明）" at bounding box center [86, 180] width 72 height 5
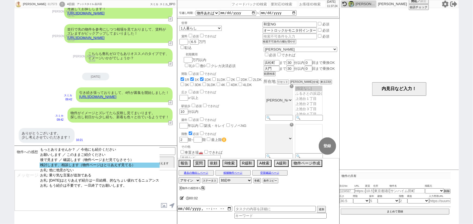
click at [133, 165] on option "検討します、相談します（物件ページはとりあえず見てる）" at bounding box center [100, 165] width 120 height 5
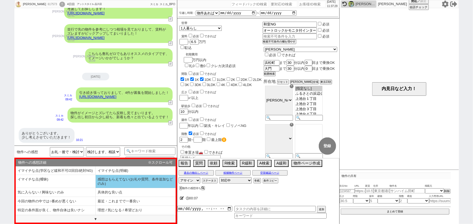
click at [113, 182] on li "感想はもらえてない(お礼や質問、条件追加などのみ)" at bounding box center [136, 181] width 80 height 13
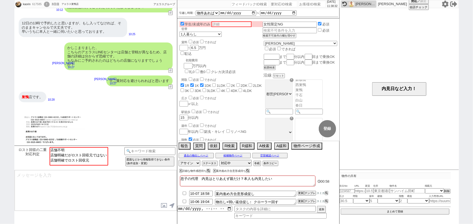
scroll to position [811, 0]
click at [76, 161] on option "店舗明確でロスト回収元" at bounding box center [78, 160] width 57 height 5
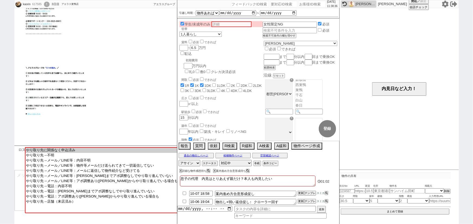
scroll to position [1094, 0]
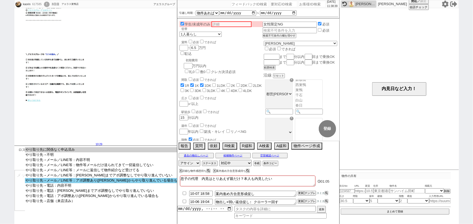
click at [121, 182] on option "やり取り先→メール／LINE等：アポ調整あり([PERSON_NAME]からやり取り進んでいる場合も" at bounding box center [101, 180] width 153 height 5
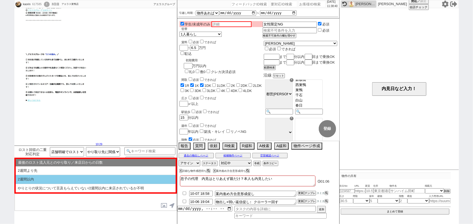
click at [79, 178] on li "2週間以内" at bounding box center [96, 179] width 160 height 9
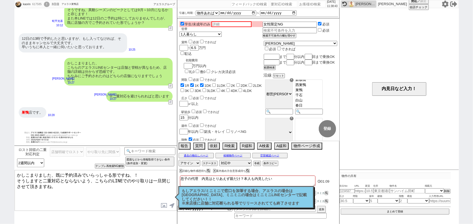
scroll to position [787, 0]
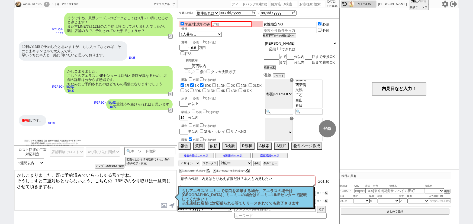
click at [57, 173] on textarea "かしこまりました、既に予約済みでいらっしゃる形ですね、！ そうしますと二重対応とならないよう、こちらのLINEでのやり取りは一旦閉じさせて頂きますね。" at bounding box center [96, 191] width 162 height 41
click at [68, 186] on textarea "かしこまりました、巣鴨店で既に予約済みでいらっしゃる形ですね、！ そうしますと二重対応とならないよう、こちらのLINEでのやり取りは一旦閉じさせて頂きますね。" at bounding box center [96, 191] width 162 height 41
click at [85, 191] on textarea "かしこまりました、巣鴨店で既に予約済みでいらっしゃる形ですね、！ そうしますと二重対応とならないよう、こちらのLINEでのやり取りは一旦閉じさせて頂きますね。…" at bounding box center [96, 191] width 162 height 41
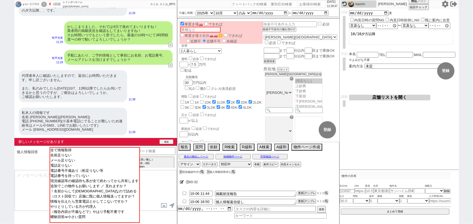
scroll to position [413, 0]
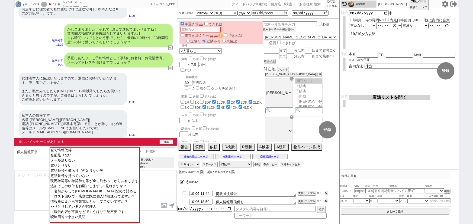
click at [165, 141] on button "確認" at bounding box center [167, 142] width 14 height 4
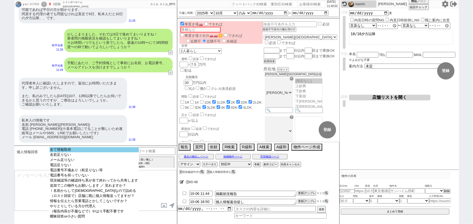
click at [108, 151] on option "全て情報取得" at bounding box center [94, 149] width 89 height 5
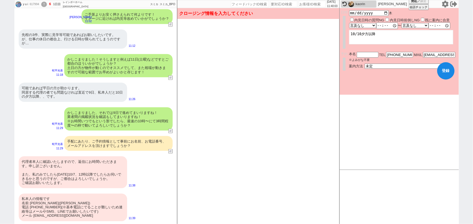
scroll to position [335, 0]
drag, startPoint x: 45, startPoint y: 203, endPoint x: 31, endPoint y: 203, distance: 14.6
click at [31, 203] on div "私本人の情報です 名前 [PERSON_NAME]([PERSON_NAME]) 電話 [PHONE_NUMBER](※基本電話にでることが難しいため連絡等は…" at bounding box center [73, 208] width 108 height 28
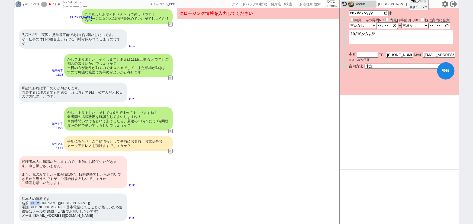
copy div "[PERSON_NAME]"
click at [363, 53] on input "text" at bounding box center [368, 54] width 22 height 5
paste input "[PERSON_NAME]"
click at [386, 13] on input "[DATE]" at bounding box center [369, 12] width 40 height 5
click at [367, 26] on select "言及なし 時間明確 午前 午後 お昼 夕方・夜 終日いつでも その他" at bounding box center [362, 25] width 27 height 5
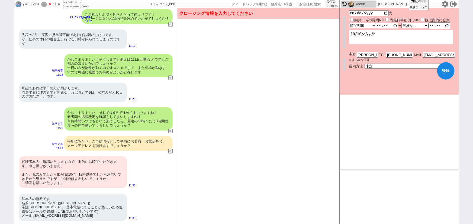
click at [349, 23] on select "言及なし 時間明確 午前 午後 お昼 夕方・夜 終日いつでも その他" at bounding box center [362, 25] width 27 height 5
click at [406, 25] on select "言及なし 時間明確 午前 午後 お昼 夕方・夜 終日いつでも その他" at bounding box center [415, 25] width 27 height 5
click at [403, 23] on select "言及なし 時間明確 午前 午後 お昼 夕方・夜 終日いつでも その他" at bounding box center [415, 25] width 27 height 5
click at [371, 85] on form "変更 なし 登録 日時 [DATE] 内見日時の質問NG 内見日時前倒しNG 既に案内に合意 言及なし 時間明確 午前 午後 お昼 夕方・夜 終日いつでも そ…" at bounding box center [399, 51] width 119 height 87
click at [392, 18] on label "内見日時前倒しNG" at bounding box center [405, 20] width 30 height 4
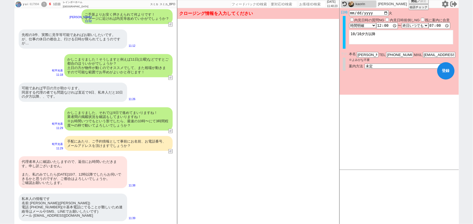
click at [389, 18] on input "内見日時前倒しNG" at bounding box center [388, 20] width 4 height 4
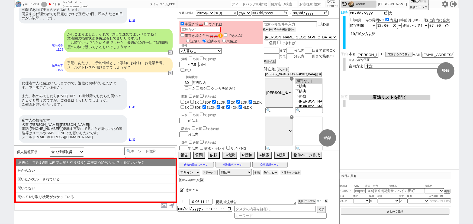
click at [182, 190] on icon at bounding box center [182, 191] width 4 height 4
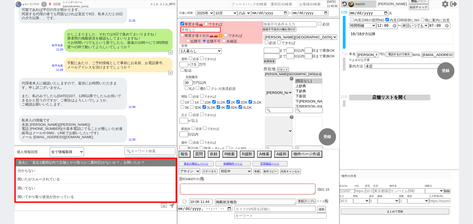
click at [191, 190] on textarea at bounding box center [248, 189] width 136 height 11
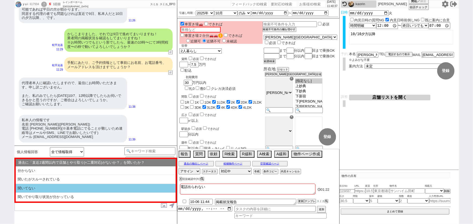
click at [43, 190] on li "聞いてない" at bounding box center [96, 188] width 160 height 9
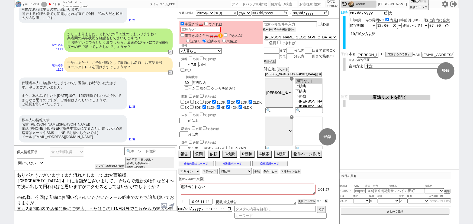
drag, startPoint x: 60, startPoint y: 174, endPoint x: 0, endPoint y: 157, distance: 62.8
click at [0, 157] on div "y u i 617994 ! 6 1日目 レインボーホーム西船橋店 冬眠中 自社客 スミカ スミカ_BPO チャット全表示 [DATE] 可能であれば敷地内で…" at bounding box center [236, 112] width 473 height 224
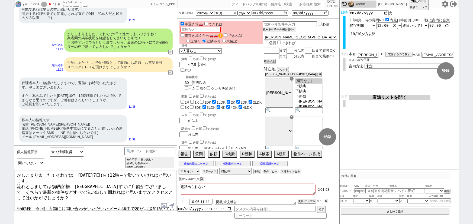
click at [55, 181] on textarea "かしこまりました！それでは、[DATE]7日(火)12時～で動いていければと思います。 流れとしましては@@西船橋、[GEOGRAPHIC_DATA]すぐに店…" at bounding box center [96, 191] width 162 height 41
click at [55, 182] on textarea "かしこまりました！それでは、[DATE]7日(火)12時～で動いていければと思います。 流れとしましては@@西船橋、[GEOGRAPHIC_DATA]すぐに店…" at bounding box center [96, 191] width 162 height 41
drag, startPoint x: 37, startPoint y: 126, endPoint x: 30, endPoint y: 126, distance: 6.8
click at [30, 126] on div "私本人の情報です 名前 [PERSON_NAME]([PERSON_NAME]) 電話 [PHONE_NUMBER](※基本電話にでることが難しいため連絡等は…" at bounding box center [73, 129] width 108 height 28
copy div "[PERSON_NAME]"
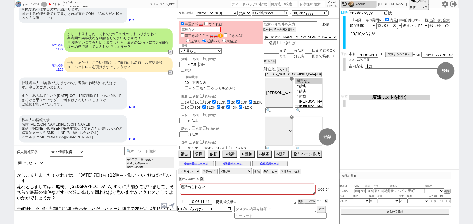
click at [25, 199] on textarea "かしこまりました！それでは、[DATE]7日(火)12時～で動いていければと思います。 流れとしましては西船橋、[GEOGRAPHIC_DATA]すぐに店舗が…" at bounding box center [96, 191] width 162 height 41
paste textarea "山"
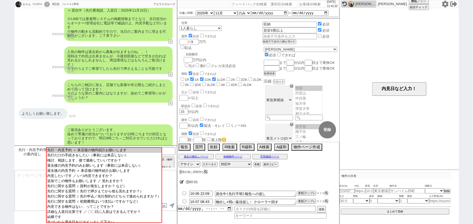
scroll to position [245, 0]
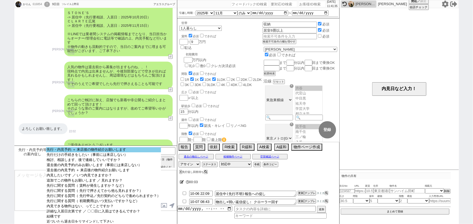
click at [91, 150] on option "先行・内見予約 ＋ 来店後の物件紹介お願いします" at bounding box center [103, 149] width 115 height 5
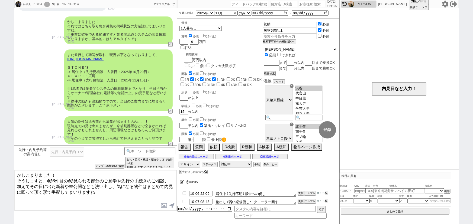
scroll to position [190, 0]
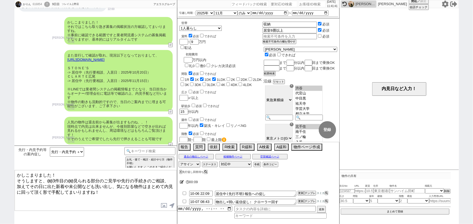
drag, startPoint x: 70, startPoint y: 179, endPoint x: 46, endPoint y: 179, distance: 24.4
click at [46, 179] on textarea "かしこまりました！ そうしますと、@@3件目の@@見られる部分のご見学や先行の手続きのご相談、 加えてその日に出た新着や未公開なども洗い出し、気になる物件はま…" at bounding box center [96, 191] width 162 height 41
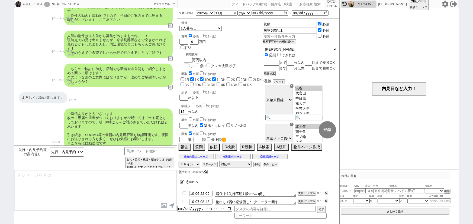
scroll to position [247, 0]
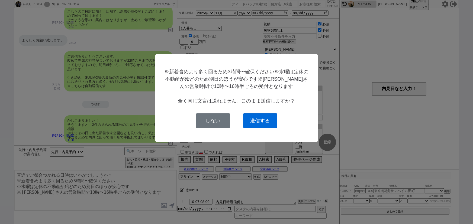
click at [271, 118] on button "送信する" at bounding box center [260, 121] width 34 height 15
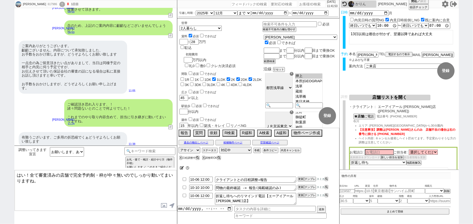
scroll to position [20, 0]
drag, startPoint x: 24, startPoint y: 174, endPoint x: 5, endPoint y: 175, distance: 19.1
click at [5, 175] on div "[PERSON_NAME] 617986 ! 8 1日目 冬眠中 自社客 スミカ スミカ_BPO チャット全表示 [DATE] ありがとうございます！ その3…" at bounding box center [236, 112] width 473 height 224
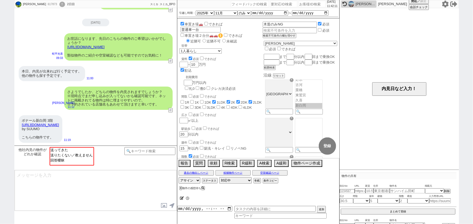
scroll to position [42, 0]
click at [182, 199] on icon at bounding box center [182, 199] width 4 height 4
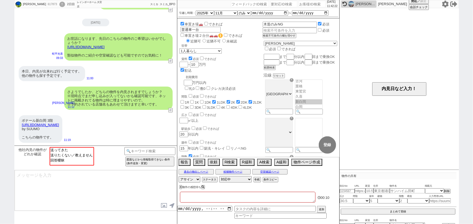
click at [188, 198] on textarea at bounding box center [248, 197] width 136 height 11
drag, startPoint x: 46, startPoint y: 120, endPoint x: 20, endPoint y: 119, distance: 25.8
click at [20, 119] on div "ボナール新白岡 3階 [URL][DOMAIN_NAME] by [PERSON_NAME] こちらの物件です。" at bounding box center [41, 129] width 44 height 28
copy div "ボナール新白岡"
click at [201, 194] on textarea "6日他社内見()" at bounding box center [248, 197] width 136 height 11
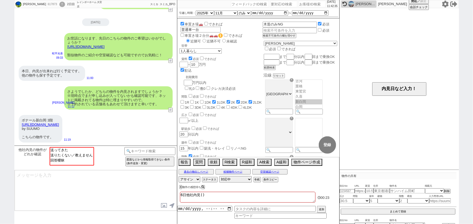
paste textarea "ボナール新白岡"
click at [126, 111] on div "さようでしたか、どちらの物件を内見されますでしょうか？ ※現時点でまだ申し込みが入ってないかも確認可能です、ネットに掲載されてる物件は特に埋まりやすいので。 …" at bounding box center [95, 98] width 163 height 29
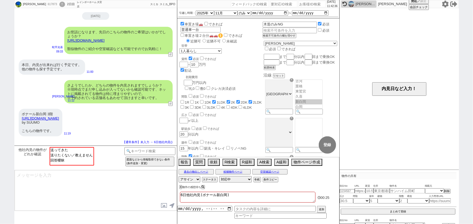
scroll to position [179, 0]
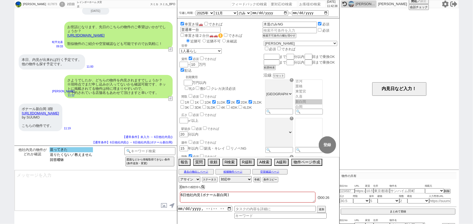
click at [70, 148] on option "送ってきた" at bounding box center [71, 149] width 43 height 5
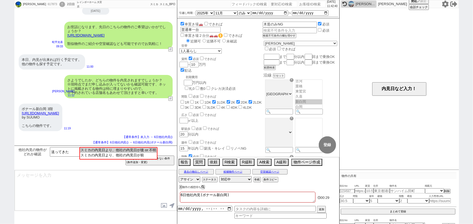
click at [167, 150] on input at bounding box center [149, 150] width 51 height 7
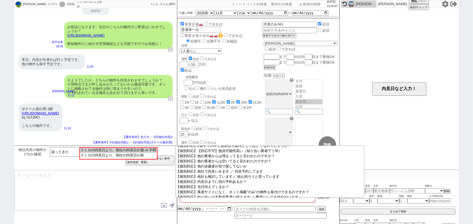
scroll to position [44, 0]
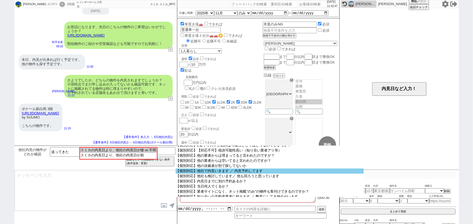
click at [261, 174] on option "【個別対応】他社で内見いきます ／ 内見予約してます" at bounding box center [270, 171] width 188 height 5
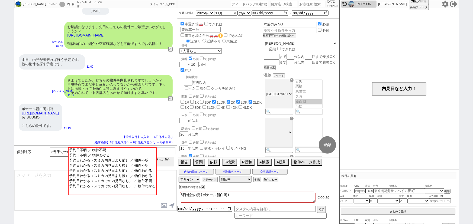
drag, startPoint x: 101, startPoint y: 113, endPoint x: 16, endPoint y: 114, distance: 84.6
click at [16, 114] on div "ボナール新白岡 3階 [URL][DOMAIN_NAME] by [PERSON_NAME] こちらの物件です。 11:19" at bounding box center [95, 117] width 163 height 33
copy link "[URL][DOMAIN_NAME]"
click at [362, 192] on input "text" at bounding box center [360, 191] width 11 height 5
paste input "[URL][DOMAIN_NAME]"
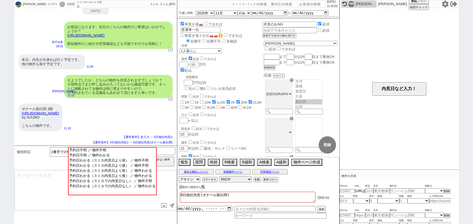
scroll to position [0, 59]
click at [62, 125] on div "ボナール新白岡 3階 [URL][DOMAIN_NAME] by [PERSON_NAME] こちらの物件です。" at bounding box center [41, 118] width 44 height 28
click at [345, 193] on input "number" at bounding box center [347, 192] width 15 height 4
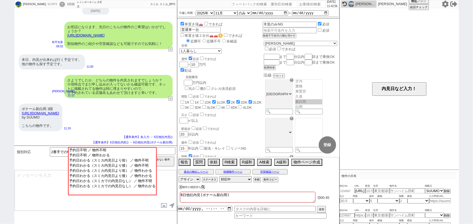
paste input "37260787"
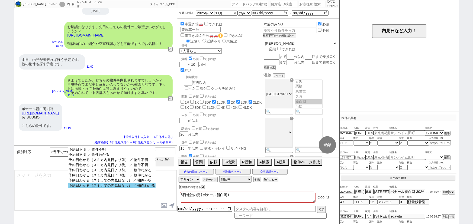
click at [148, 187] on option "予約日わかる（スミカでの内見日なし） ／ 物件わかる" at bounding box center [112, 186] width 88 height 5
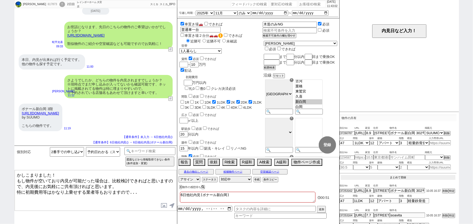
click at [405, 178] on button "まとめて登録" at bounding box center [398, 177] width 115 height 5
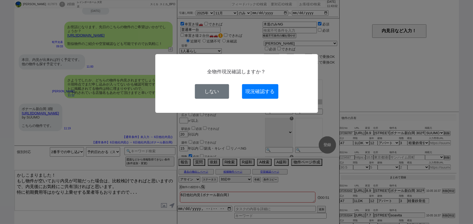
scroll to position [57, 0]
click at [265, 92] on button "現況確認する" at bounding box center [260, 91] width 36 height 15
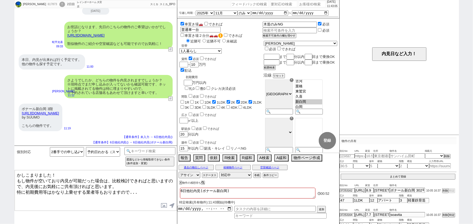
scroll to position [34, 0]
click at [63, 186] on textarea "かしこまりました！ もし物件が空いており内見が可能だった場合は、比較検討できればと思いますので、内見後にお気軽にご共有頂ければと思います。 特に初期費用等はか…" at bounding box center [96, 191] width 162 height 41
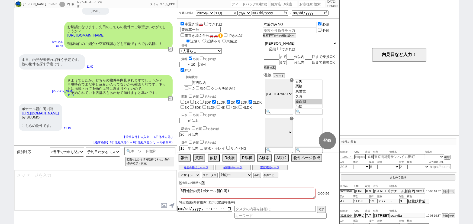
scroll to position [55, 0]
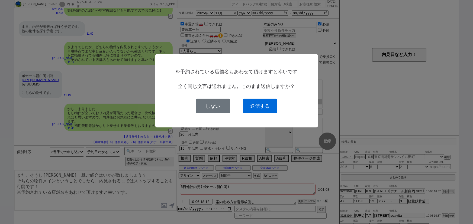
click at [269, 106] on button "送信する" at bounding box center [260, 106] width 34 height 15
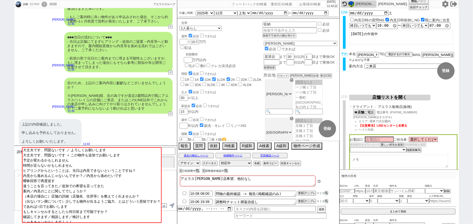
scroll to position [59, 0]
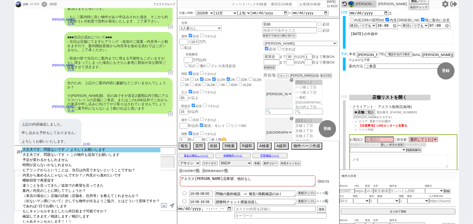
click at [84, 149] on option "大丈夫です、問題ないです ／ よろしくお願いします" at bounding box center [91, 149] width 139 height 5
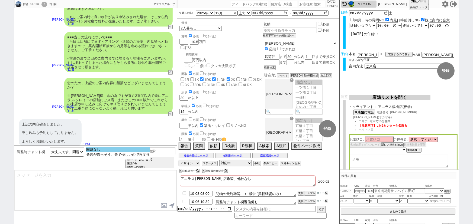
click at [95, 149] on option "問題なし" at bounding box center [118, 149] width 65 height 5
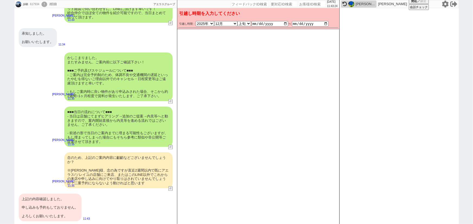
scroll to position [423, 0]
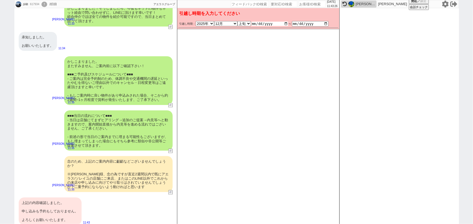
click at [285, 25] on input "[DATE]" at bounding box center [270, 24] width 37 height 4
click at [126, 95] on div "かしこまりました。 またすみません、ご案内前に以下ご確認下さい！ ■■■ご予約及びスケジュールについて■■■ - ご案内は完全予約制のため、体調不良や交通機関…" at bounding box center [118, 80] width 108 height 49
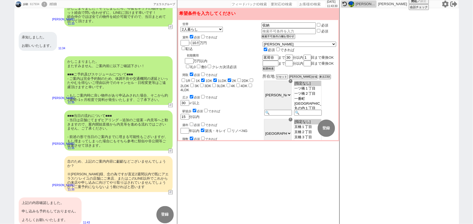
scroll to position [429, 0]
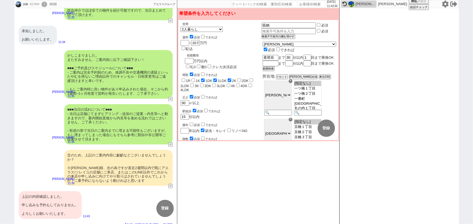
click at [120, 109] on div "■■■当日の流れについて■■■ - 当日は店舗にてまずヒアリング→追加のご提案→内見等へと動きますので、案内開始直後から内見等を進める流れではございません、ご…" at bounding box center [118, 124] width 108 height 40
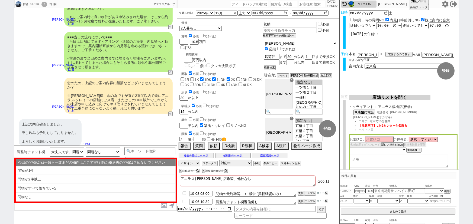
click at [287, 155] on button "空室確認ページ" at bounding box center [269, 156] width 35 height 4
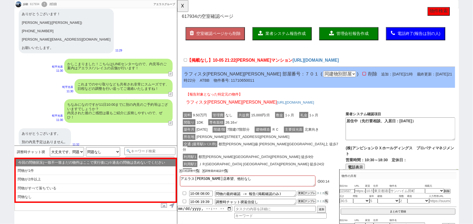
scroll to position [272, 0]
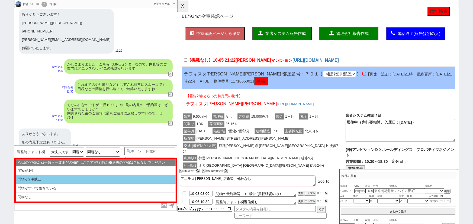
click at [42, 180] on li "問物が2件以上" at bounding box center [96, 179] width 160 height 9
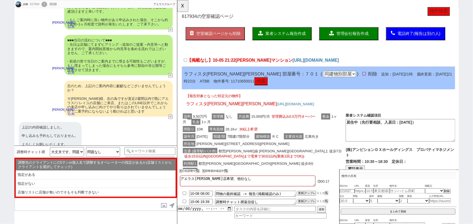
scroll to position [508, 0]
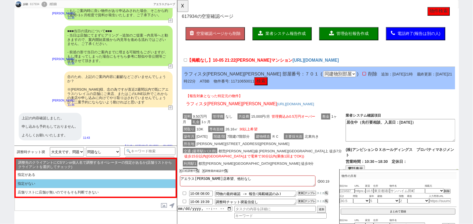
click at [53, 188] on li "指定がない" at bounding box center [96, 184] width 160 height 9
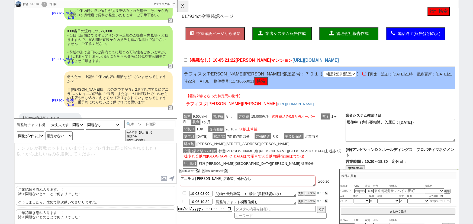
click at [58, 191] on p "ご確認頂き恐れ入ります、！ 諸々問題ないとのことで何よりでした！ そうしましたら、改めて[PERSON_NAME]動いてまいりますね。" at bounding box center [95, 197] width 159 height 20
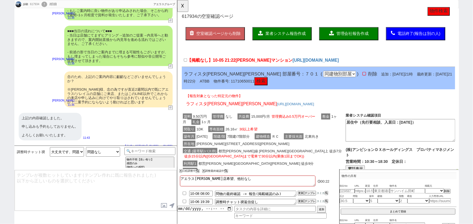
scroll to position [454, 0]
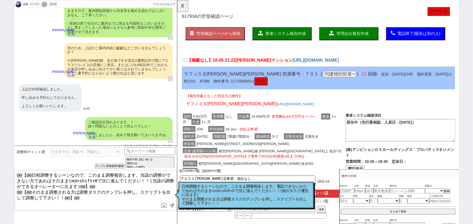
click at [219, 190] on p "日程調整するシーンなので、このまま調整報告します。電話できないかたであればそのままcmd+shift+Kで次に進んでください！！(他のタスク優先に出ます) そ…" at bounding box center [246, 195] width 129 height 21
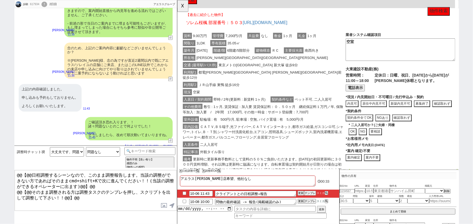
scroll to position [1496, 0]
click at [184, 8] on button "☓" at bounding box center [182, 5] width 10 height 11
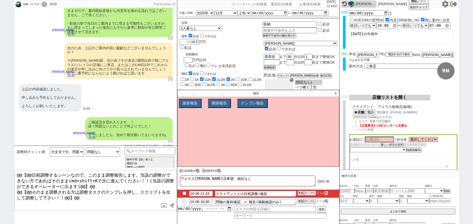
click at [336, 93] on p "X" at bounding box center [336, 93] width 6 height 7
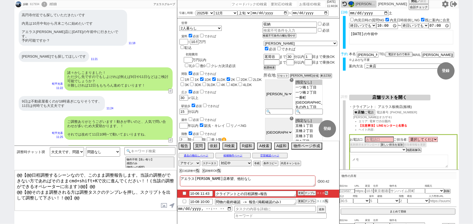
scroll to position [0, 0]
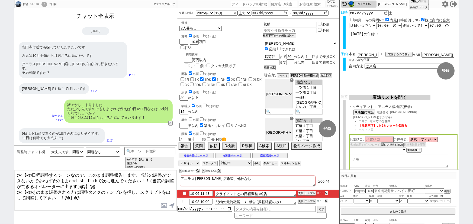
click at [99, 17] on button "チャット全表示" at bounding box center [96, 15] width 42 height 9
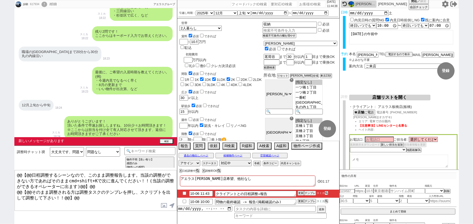
scroll to position [2258, 0]
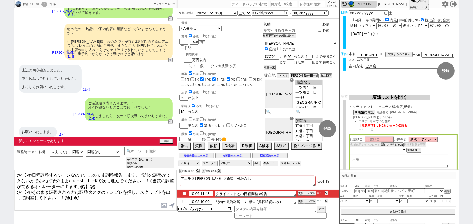
click at [363, 158] on textarea at bounding box center [399, 161] width 98 height 13
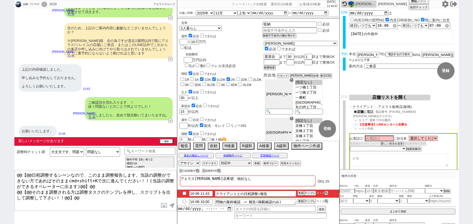
click at [363, 112] on b "店舗" at bounding box center [360, 112] width 7 height 4
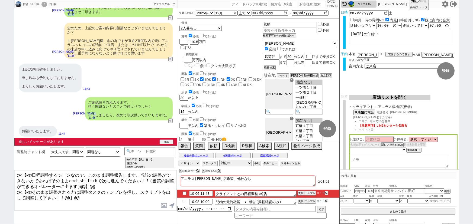
scroll to position [2250, 0]
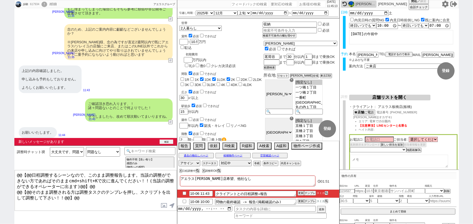
click at [164, 141] on button "確認" at bounding box center [167, 142] width 14 height 4
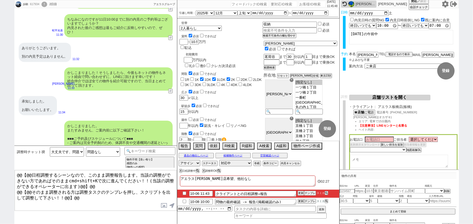
scroll to position [2059, 0]
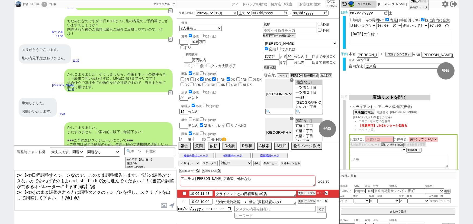
click at [419, 139] on select "選択してください [PERSON_NAME] [PERSON_NAME] [PERSON_NAME] [PERSON_NAME] [PERSON_NAME] …" at bounding box center [423, 139] width 29 height 5
click at [410, 138] on select "選択してください [PERSON_NAME] [PERSON_NAME] [PERSON_NAME] [PERSON_NAME] [PERSON_NAME] …" at bounding box center [423, 139] width 29 height 5
click at [418, 138] on select "選択してください [PERSON_NAME] [PERSON_NAME] [PERSON_NAME] [PERSON_NAME] [PERSON_NAME] …" at bounding box center [423, 139] width 29 height 5
click at [370, 140] on input at bounding box center [379, 139] width 29 height 5
click at [399, 125] on span "【注意事項】LINEセンターと名乗る" at bounding box center [383, 125] width 49 height 3
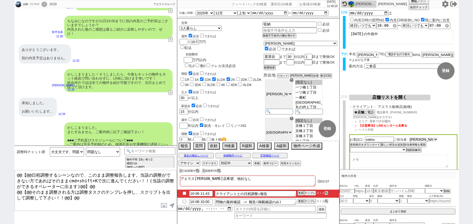
click at [417, 138] on select "選択してください [PERSON_NAME] [PERSON_NAME] [PERSON_NAME] [PERSON_NAME] [PERSON_NAME] …" at bounding box center [423, 139] width 29 height 5
drag, startPoint x: 378, startPoint y: 139, endPoint x: 329, endPoint y: 149, distance: 50.3
click at [329, 149] on div "歩騎 617934 ! 0 2日目 冬眠中 自社客 アエラスグループ スミカ_BPO チャット全表示 [DATE] ようこそLINE物件紹介のアエラスグループ…" at bounding box center [236, 112] width 445 height 224
drag, startPoint x: 404, startPoint y: 107, endPoint x: 378, endPoint y: 107, distance: 25.5
click at [378, 107] on div "・クライアント : アエラス[PERSON_NAME]店([PERSON_NAME])" at bounding box center [403, 107] width 108 height 4
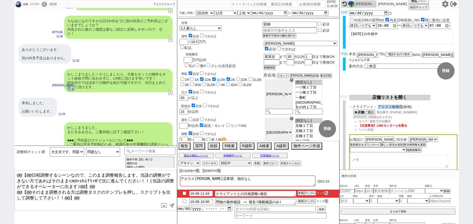
copy span "アエラス板橋店"
drag, startPoint x: 375, startPoint y: 141, endPoint x: 339, endPoint y: 152, distance: 38.2
click at [339, 152] on div "歩騎 617934 ! 0 2日目 冬眠中 自社客 アエラスグループ スミカ_BPO チャット全表示 [DATE] ようこそLINE物件紹介のアエラスグループ…" at bounding box center [236, 112] width 445 height 224
click at [359, 149] on select "未定 希望で最短でOK 最短以外でOK 日程がNG(直近で別日提案可) 日程がNG(直近はNG) お客様ごとNG 折返し待ち 店舗が定休/終業後で連絡取れず" at bounding box center [378, 149] width 56 height 5
click at [350, 148] on select "未定 希望で最短でOK 最短以外でOK 日程がNG(直近で別日提案可) 日程がNG(直近はNG) お客様ごとNG 折返し待ち 店舗が定休/終業後で連絡取れず" at bounding box center [378, 149] width 56 height 5
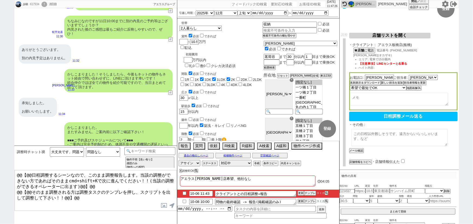
scroll to position [75, 0]
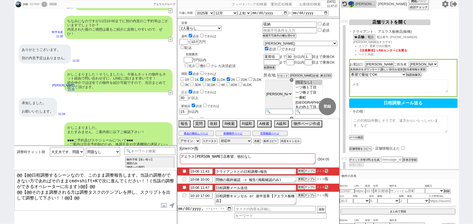
click at [371, 125] on textarea at bounding box center [399, 124] width 96 height 17
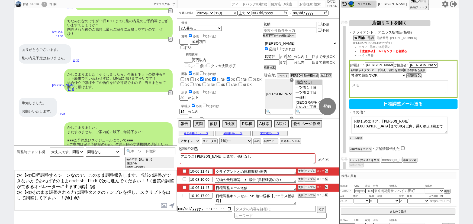
click at [362, 137] on button "メール確認" at bounding box center [356, 139] width 14 height 4
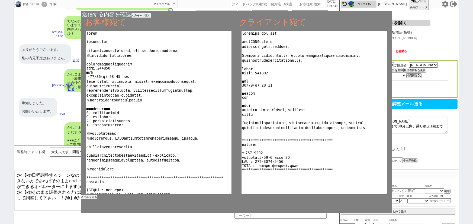
click at [93, 198] on button "メールを送る" at bounding box center [89, 197] width 16 height 4
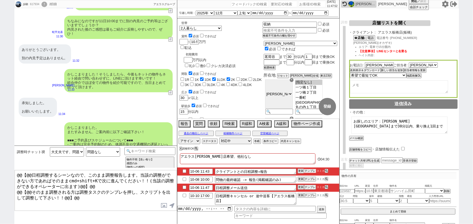
click at [314, 171] on button "テンプレ" at bounding box center [310, 171] width 12 height 4
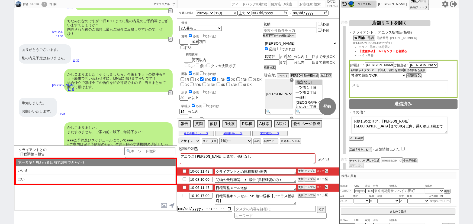
scroll to position [2250, 0]
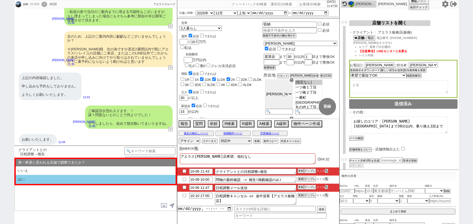
click at [76, 182] on li "はい" at bounding box center [96, 179] width 160 height 9
click at [76, 182] on li "近い" at bounding box center [96, 179] width 160 height 9
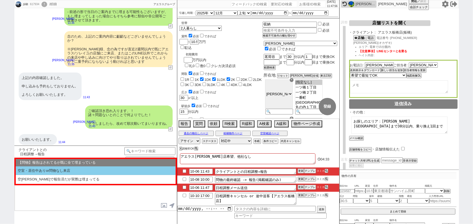
click at [63, 171] on li "空室・居住中ありor問物なし来店" at bounding box center [96, 171] width 160 height 9
click at [62, 174] on li "いいえ" at bounding box center [96, 171] width 160 height 9
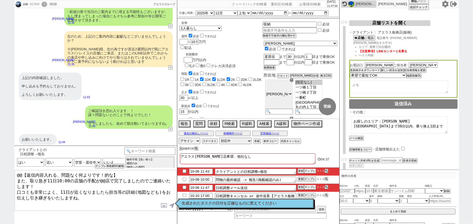
drag, startPoint x: 118, startPoint y: 173, endPoint x: 0, endPoint y: 162, distance: 118.7
click at [0, 162] on div "歩騎 617934 ! 0 2日目 冬眠中 自社客 アエラスグループ スミカ_BPO チャット全表示 [DATE] ようこそLINE物件紹介のアエラスグループ…" at bounding box center [236, 112] width 473 height 224
click at [103, 179] on textarea "かしこまりました。 また、取り急ぎ11日10:00の店舗の手配が@@店で完了しましたのでご連絡いたします！ 口コミも非常によく、11日が近くなりましたら担当等…" at bounding box center [96, 191] width 162 height 41
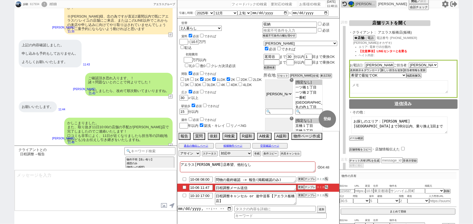
scroll to position [2299, 0]
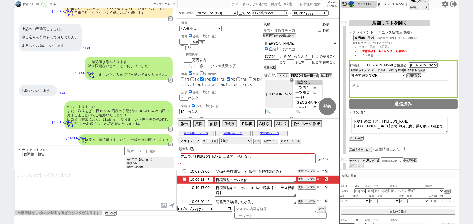
click at [184, 180] on input "checkbox" at bounding box center [185, 180] width 8 height 4
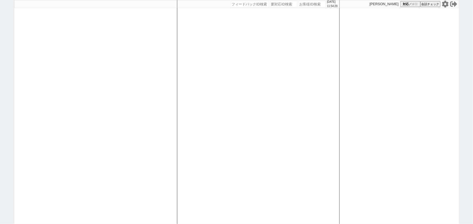
click at [445, 4] on icon at bounding box center [445, 4] width 7 height 7
